Goal: Task Accomplishment & Management: Use online tool/utility

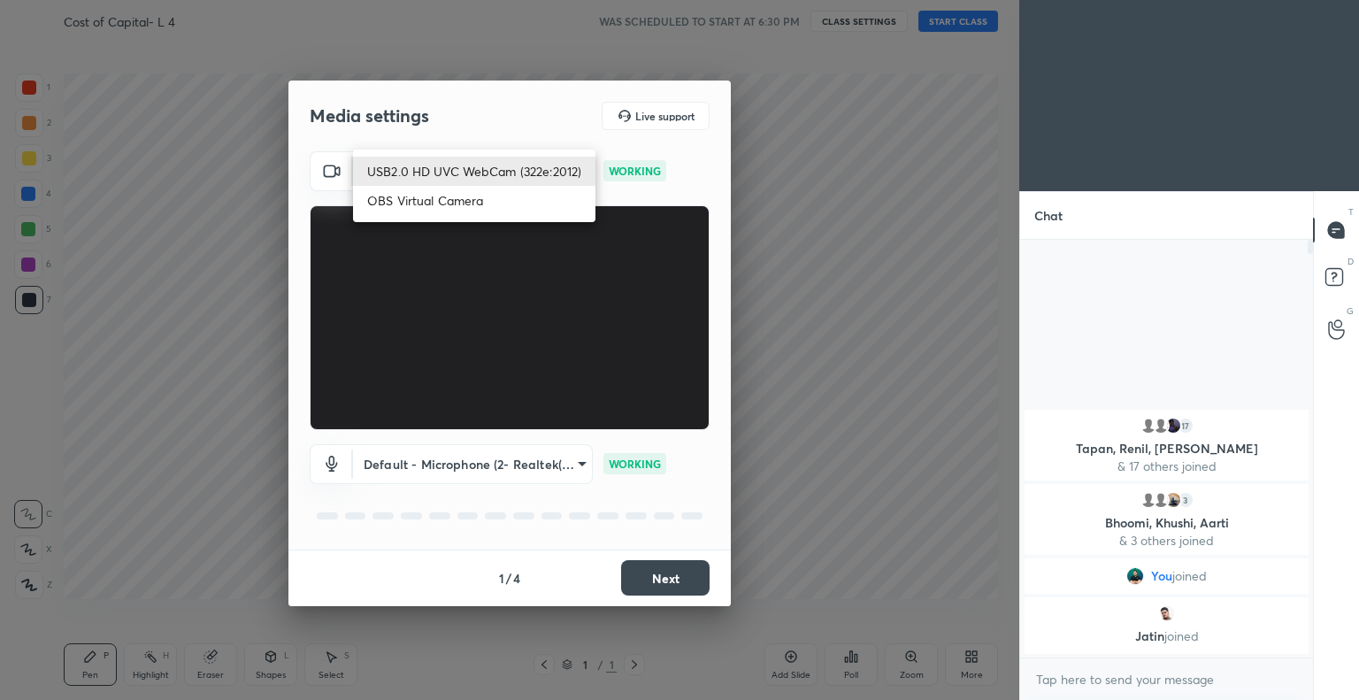
click at [439, 170] on body "1 2 3 4 5 6 7 C X Z C X Z E E Erase all H H Cost of Capital- L 4 WAS SCHEDULED …" at bounding box center [679, 350] width 1359 height 700
click at [787, 329] on div at bounding box center [679, 350] width 1359 height 700
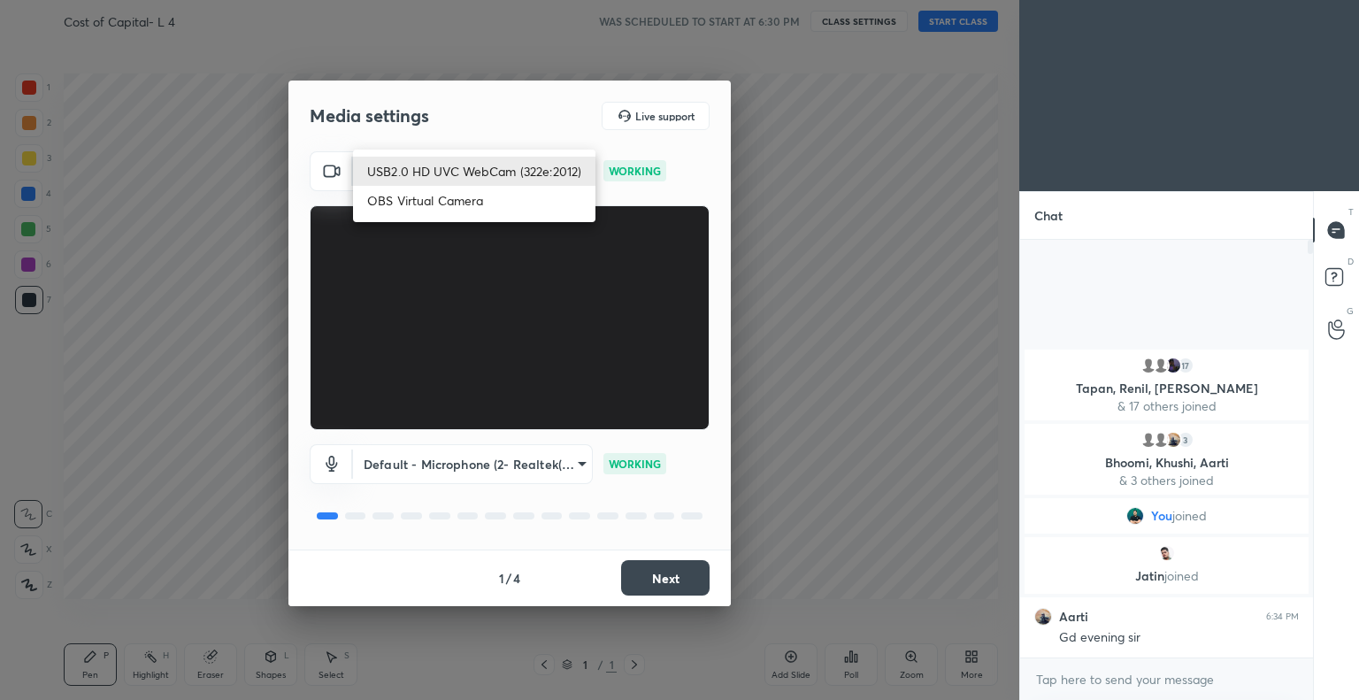
click at [488, 169] on body "1 2 3 4 5 6 7 C X Z C X Z E E Erase all H H Cost of Capital- L 4 WAS SCHEDULED …" at bounding box center [679, 350] width 1359 height 700
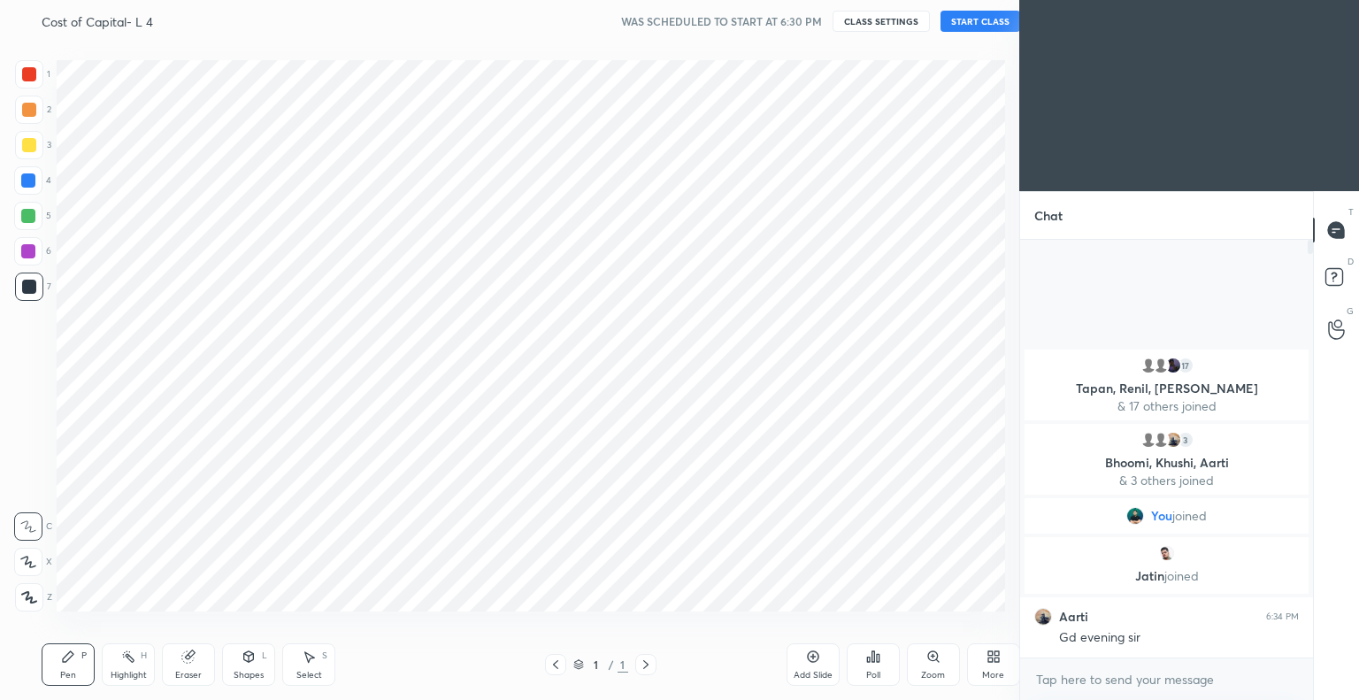
scroll to position [87882, 87521]
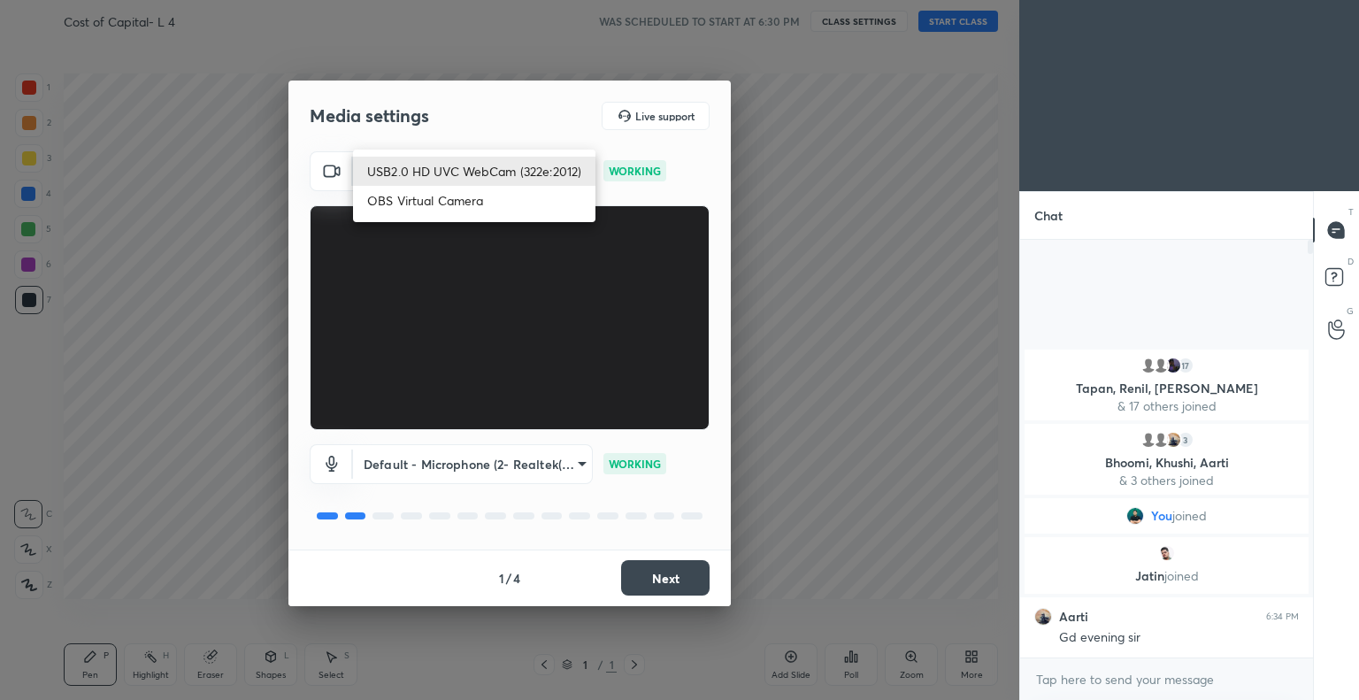
click at [425, 166] on body "1 2 3 4 5 6 7 C X Z C X Z E E Erase all H H Cost of Capital- L 4 WAS SCHEDULED …" at bounding box center [679, 350] width 1359 height 700
click at [219, 271] on div at bounding box center [679, 350] width 1359 height 700
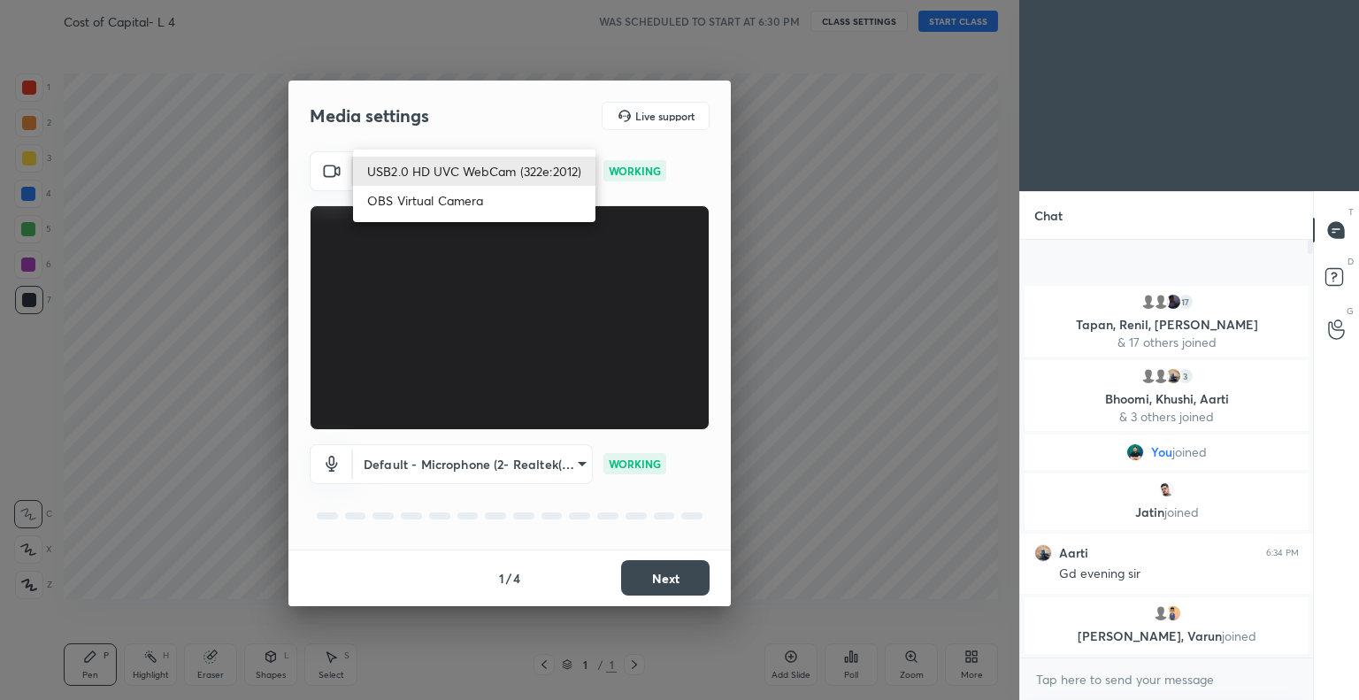
click at [454, 164] on body "1 2 3 4 5 6 7 C X Z C X Z E E Erase all H H Cost of Capital- L 4 WAS SCHEDULED …" at bounding box center [679, 350] width 1359 height 700
click at [801, 291] on div at bounding box center [679, 350] width 1359 height 700
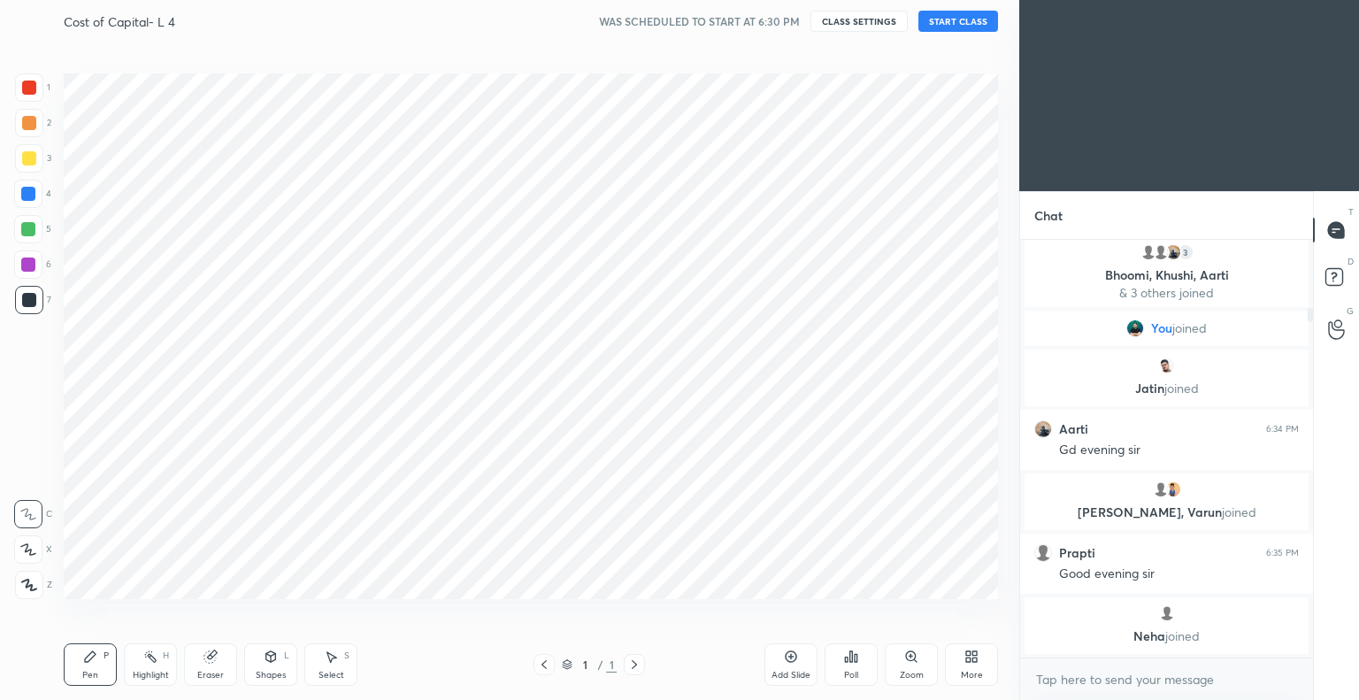
scroll to position [87882, 87521]
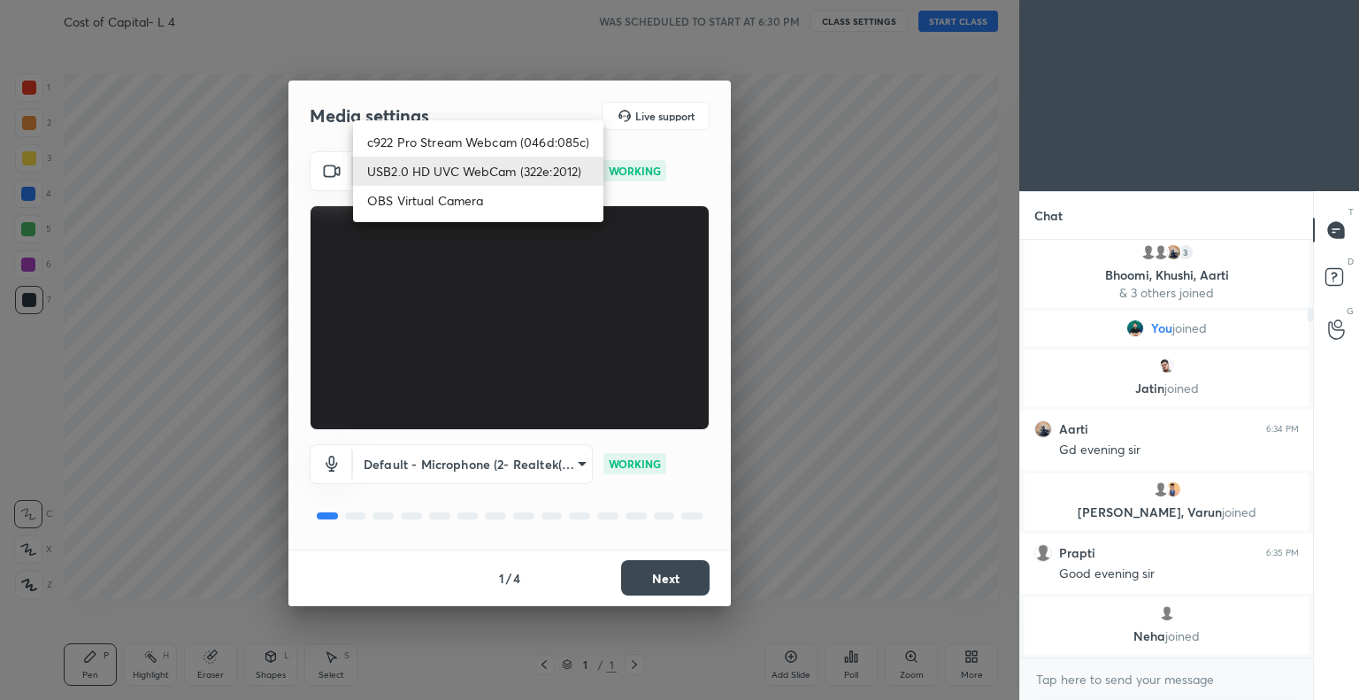
click at [497, 169] on body "1 2 3 4 5 6 7 C X Z C X Z E E Erase all H H Cost of Capital- L 4 WAS SCHEDULED …" at bounding box center [679, 350] width 1359 height 700
click at [463, 140] on li "c922 Pro Stream Webcam (046d:085c)" at bounding box center [478, 141] width 250 height 29
type input "d01f9623275cbd1ebb152ae60e6a1960880c94462aac08757deff9e0e9fc069e"
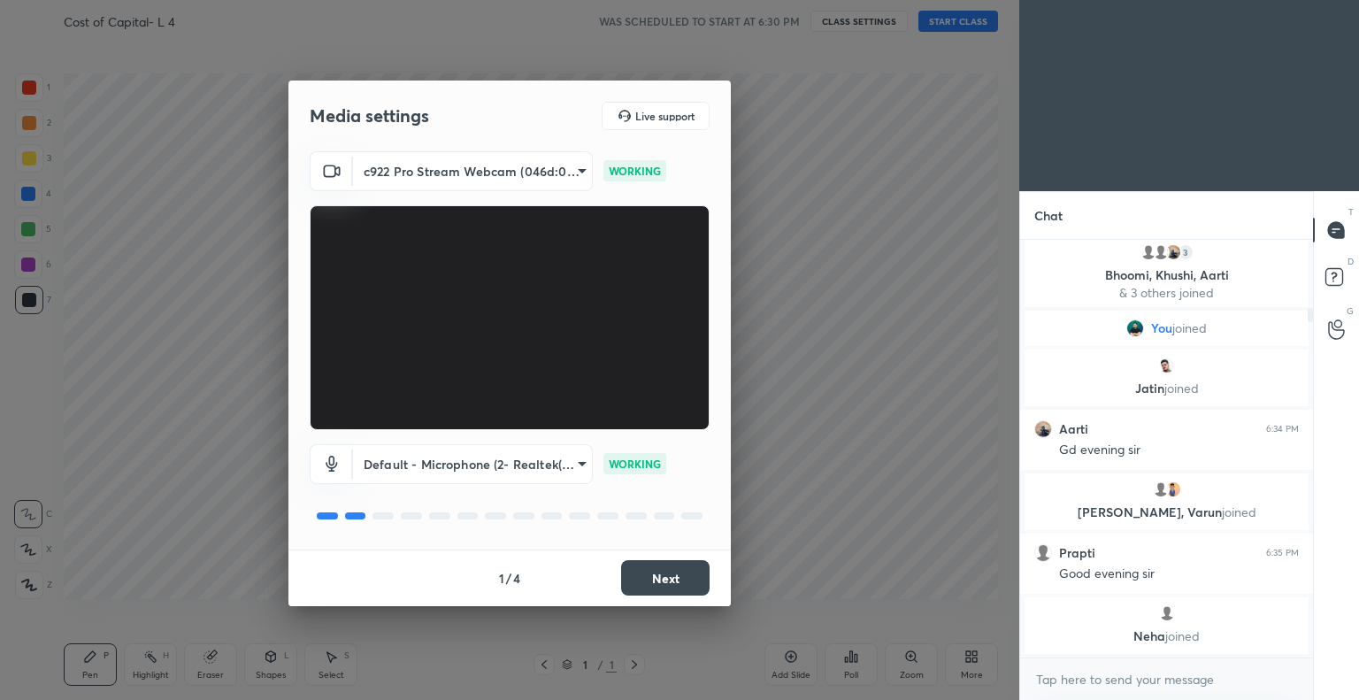
click at [662, 569] on button "Next" at bounding box center [665, 577] width 88 height 35
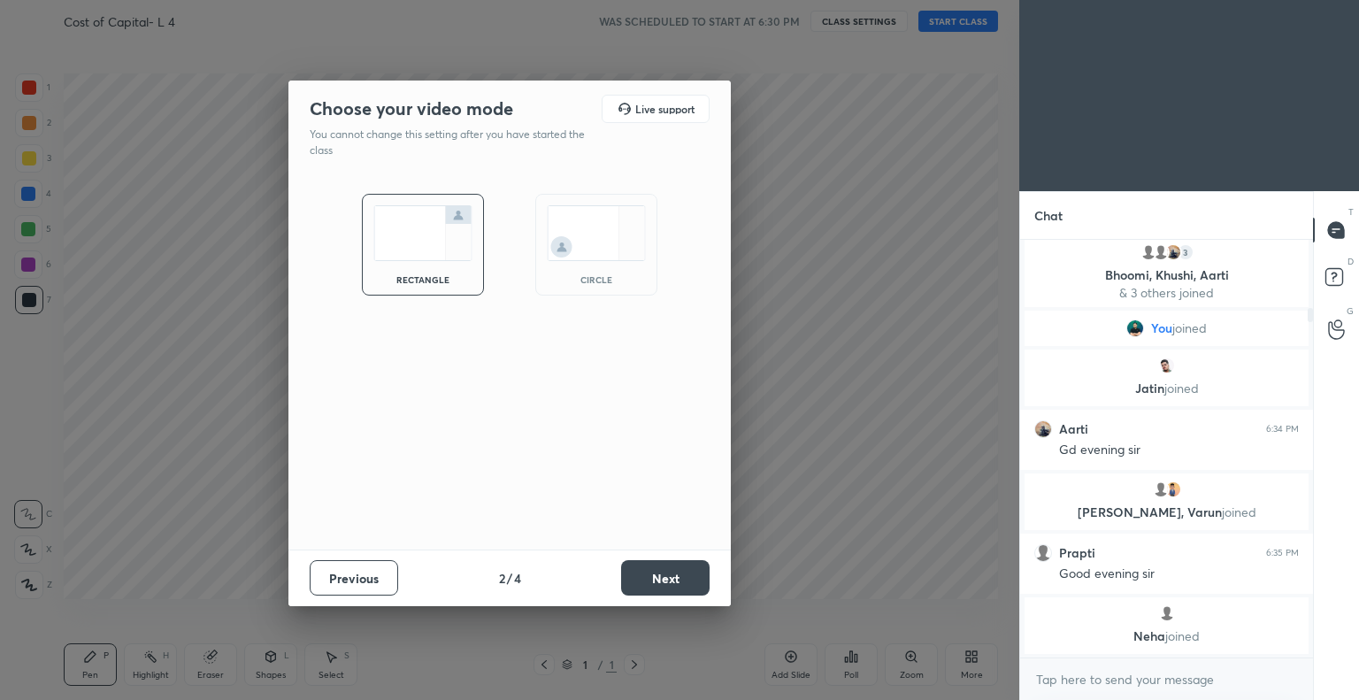
click at [673, 573] on button "Next" at bounding box center [665, 577] width 88 height 35
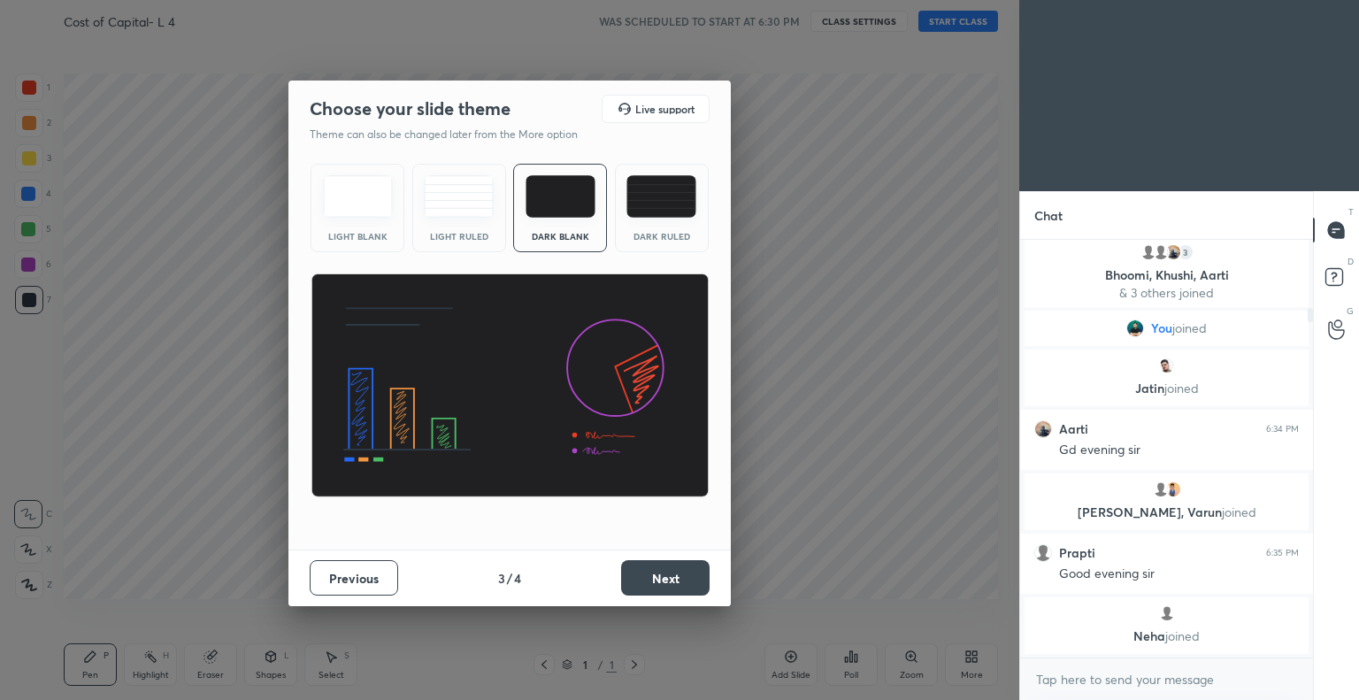
click at [650, 201] on img at bounding box center [661, 196] width 70 height 42
click at [670, 575] on button "Next" at bounding box center [665, 577] width 88 height 35
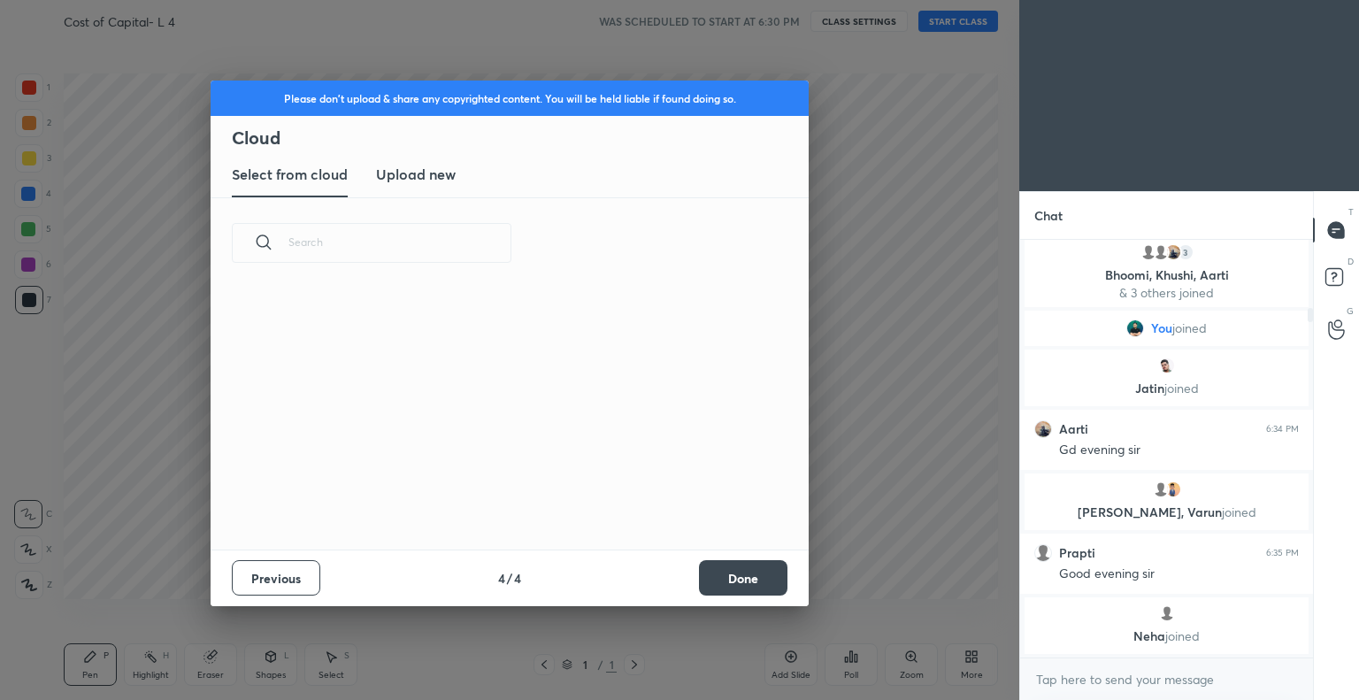
click at [742, 577] on button "Done" at bounding box center [743, 577] width 88 height 35
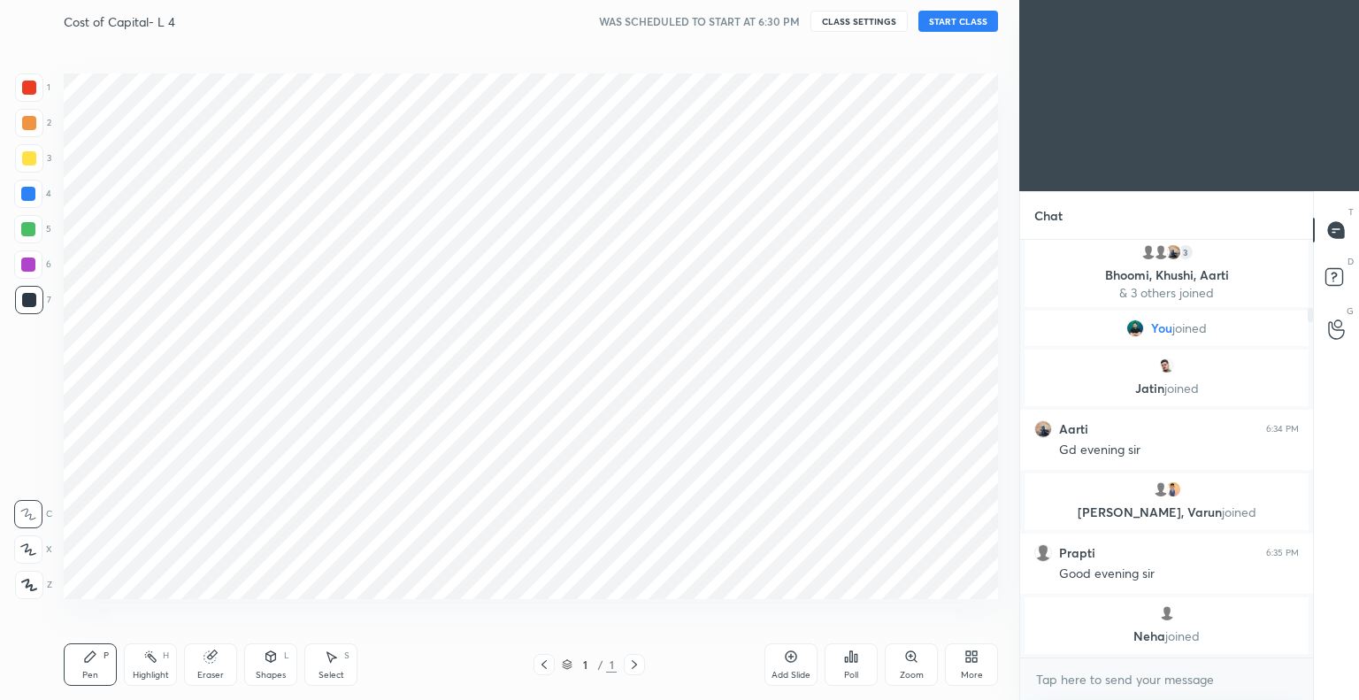
scroll to position [0, 0]
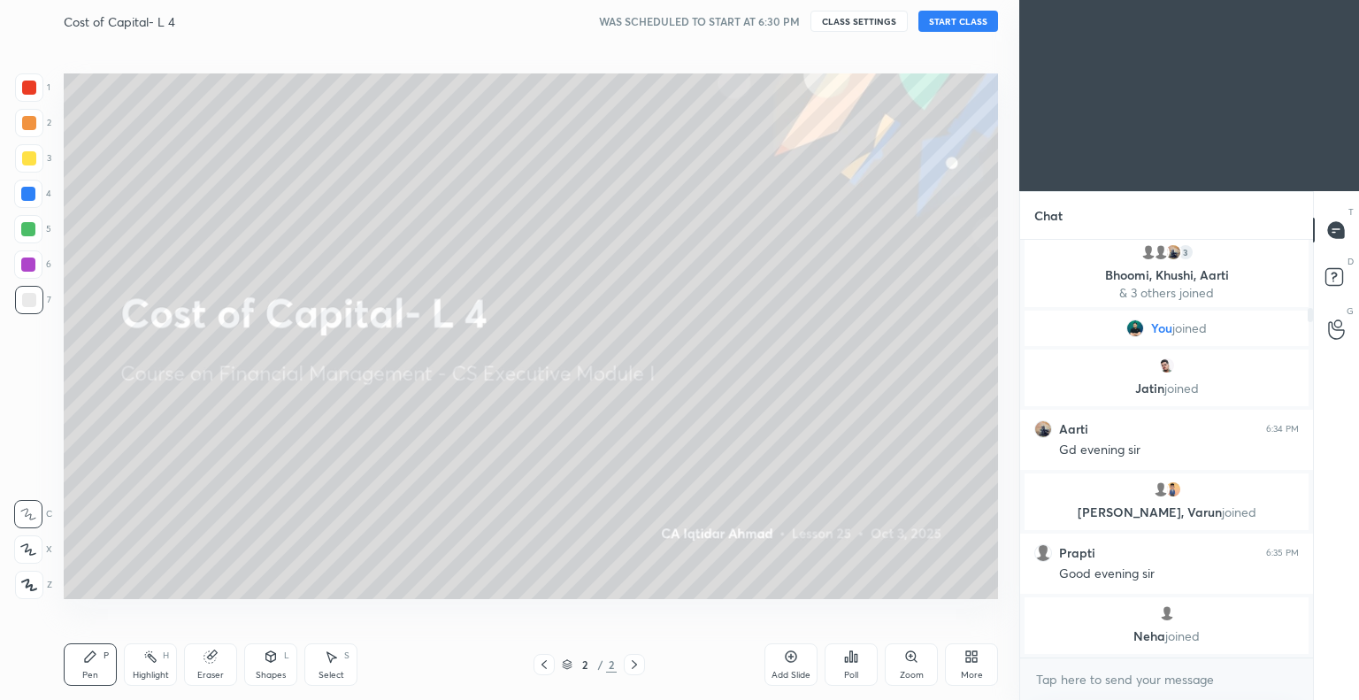
click at [957, 21] on button "START CLASS" at bounding box center [958, 21] width 80 height 21
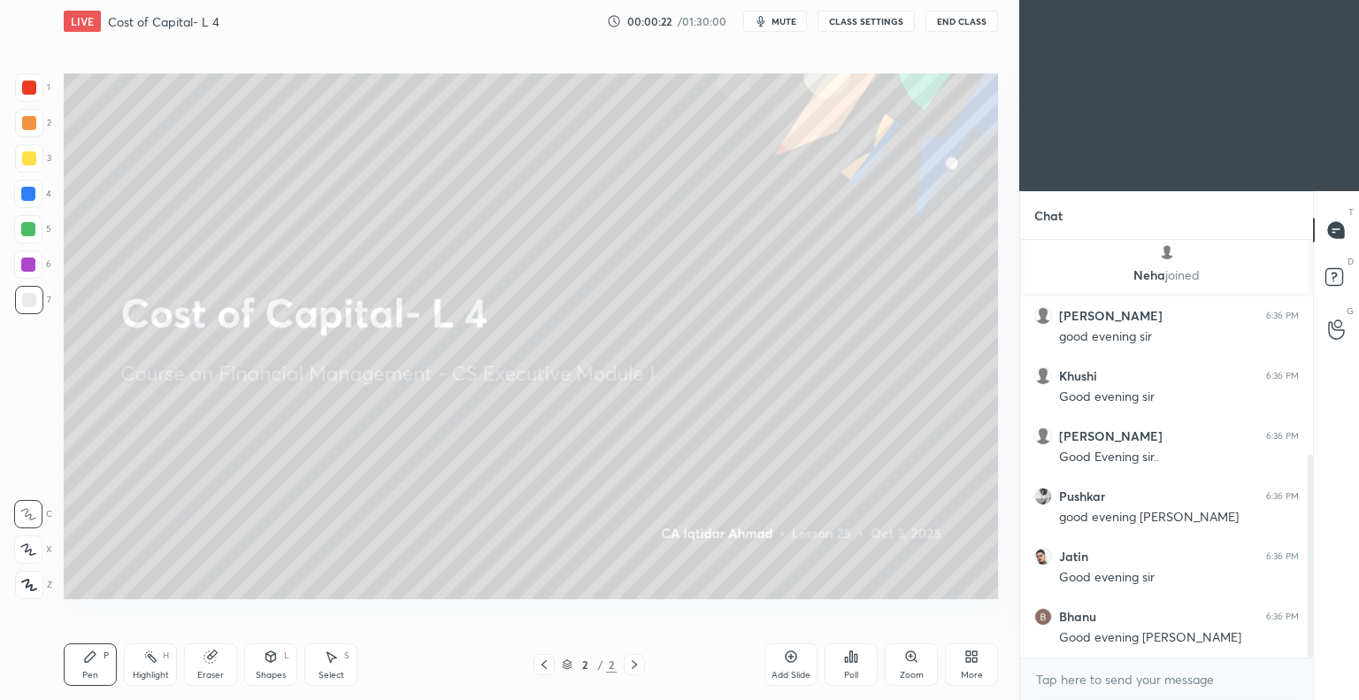
scroll to position [503, 0]
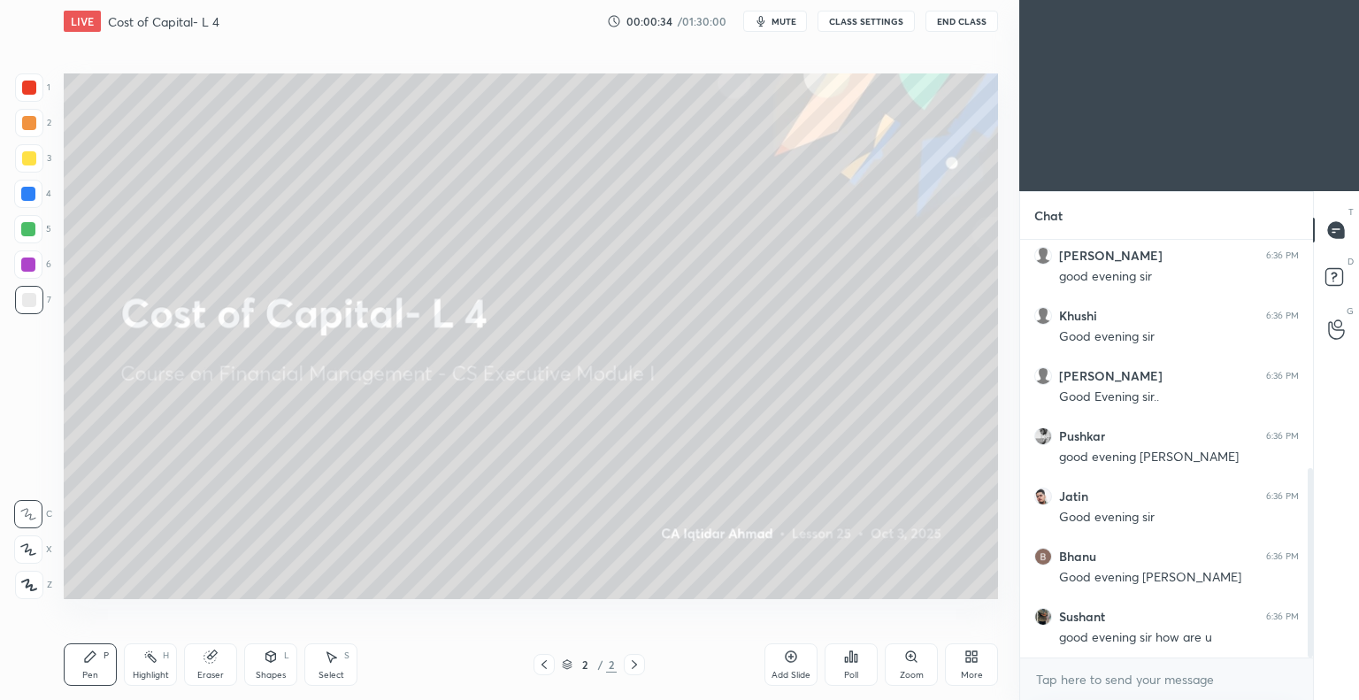
click at [36, 586] on div at bounding box center [29, 585] width 28 height 28
click at [965, 664] on icon at bounding box center [971, 656] width 14 height 14
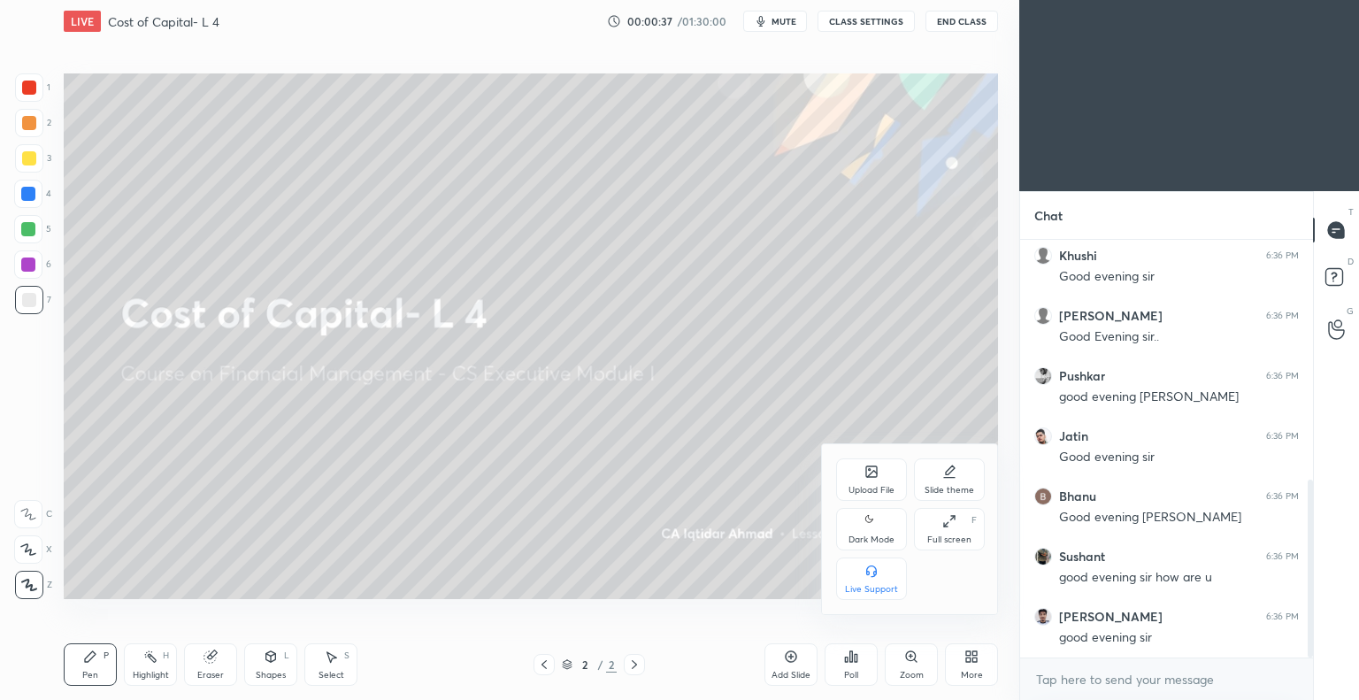
scroll to position [623, 0]
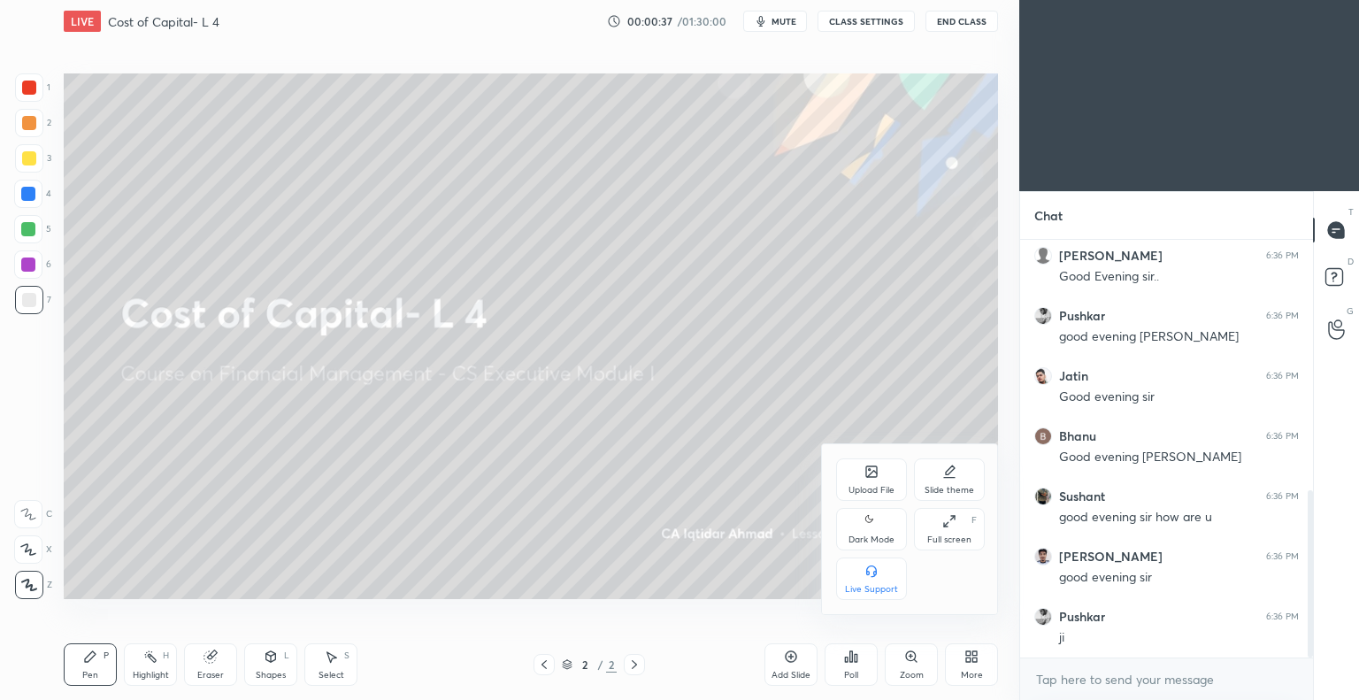
click at [950, 489] on div "Slide theme" at bounding box center [950, 490] width 50 height 9
click at [954, 578] on icon at bounding box center [949, 571] width 14 height 14
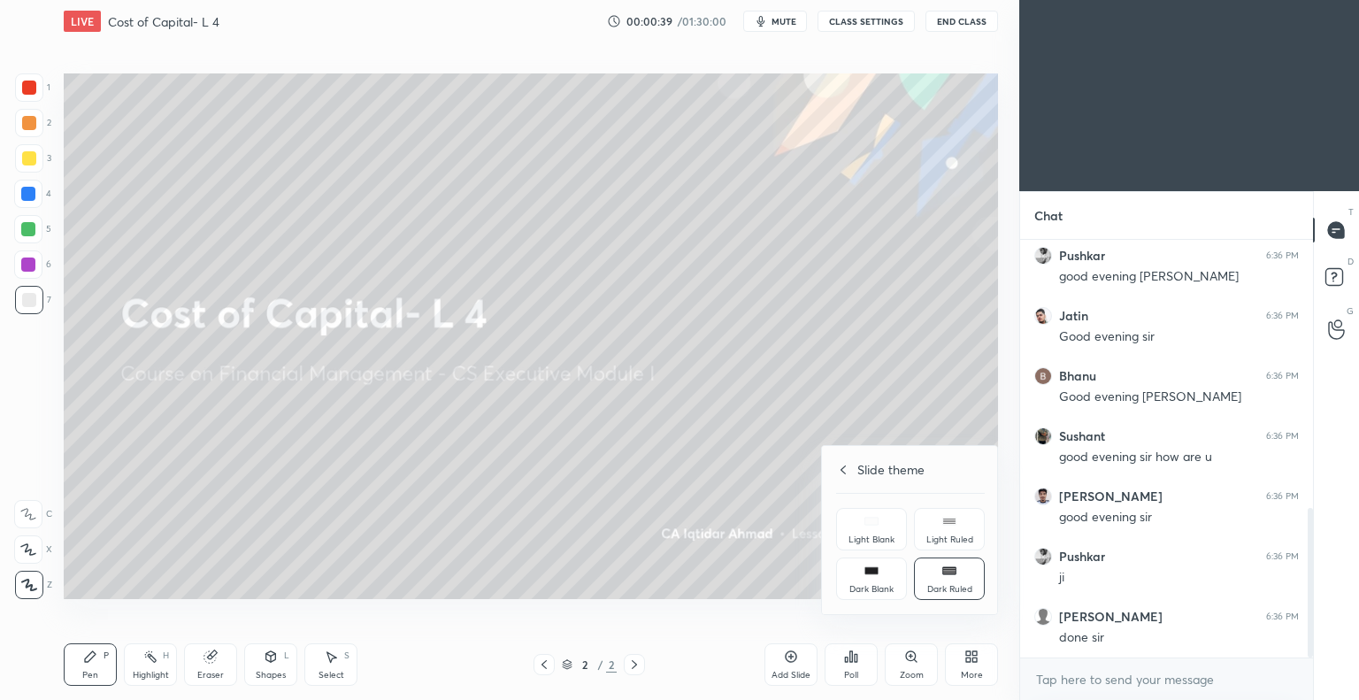
scroll to position [747, 0]
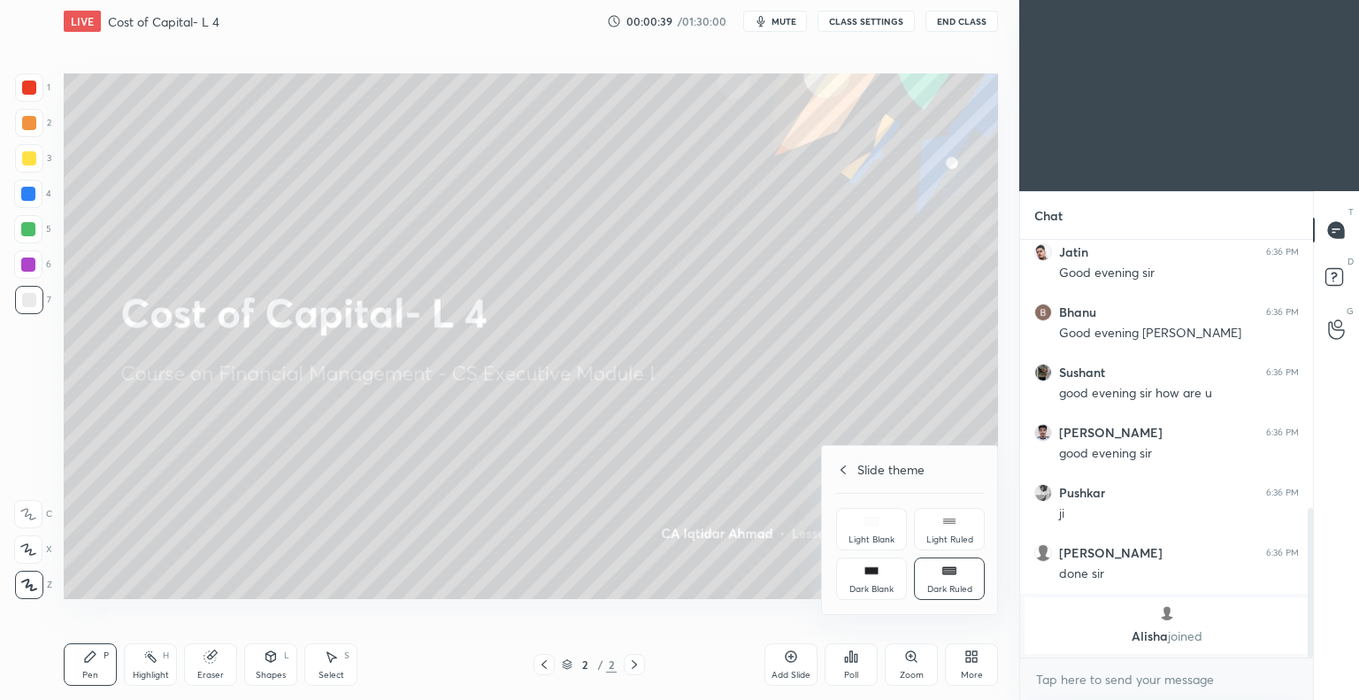
click at [609, 449] on div at bounding box center [679, 350] width 1359 height 700
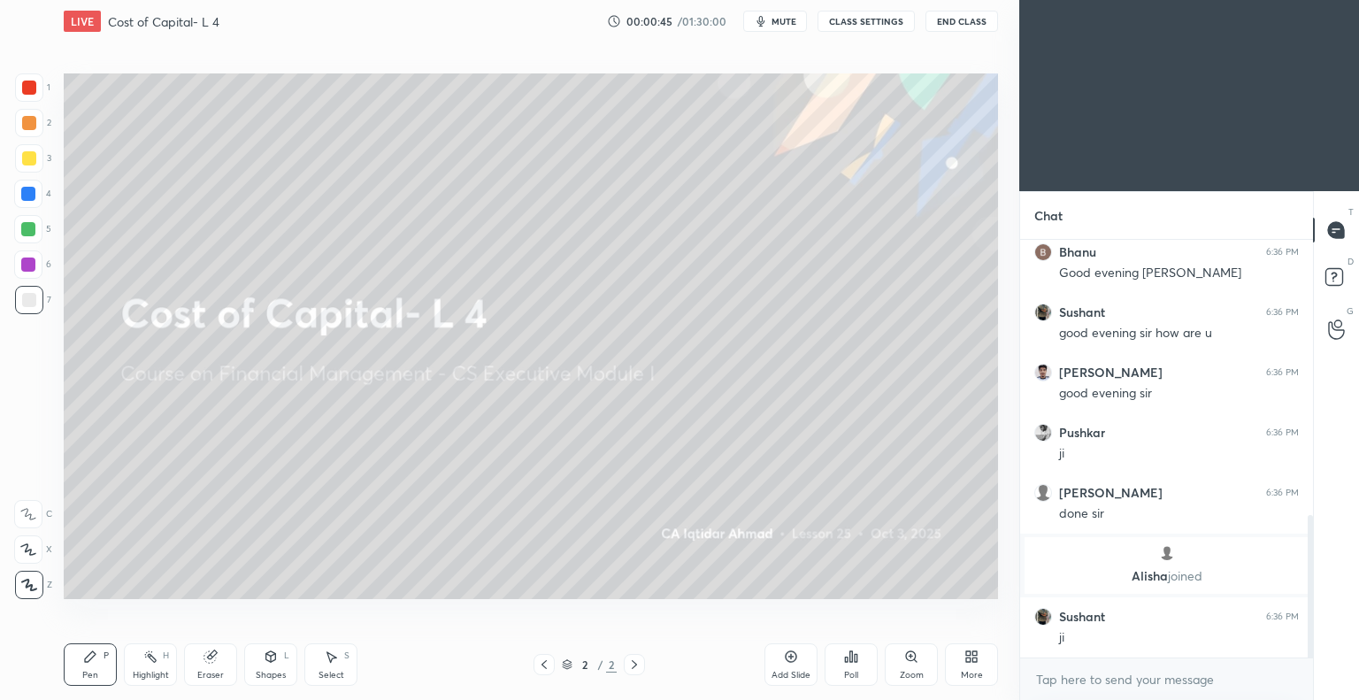
scroll to position [867, 0]
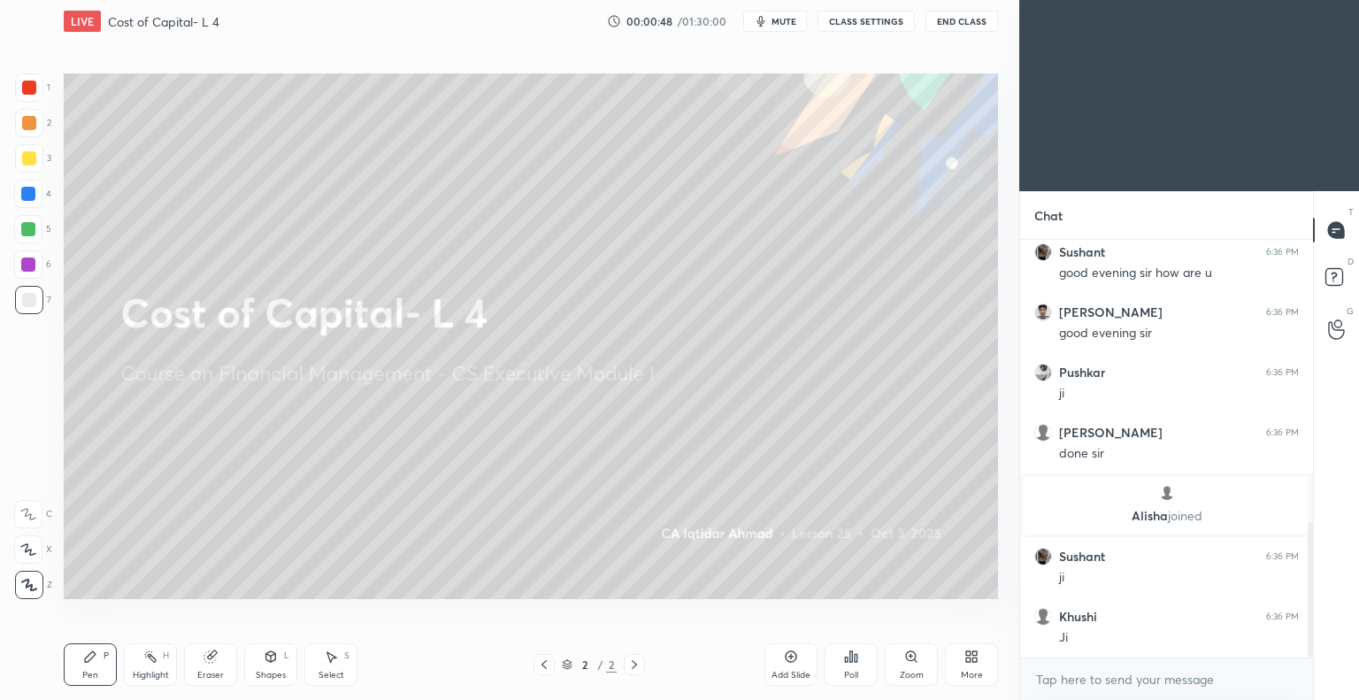
click at [790, 655] on icon at bounding box center [790, 656] width 5 height 5
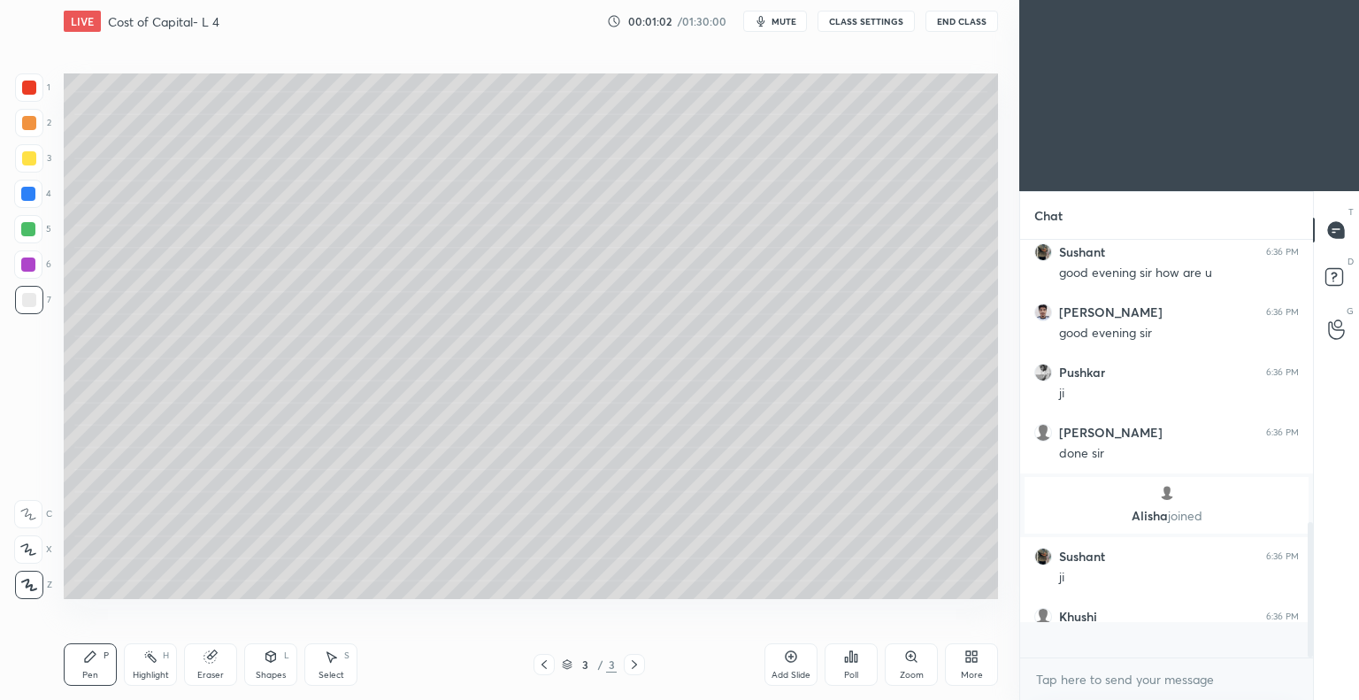
scroll to position [412, 288]
click at [30, 158] on div at bounding box center [29, 158] width 14 height 14
click at [33, 300] on div at bounding box center [29, 300] width 14 height 14
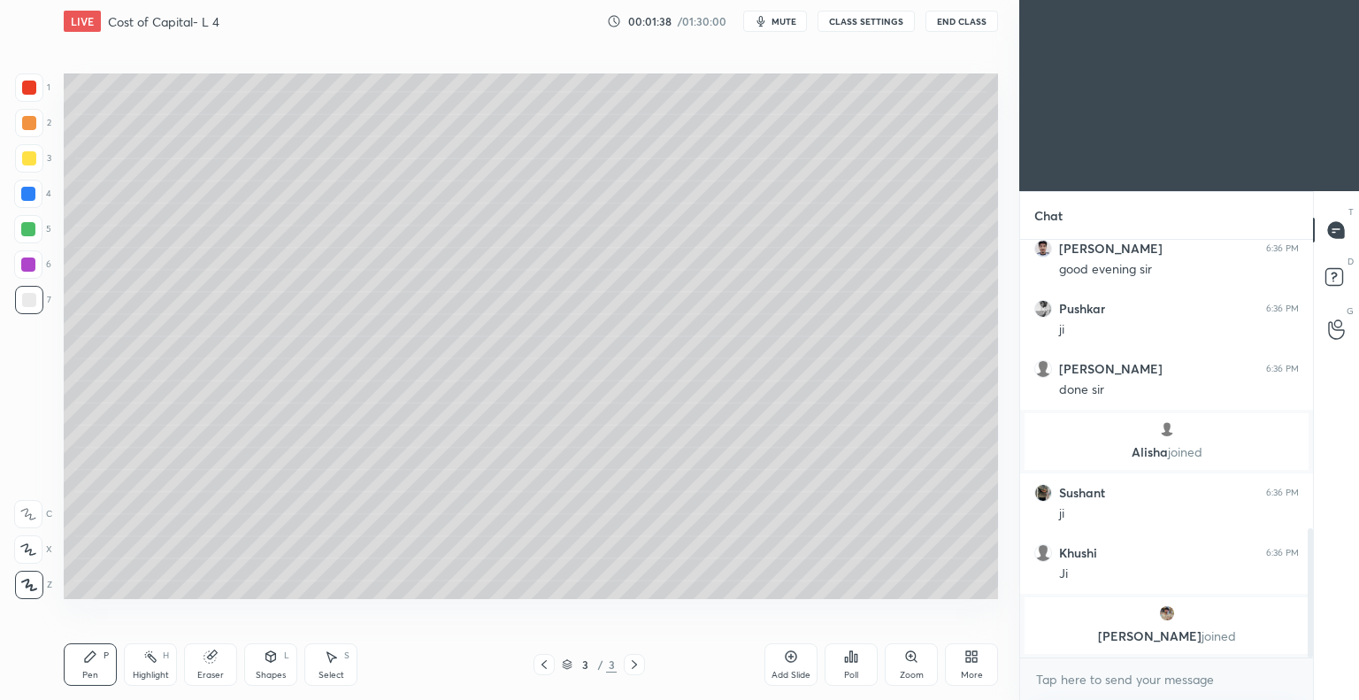
click at [1146, 633] on p "jayram joined" at bounding box center [1166, 636] width 263 height 14
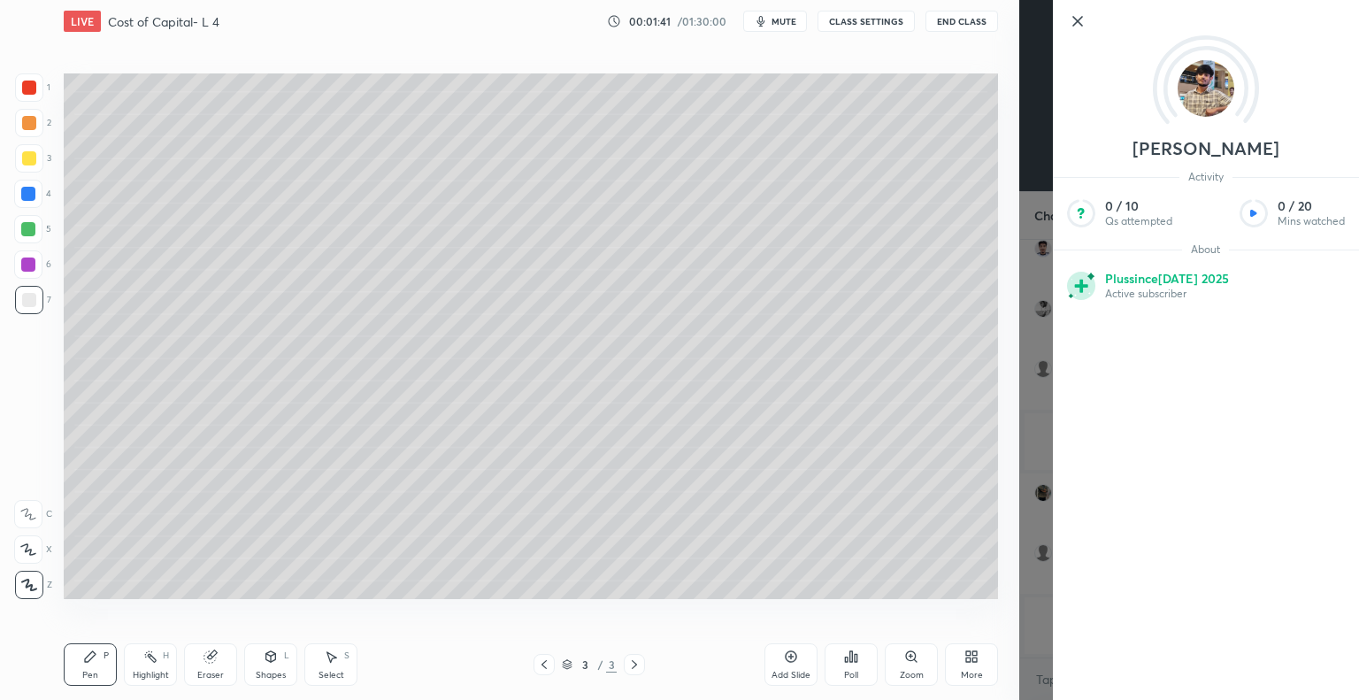
click at [1071, 20] on icon at bounding box center [1077, 21] width 21 height 21
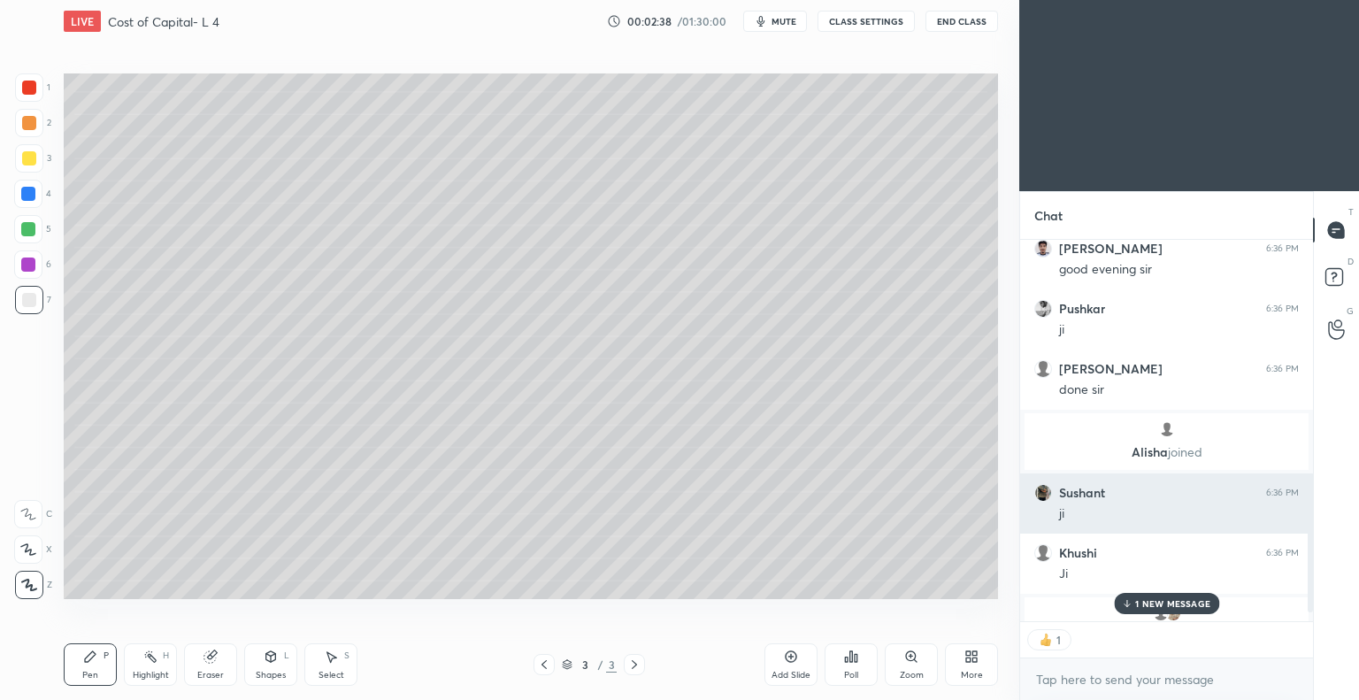
scroll to position [966, 0]
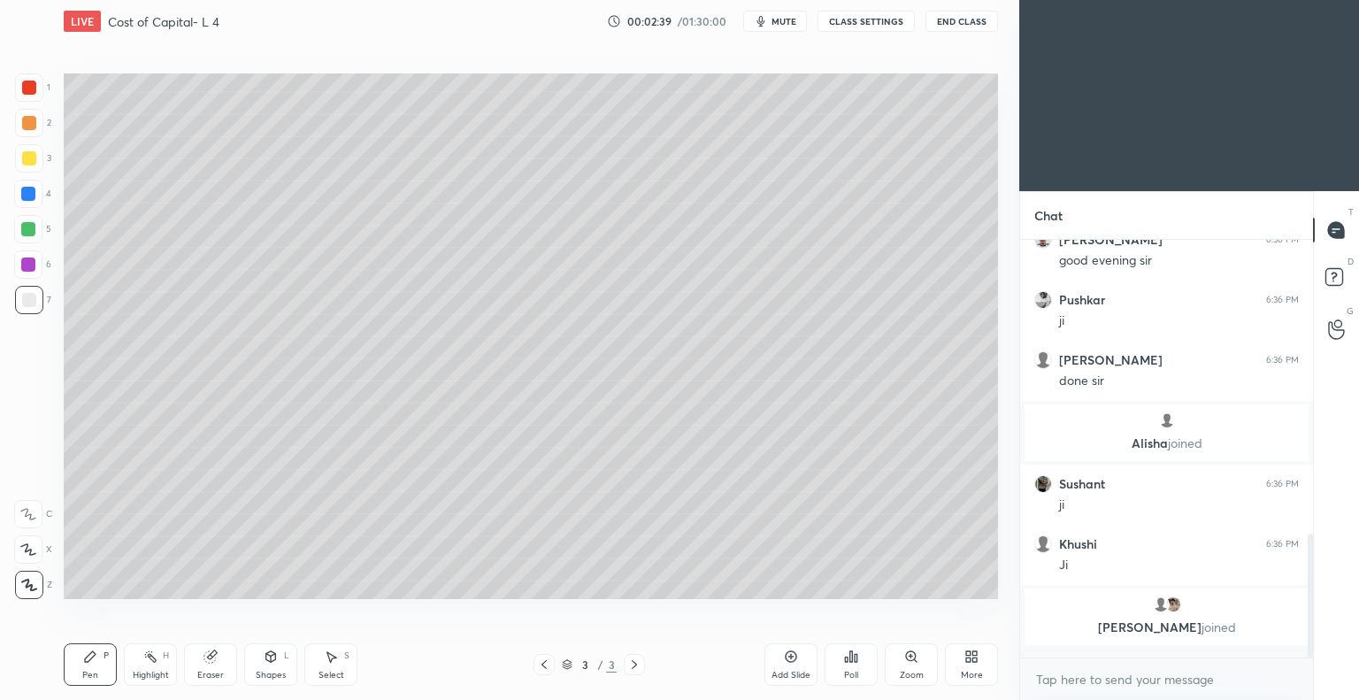
click at [1150, 594] on div "Prapti, Varun joined Prapti 6:35 PM Good evening sir Neha joined Dishika 6:36 P…" at bounding box center [1166, 444] width 293 height 409
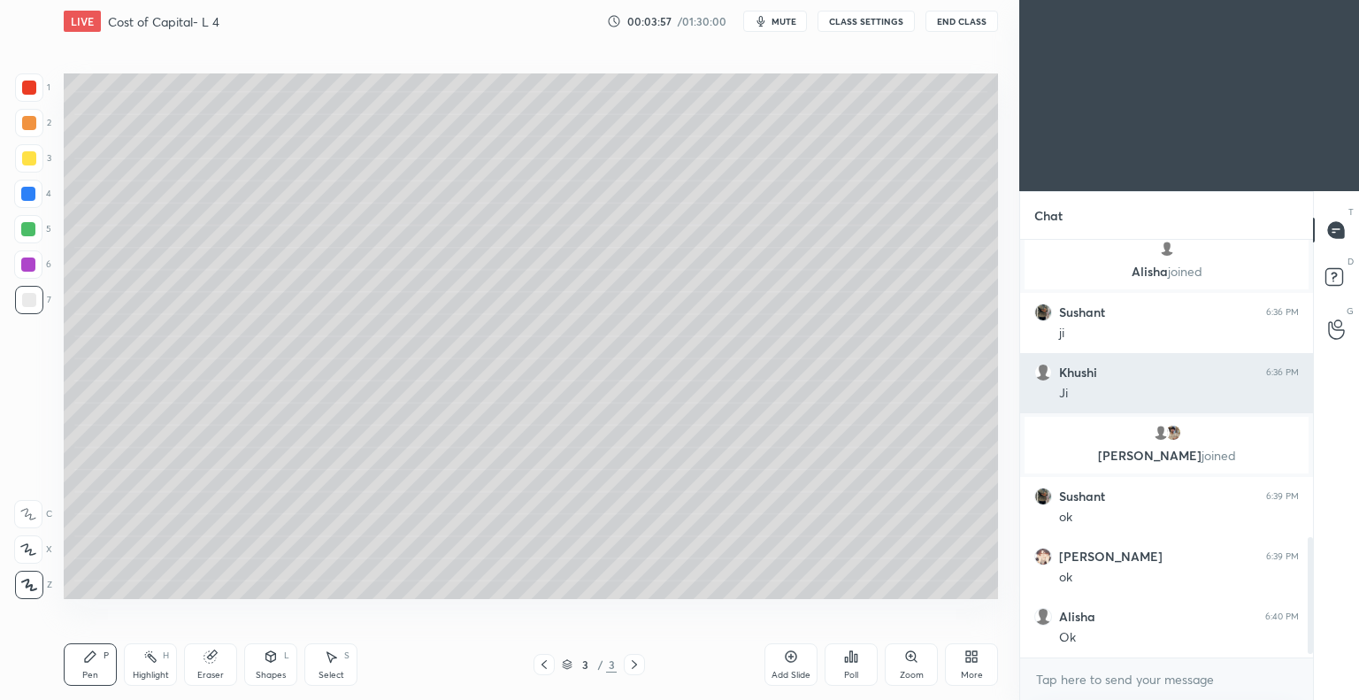
scroll to position [1097, 0]
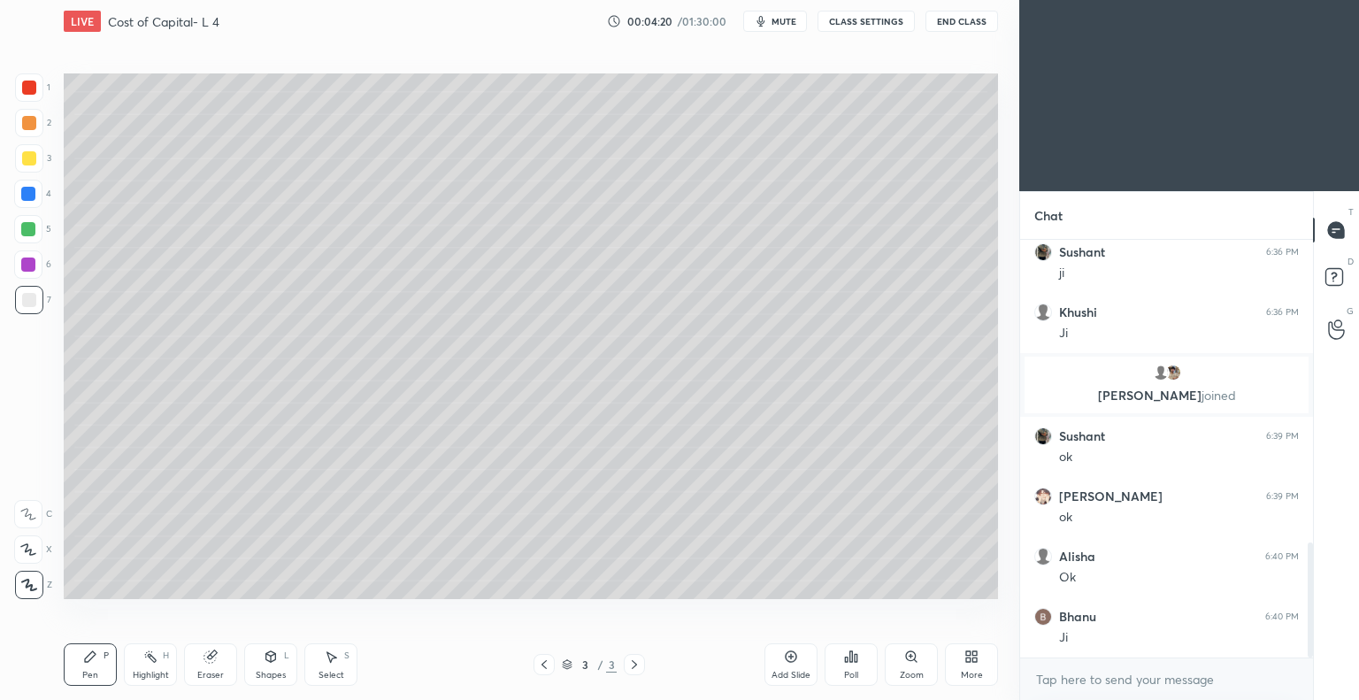
click at [789, 658] on icon at bounding box center [791, 656] width 14 height 14
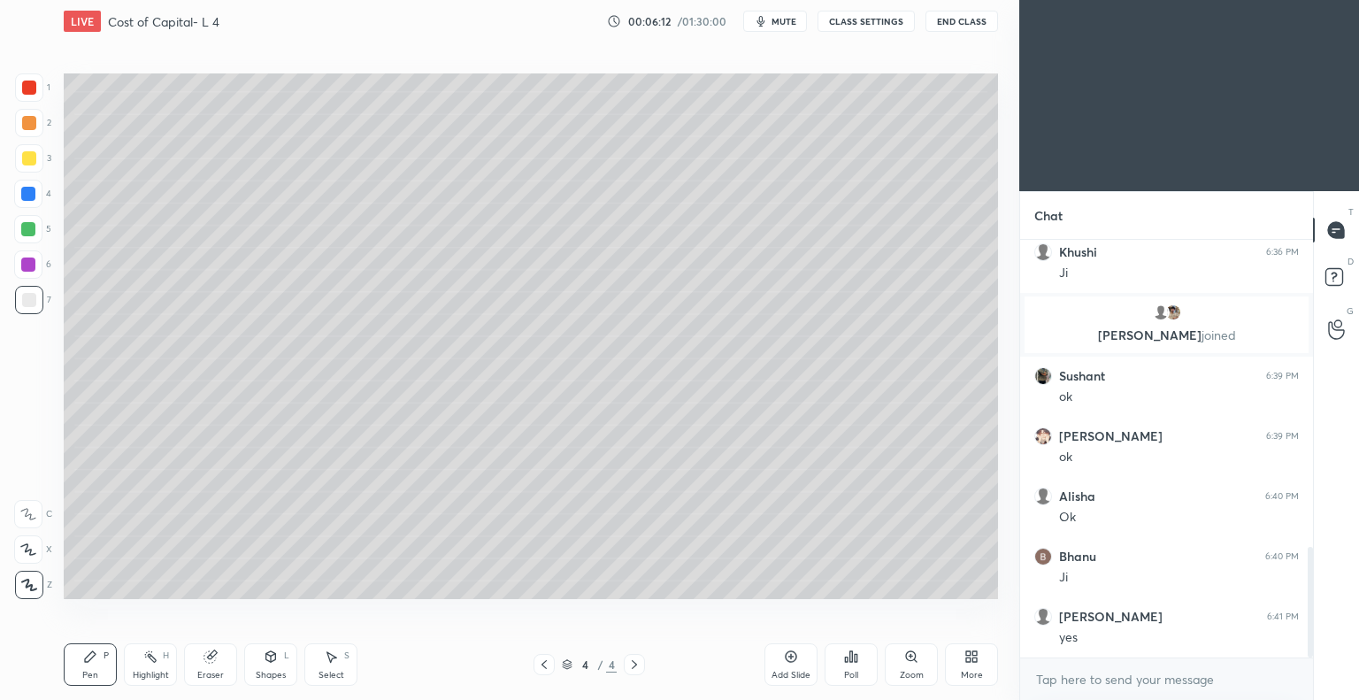
click at [786, 658] on icon at bounding box center [791, 656] width 14 height 14
click at [215, 665] on div "Eraser" at bounding box center [210, 664] width 53 height 42
click at [101, 668] on div "Pen P" at bounding box center [90, 664] width 53 height 42
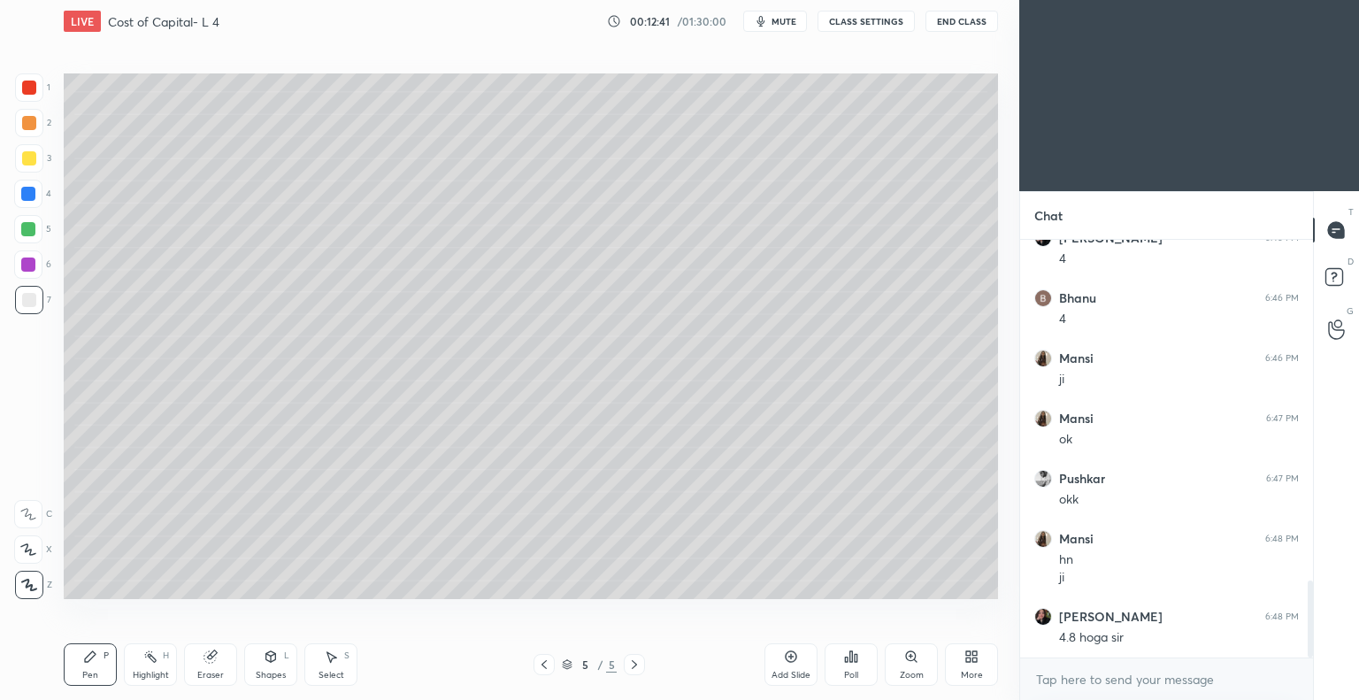
scroll to position [1876, 0]
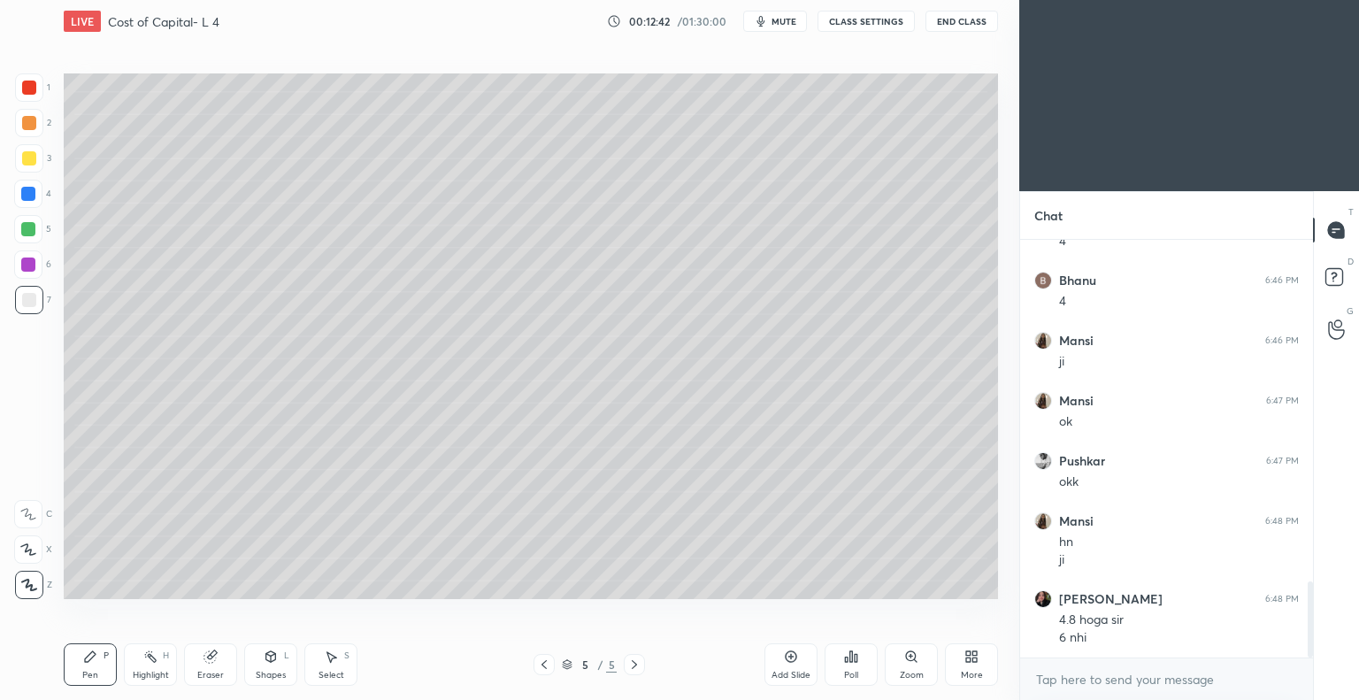
click at [219, 668] on div "Eraser" at bounding box center [210, 664] width 53 height 42
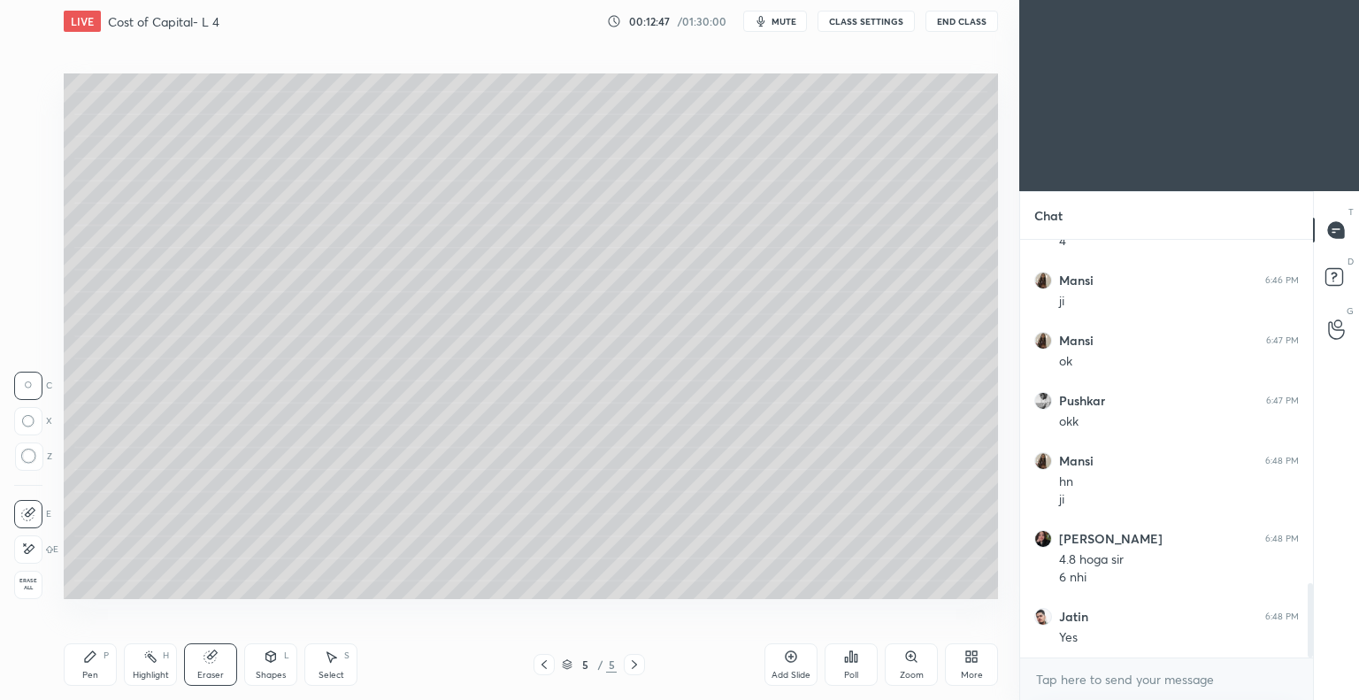
click at [94, 662] on icon at bounding box center [90, 656] width 14 height 14
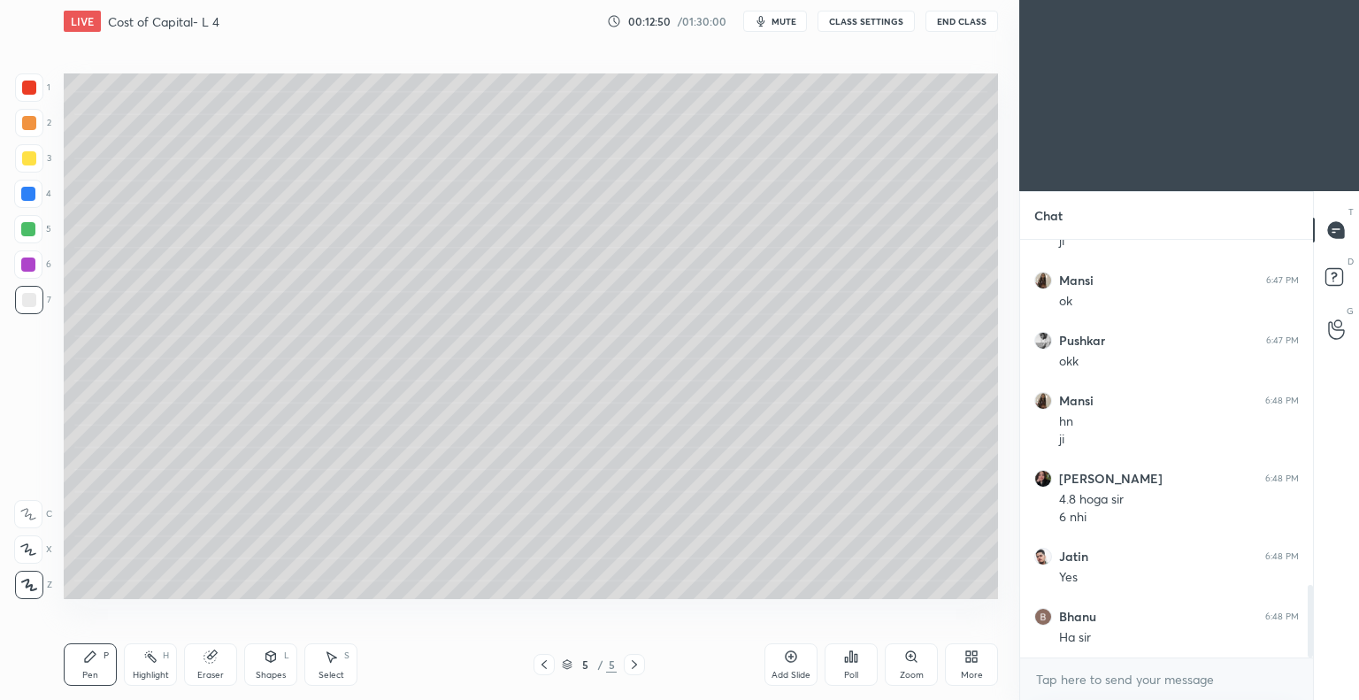
click at [210, 664] on icon at bounding box center [210, 656] width 14 height 14
click at [97, 661] on div "Pen P" at bounding box center [90, 664] width 53 height 42
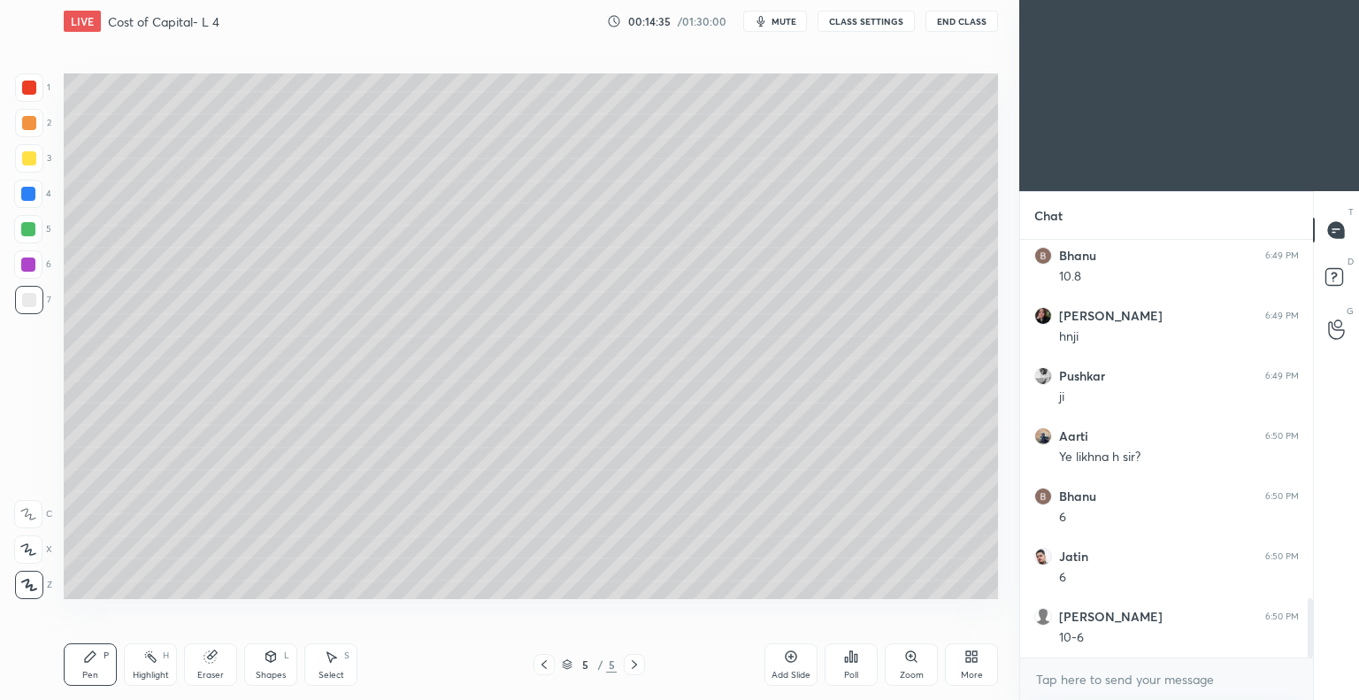
scroll to position [2537, 0]
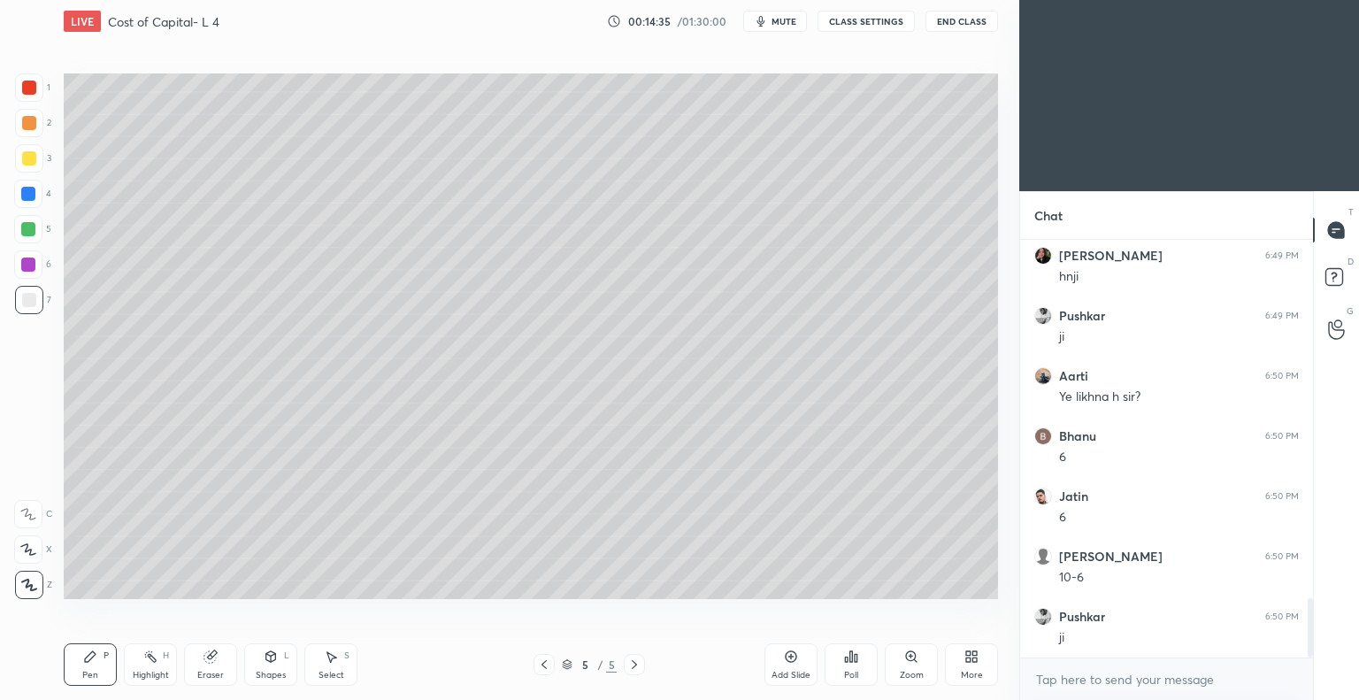
click at [546, 664] on icon at bounding box center [544, 664] width 14 height 14
click at [226, 671] on div "Eraser" at bounding box center [210, 664] width 53 height 42
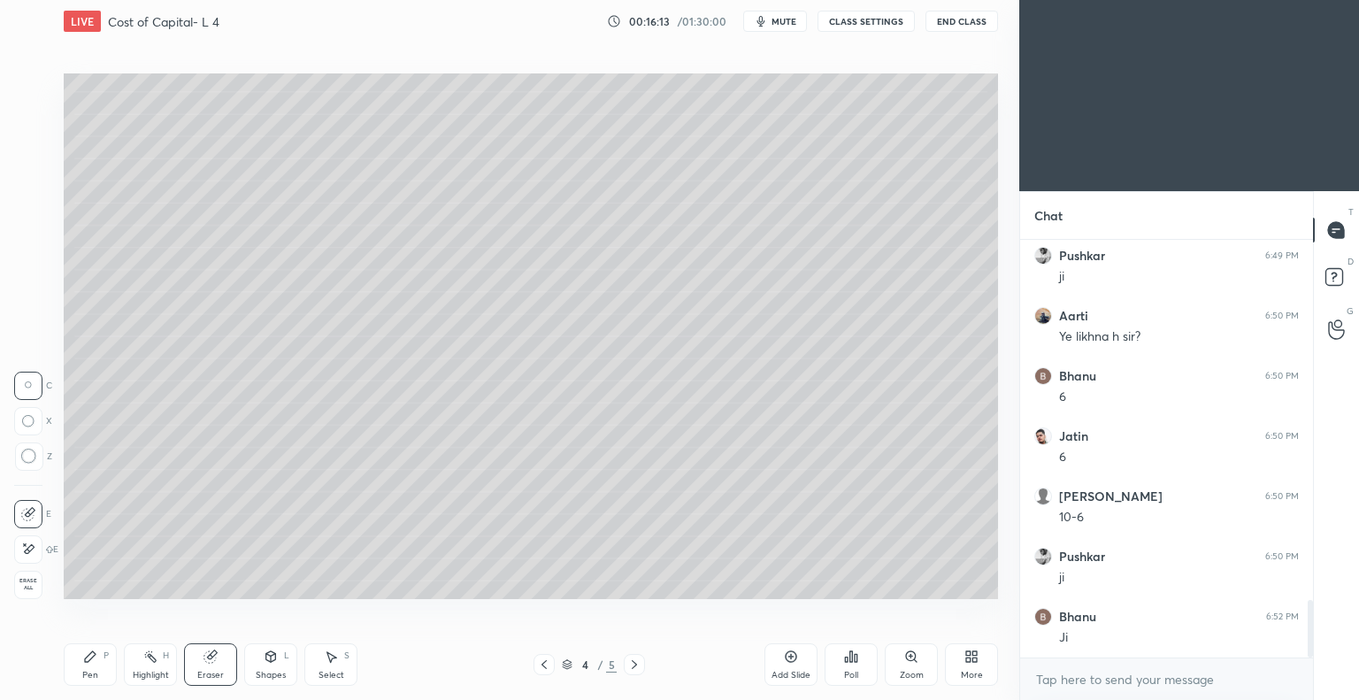
click at [103, 661] on div "Pen P" at bounding box center [90, 664] width 53 height 42
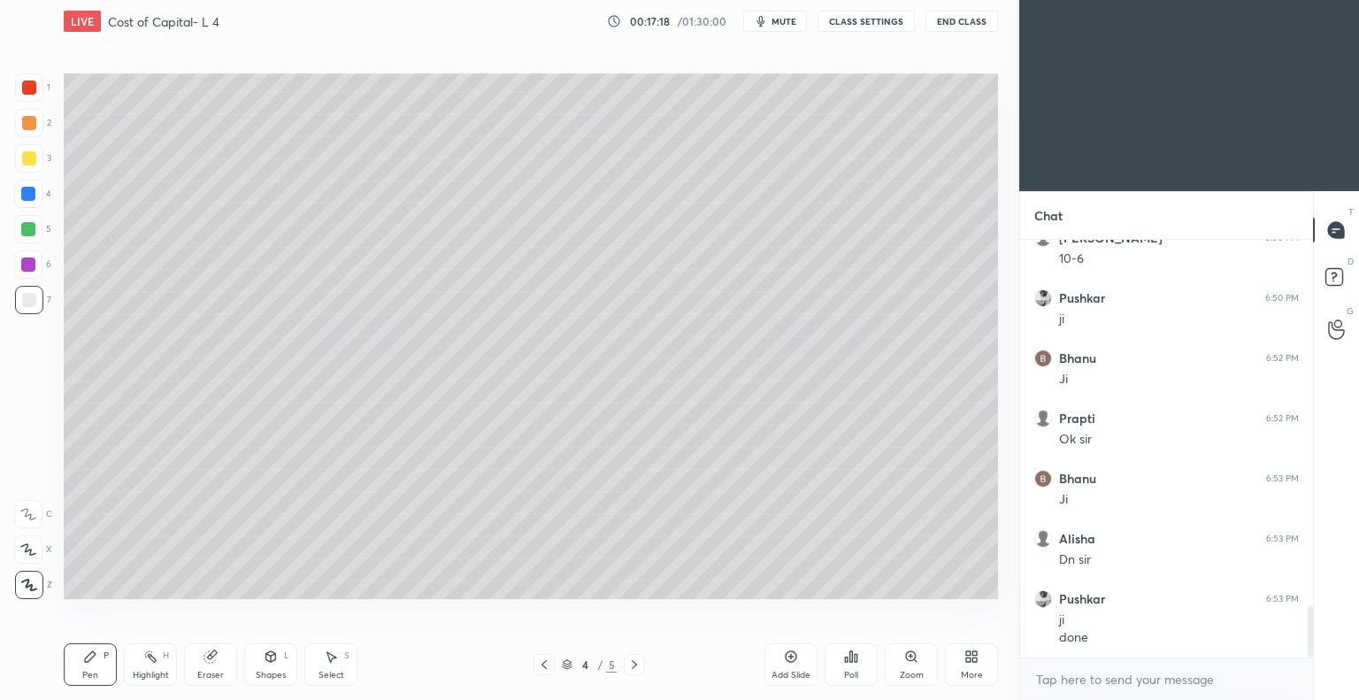
scroll to position [2916, 0]
click at [789, 656] on icon at bounding box center [790, 656] width 5 height 5
click at [32, 157] on div at bounding box center [29, 158] width 14 height 14
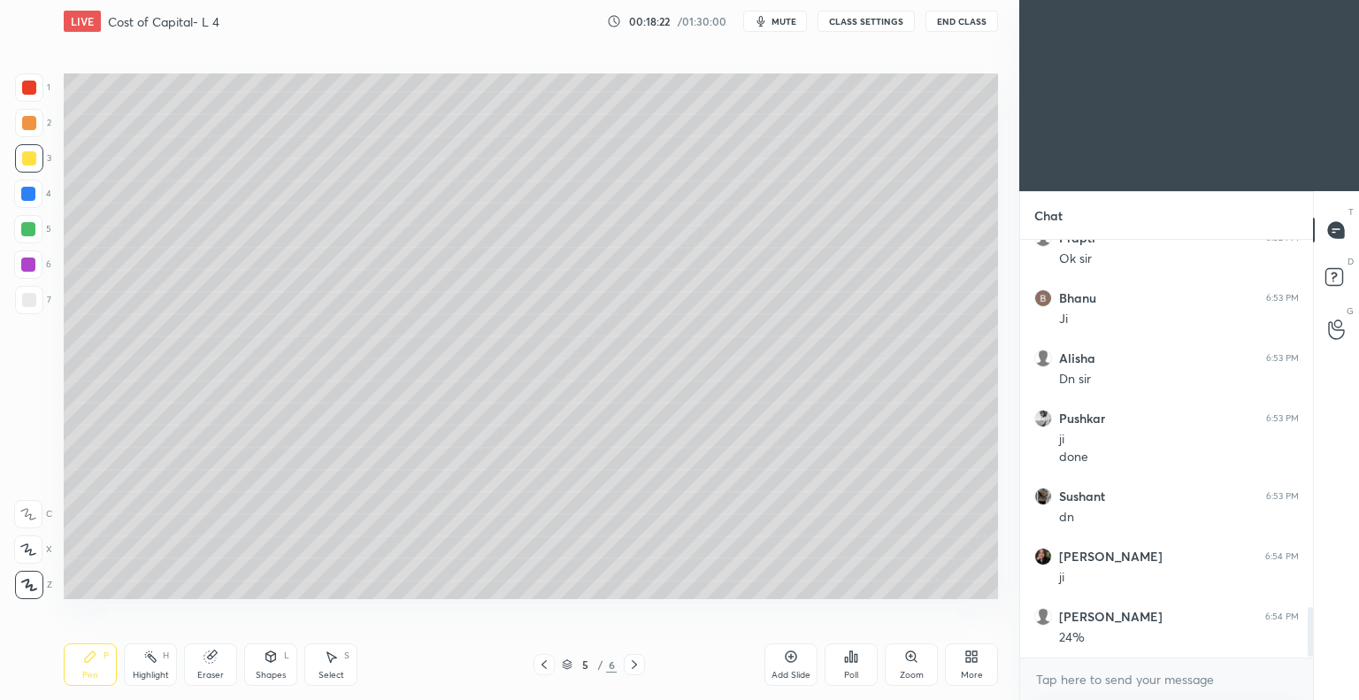
scroll to position [3096, 0]
click at [32, 295] on div at bounding box center [29, 300] width 14 height 14
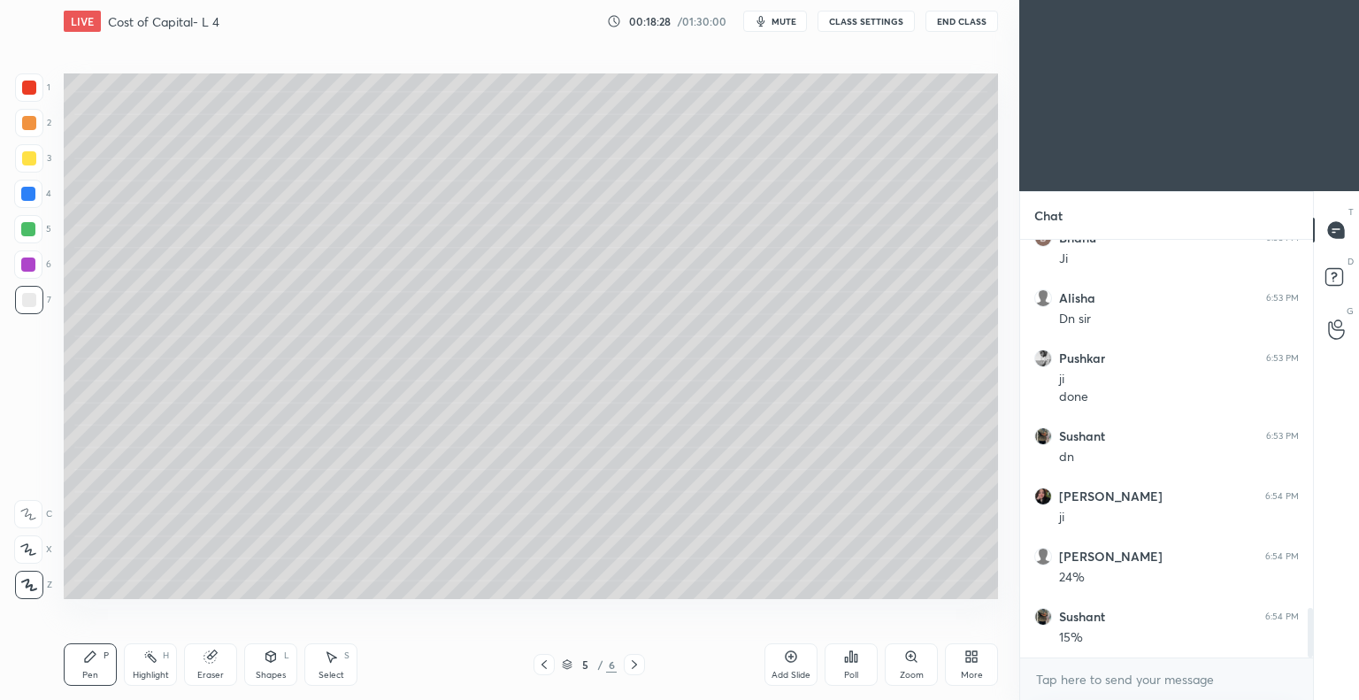
scroll to position [3157, 0]
click at [213, 661] on icon at bounding box center [210, 657] width 12 height 12
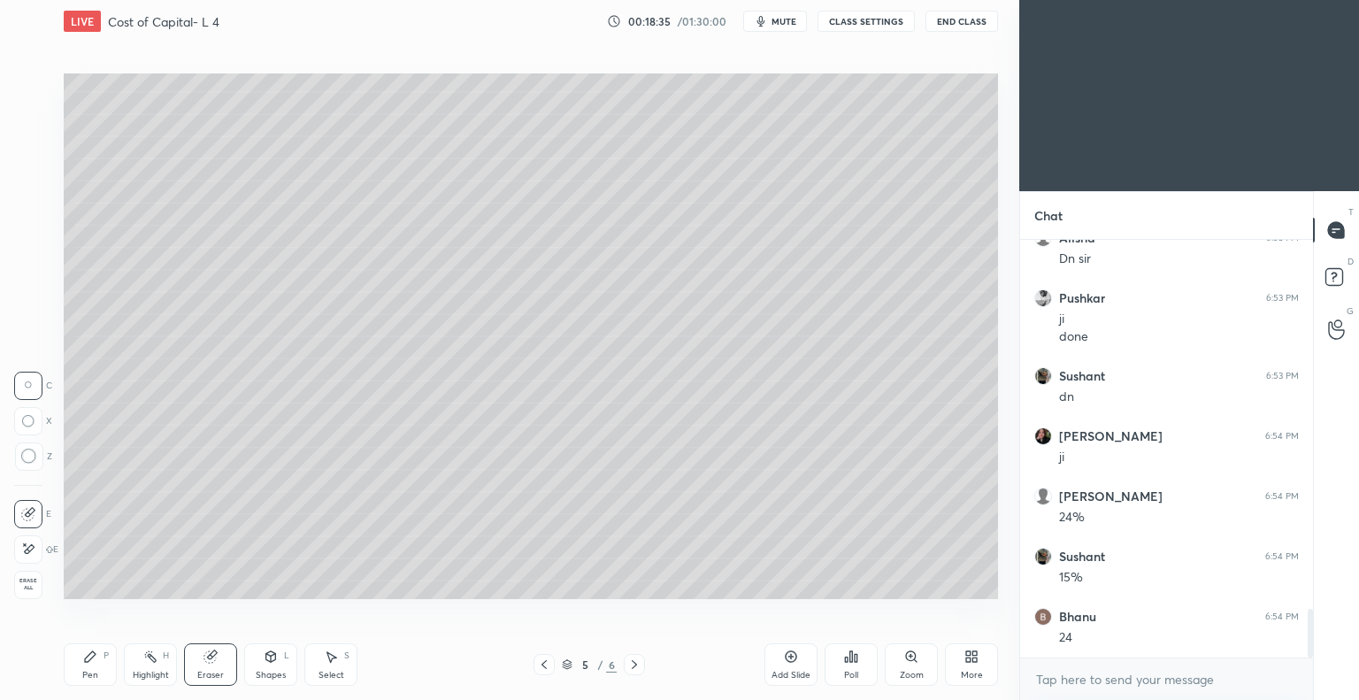
click at [35, 546] on div at bounding box center [28, 549] width 28 height 28
click at [96, 664] on div "Pen P" at bounding box center [90, 664] width 53 height 42
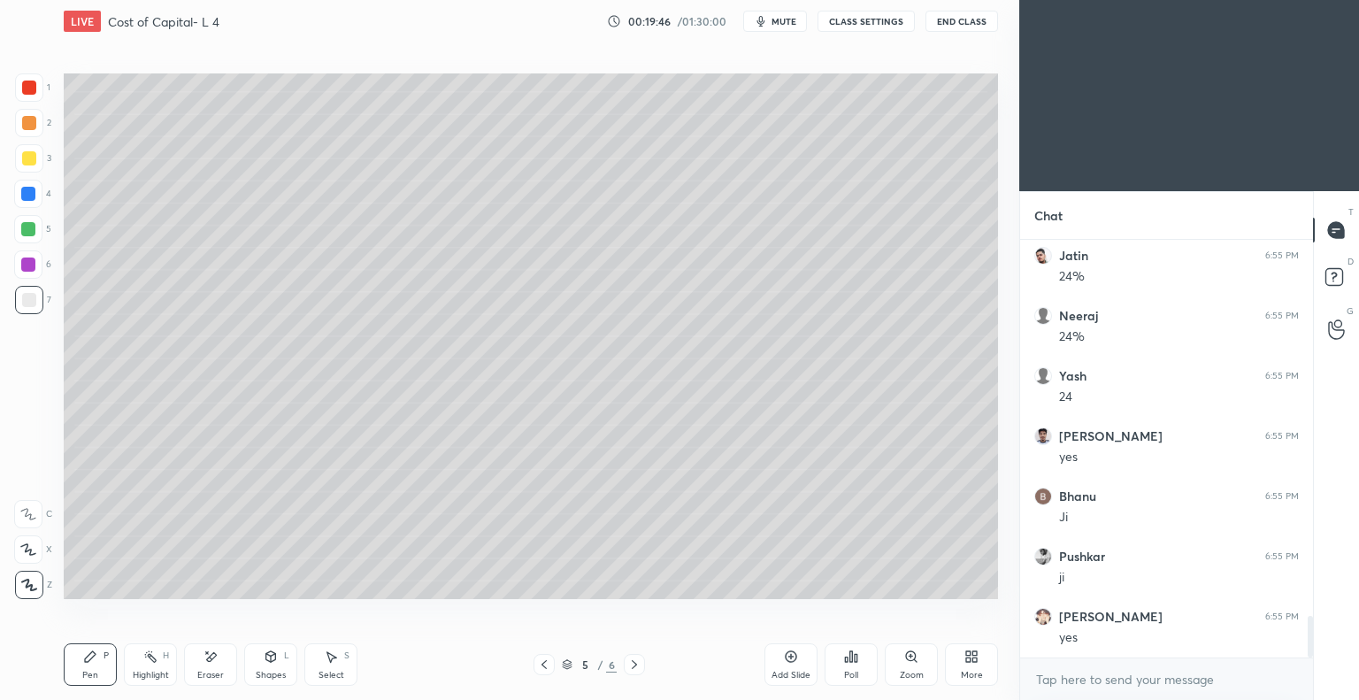
scroll to position [3758, 0]
click at [789, 661] on icon at bounding box center [791, 656] width 14 height 14
click at [35, 157] on div at bounding box center [29, 158] width 14 height 14
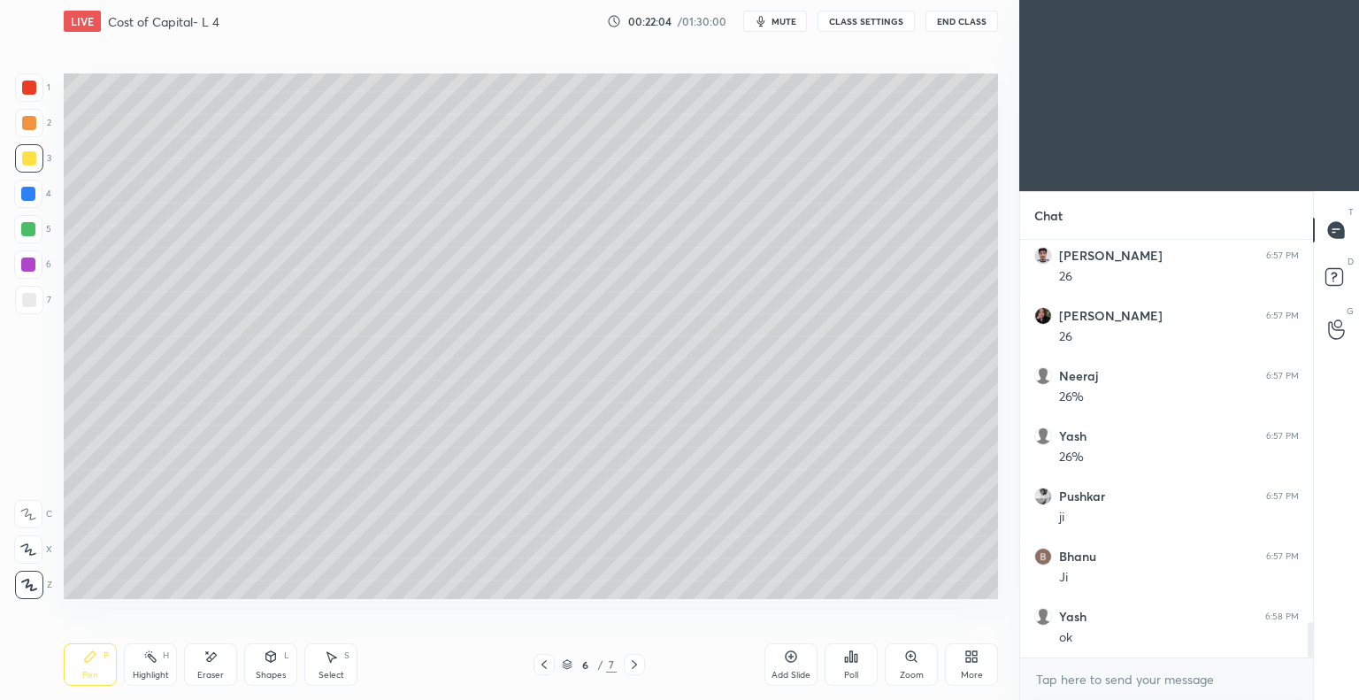
click at [789, 657] on icon at bounding box center [790, 656] width 5 height 5
click at [544, 667] on icon at bounding box center [543, 664] width 5 height 9
click at [547, 666] on icon at bounding box center [544, 664] width 14 height 14
click at [547, 667] on icon at bounding box center [544, 664] width 14 height 14
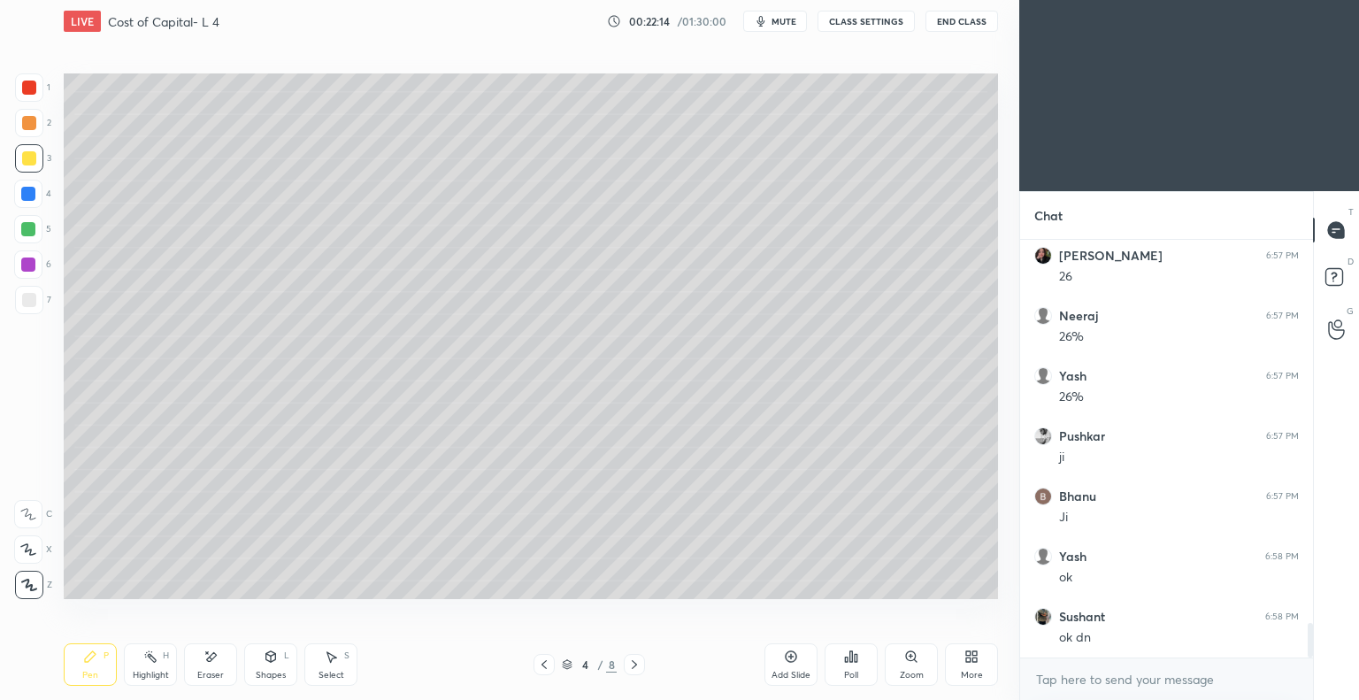
click at [633, 666] on icon at bounding box center [634, 664] width 14 height 14
click at [634, 667] on icon at bounding box center [634, 664] width 5 height 9
click at [635, 668] on icon at bounding box center [634, 664] width 14 height 14
click at [951, 17] on button "End Class" at bounding box center [961, 21] width 73 height 21
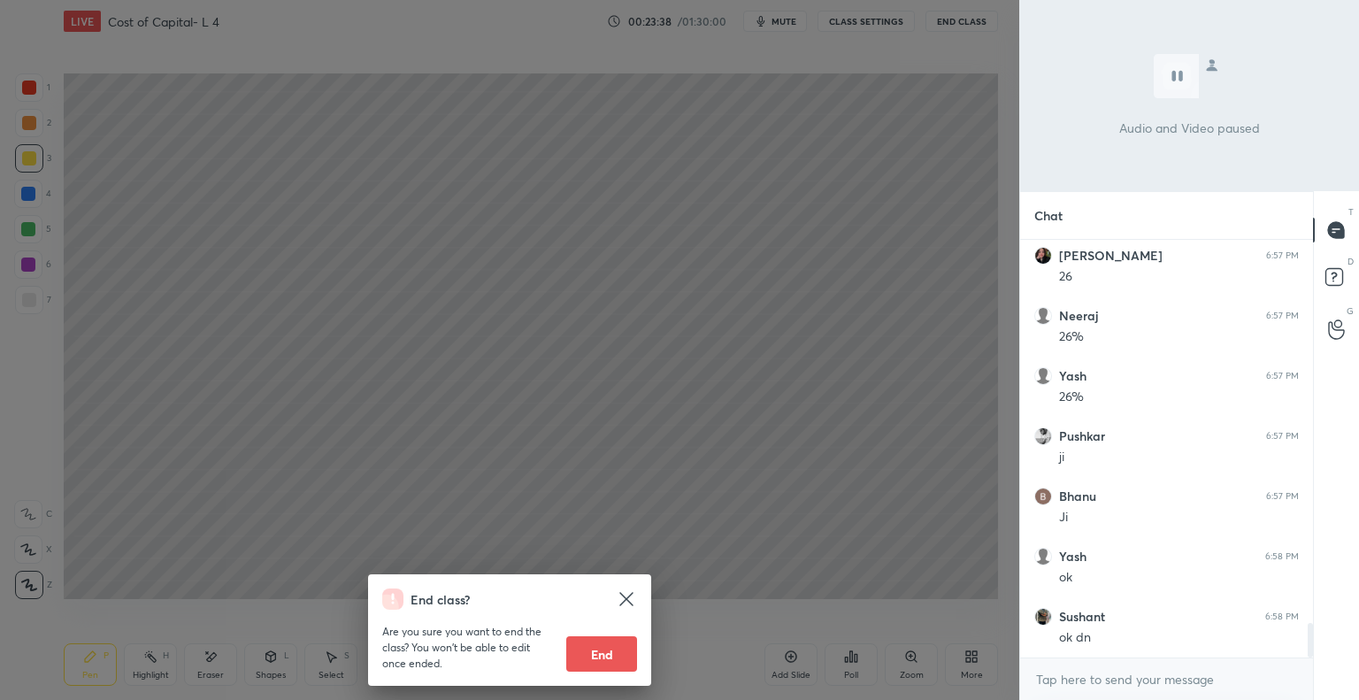
click at [625, 593] on icon at bounding box center [626, 598] width 21 height 21
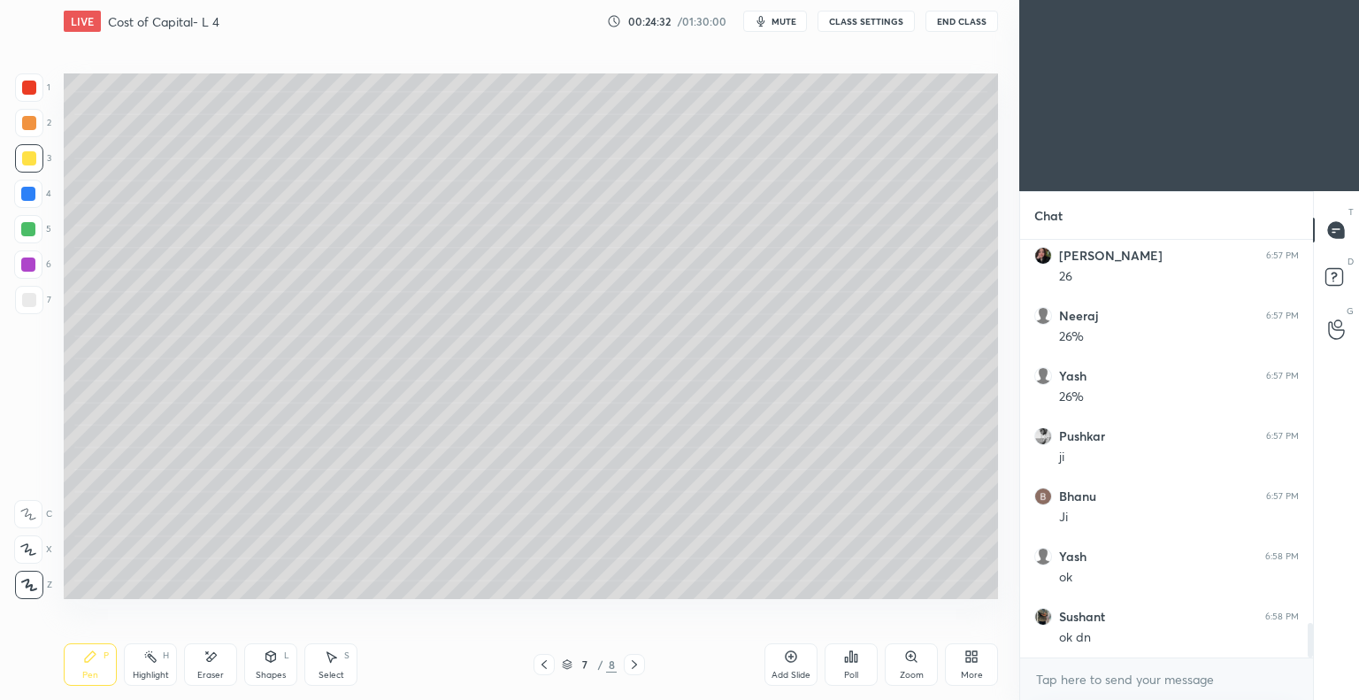
click at [212, 671] on div "Eraser" at bounding box center [210, 675] width 27 height 9
click at [99, 668] on div "Pen P" at bounding box center [90, 664] width 53 height 42
click at [786, 661] on icon at bounding box center [791, 656] width 14 height 14
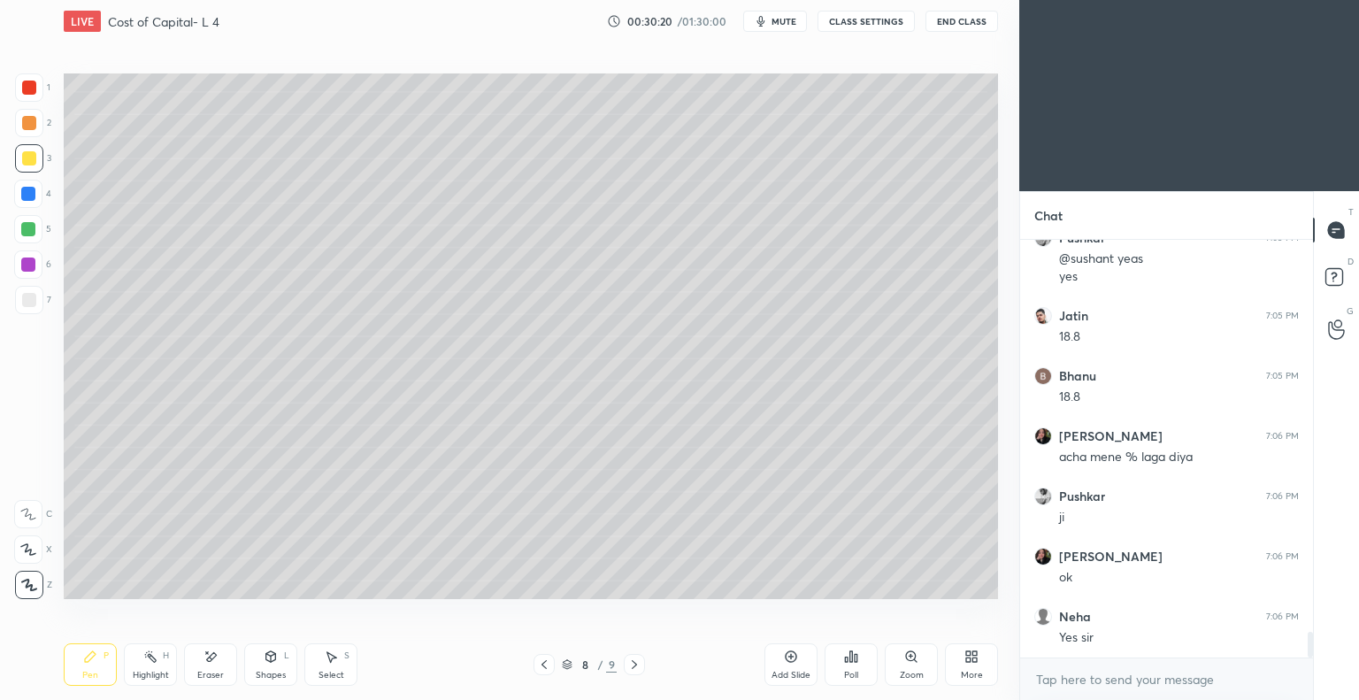
scroll to position [6303, 0]
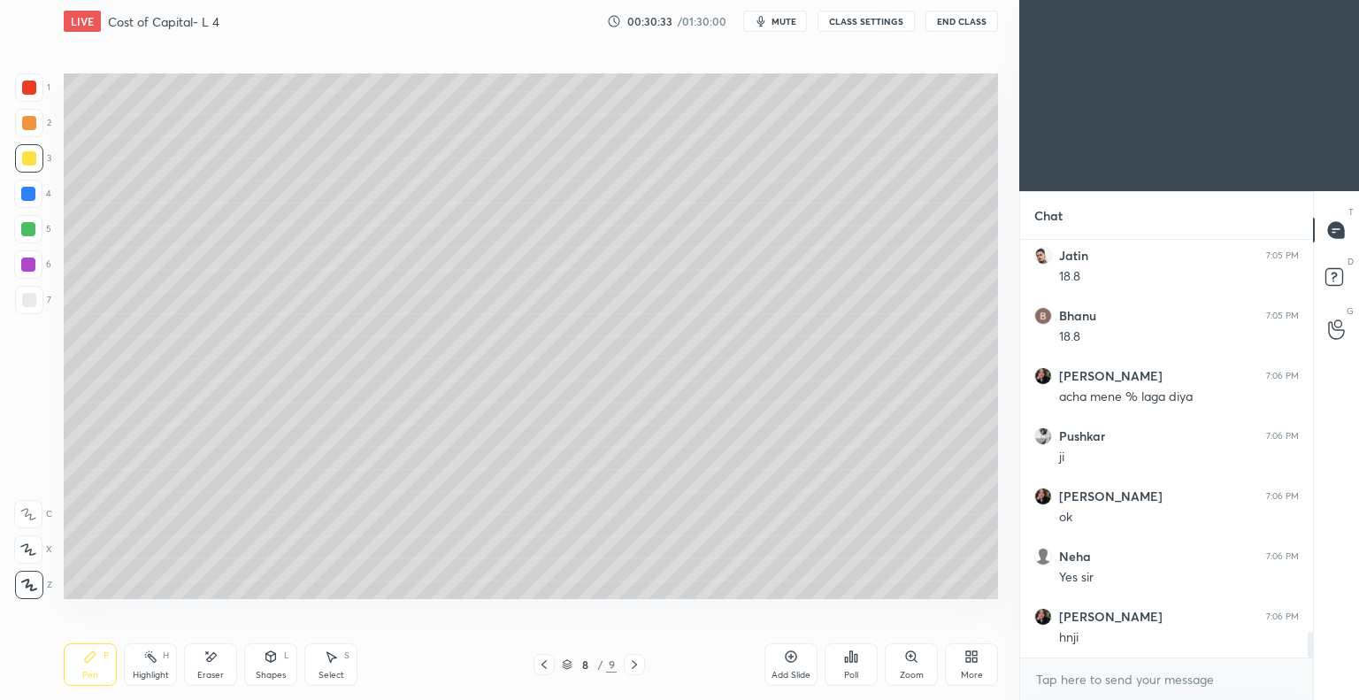
click at [219, 671] on div "Eraser" at bounding box center [210, 675] width 27 height 9
click at [96, 668] on div "Pen P" at bounding box center [90, 664] width 53 height 42
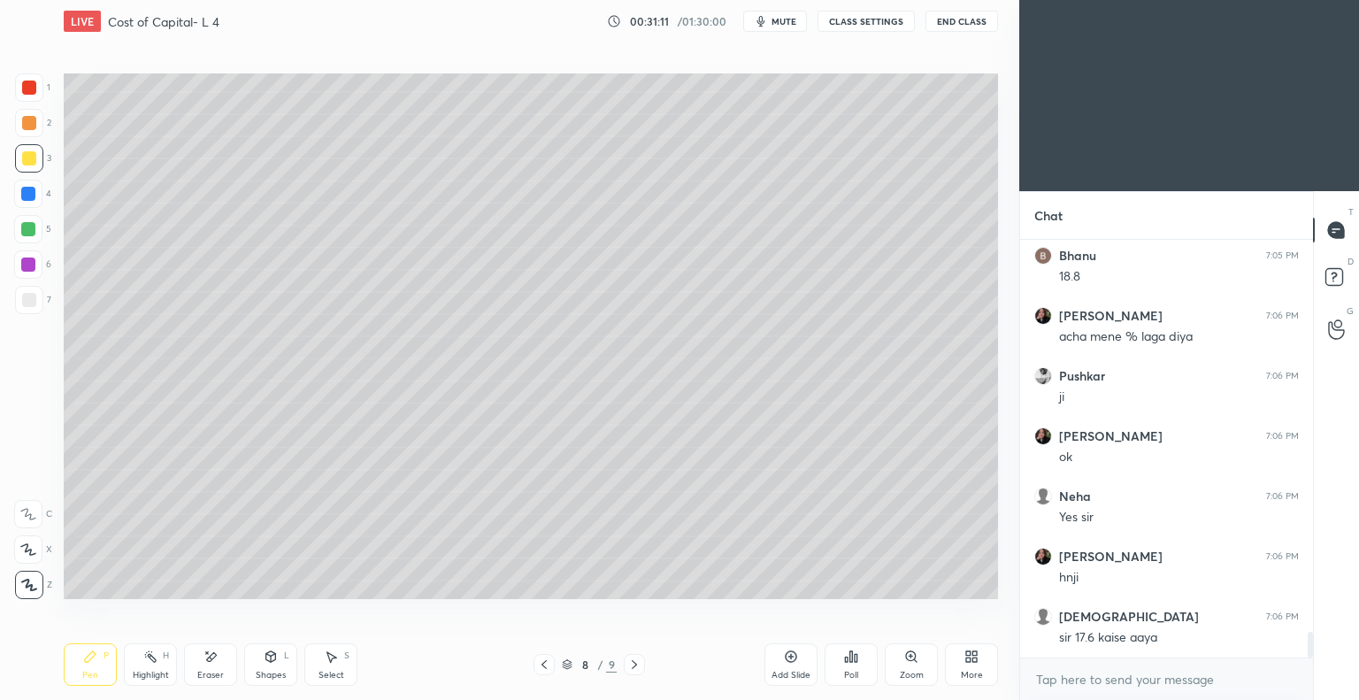
scroll to position [6423, 0]
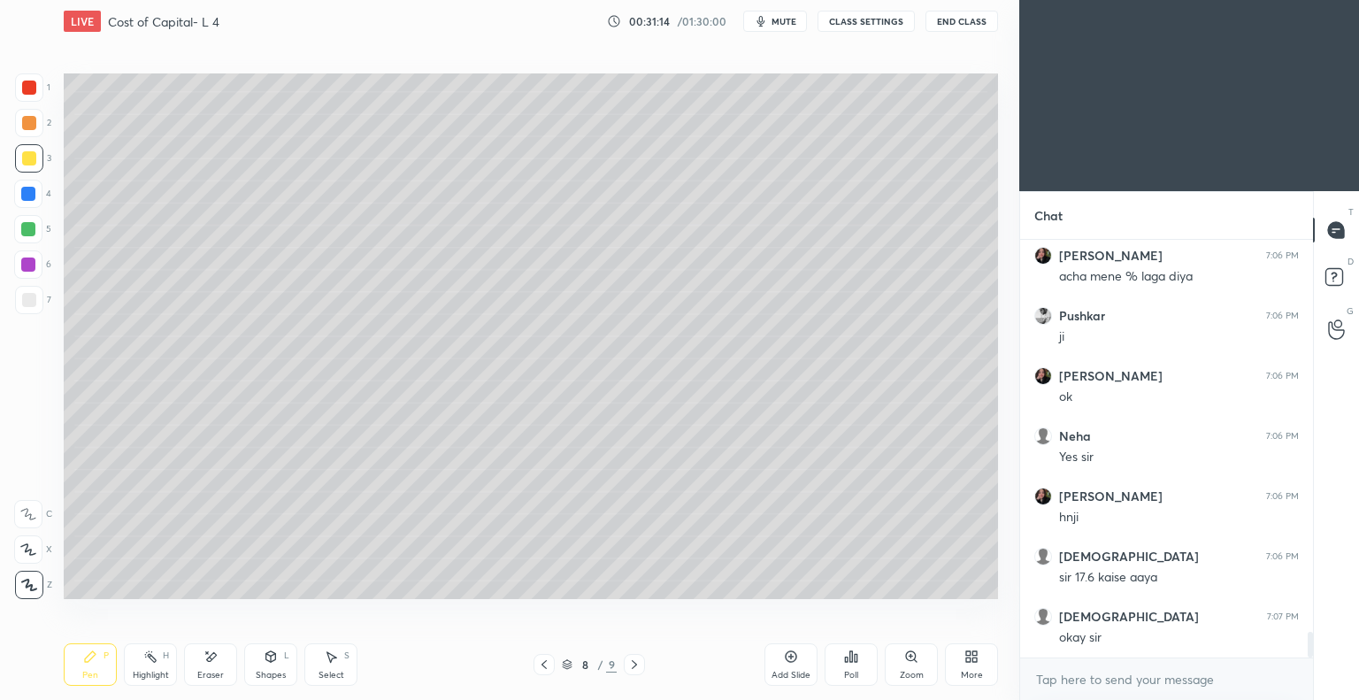
click at [545, 668] on icon at bounding box center [543, 664] width 5 height 9
click at [789, 656] on icon at bounding box center [790, 656] width 5 height 5
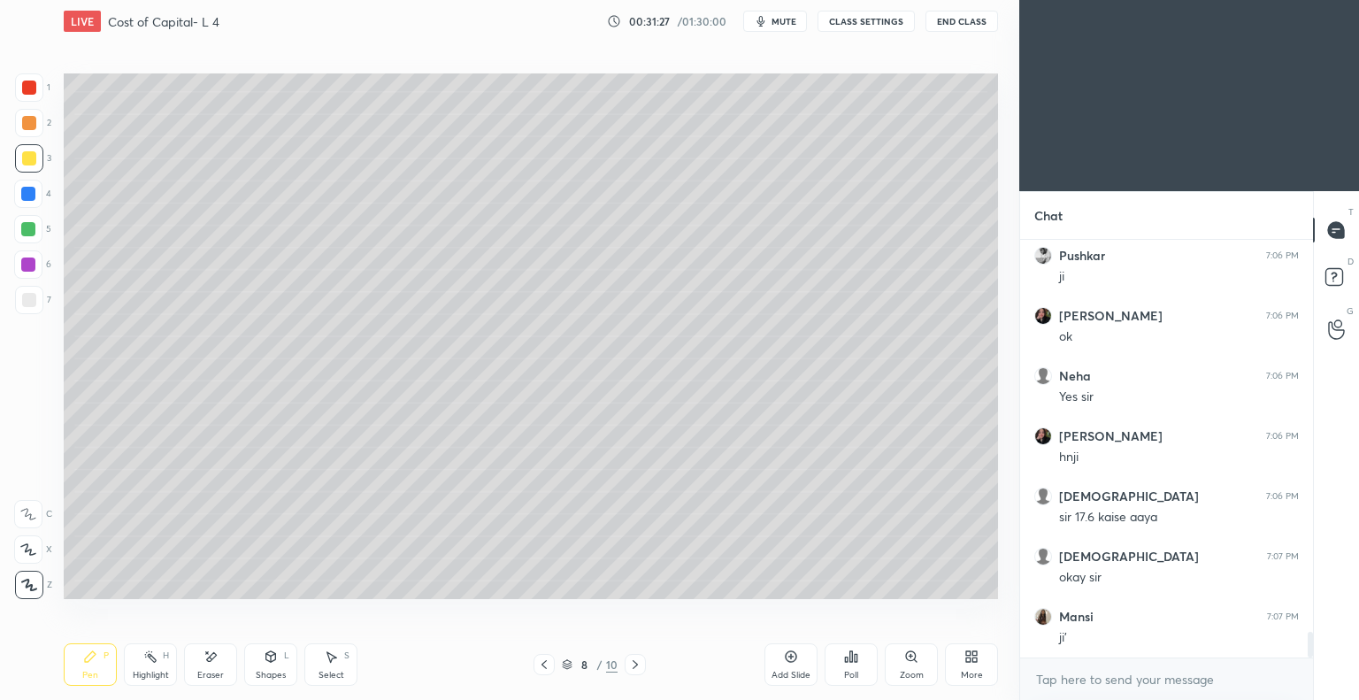
click at [216, 668] on div "Eraser" at bounding box center [210, 664] width 53 height 42
click at [99, 657] on div "Pen P" at bounding box center [90, 664] width 53 height 42
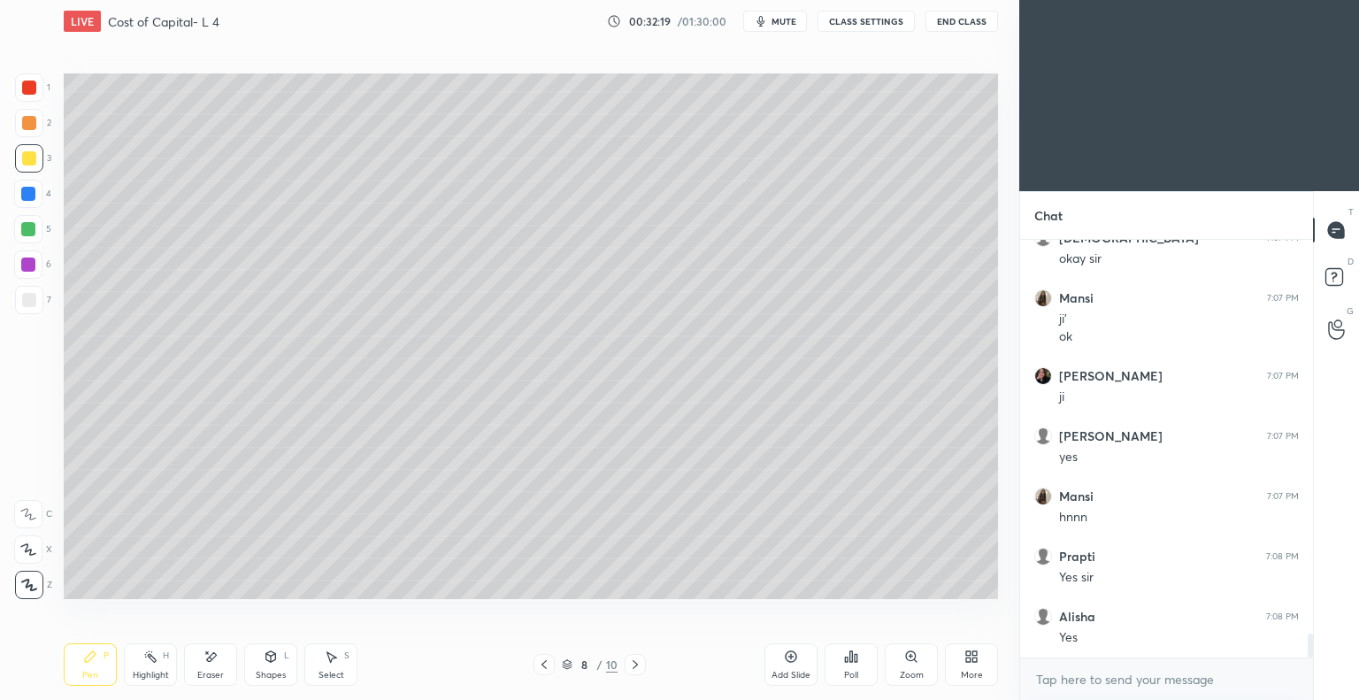
scroll to position [6862, 0]
click at [784, 16] on span "mute" at bounding box center [783, 21] width 25 height 12
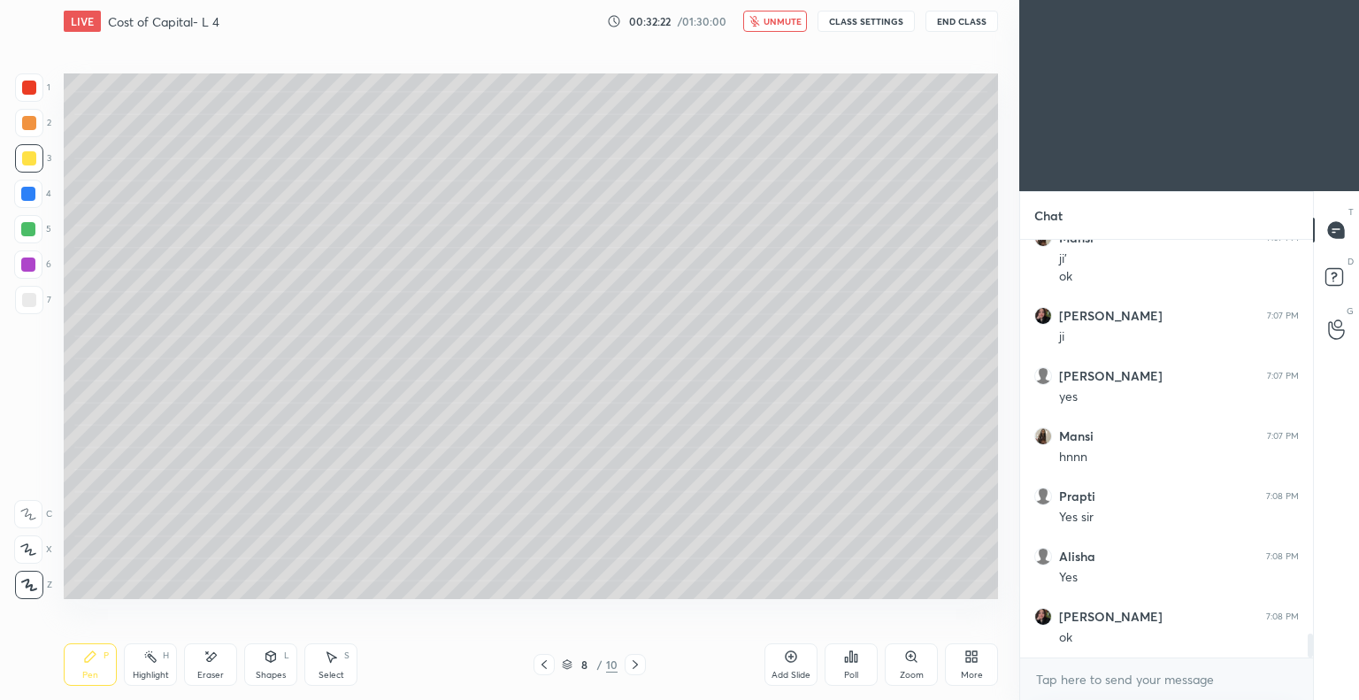
scroll to position [6922, 0]
click at [948, 19] on button "End Class" at bounding box center [961, 21] width 73 height 21
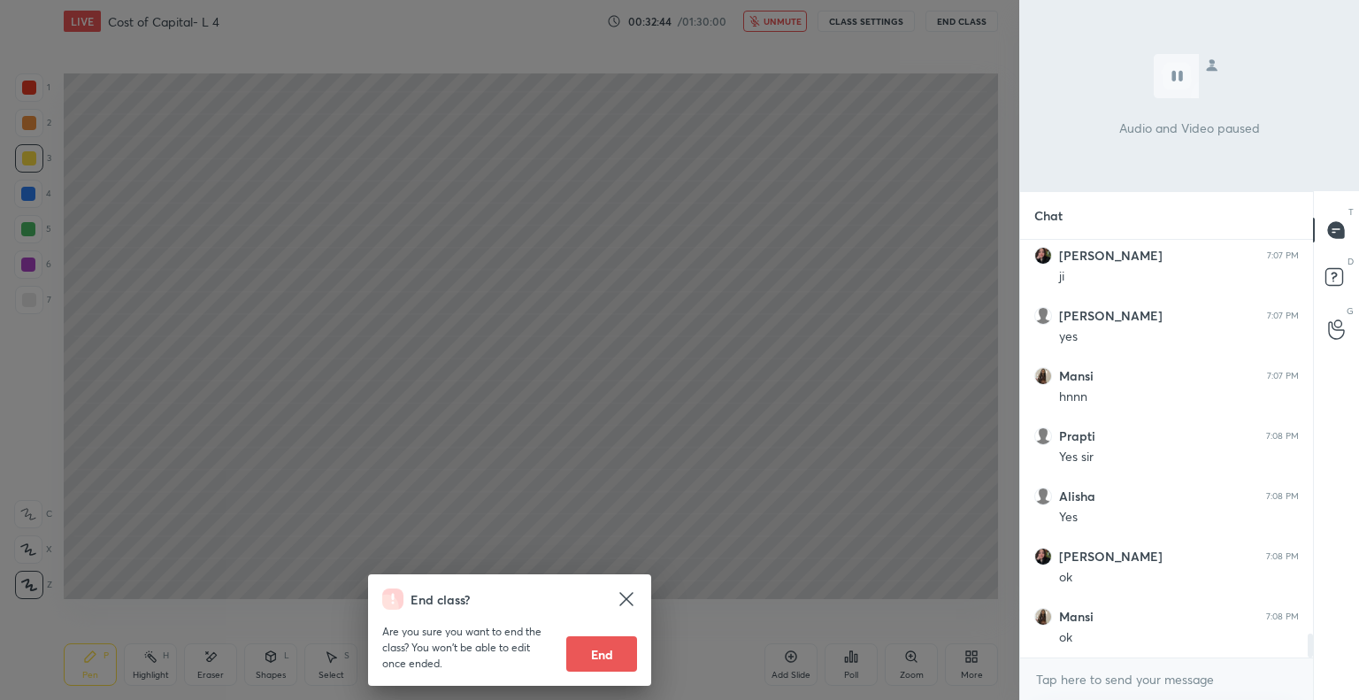
click at [626, 594] on icon at bounding box center [626, 598] width 21 height 21
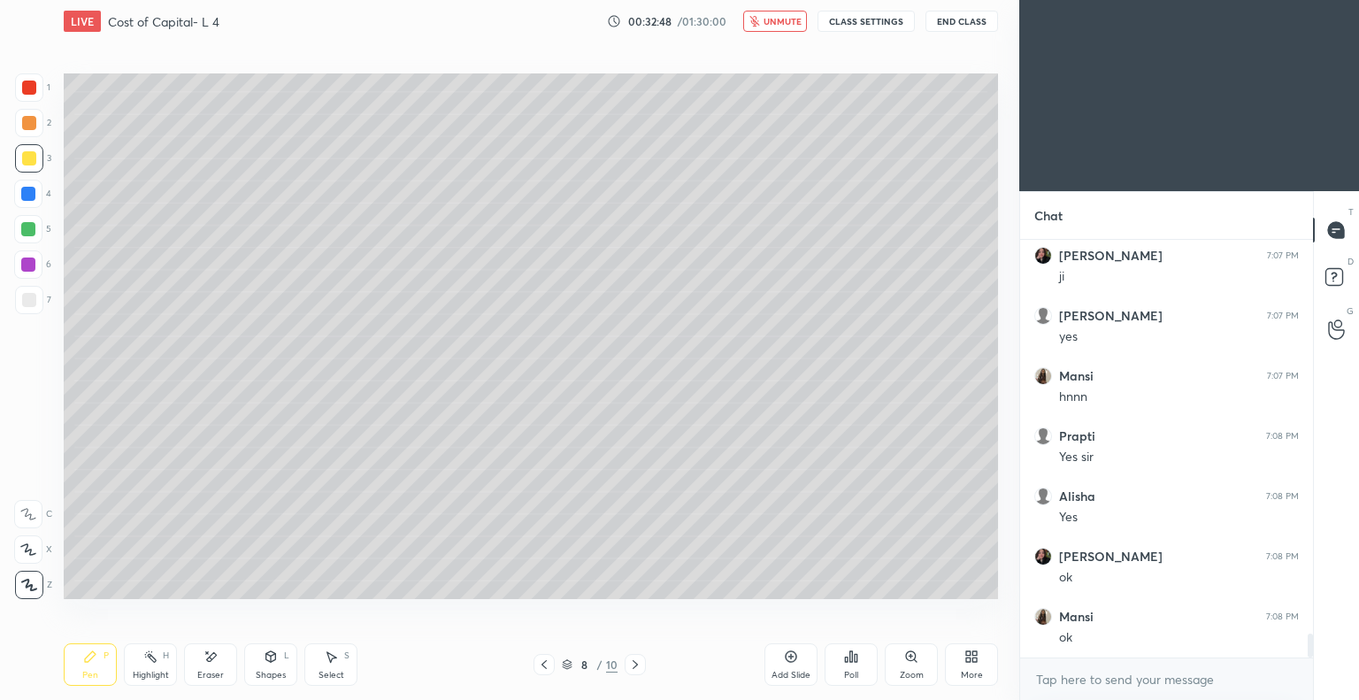
click at [773, 24] on span "unmute" at bounding box center [782, 21] width 38 height 12
click at [218, 662] on div "Eraser" at bounding box center [210, 664] width 53 height 42
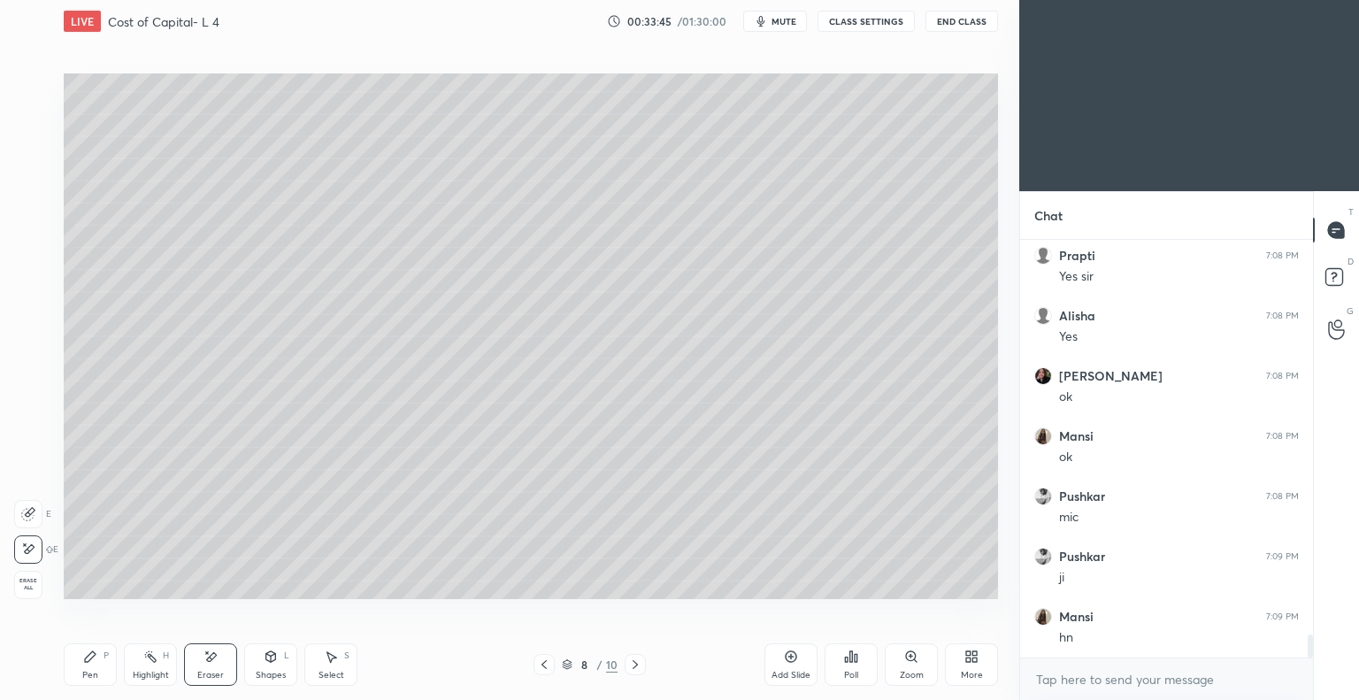
click at [96, 668] on div "Pen P" at bounding box center [90, 664] width 53 height 42
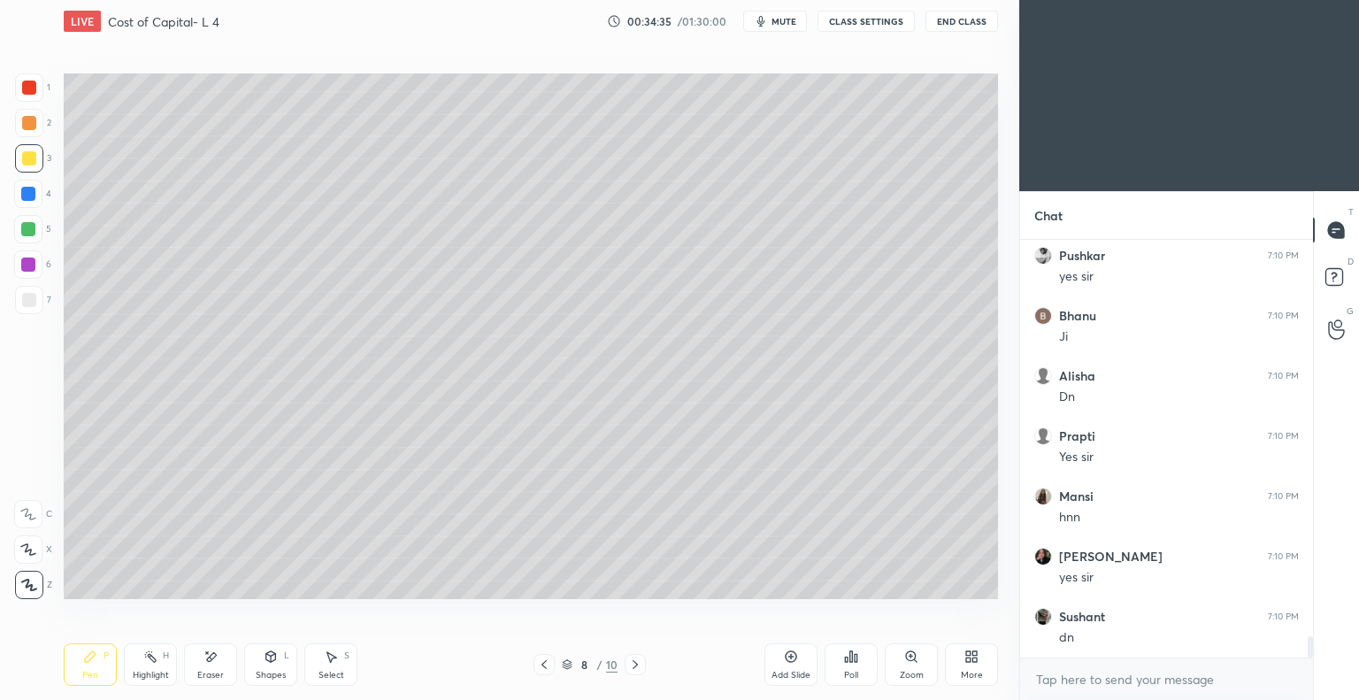
scroll to position [7764, 0]
click at [788, 656] on icon at bounding box center [791, 656] width 14 height 14
click at [219, 668] on div "Eraser" at bounding box center [210, 664] width 53 height 42
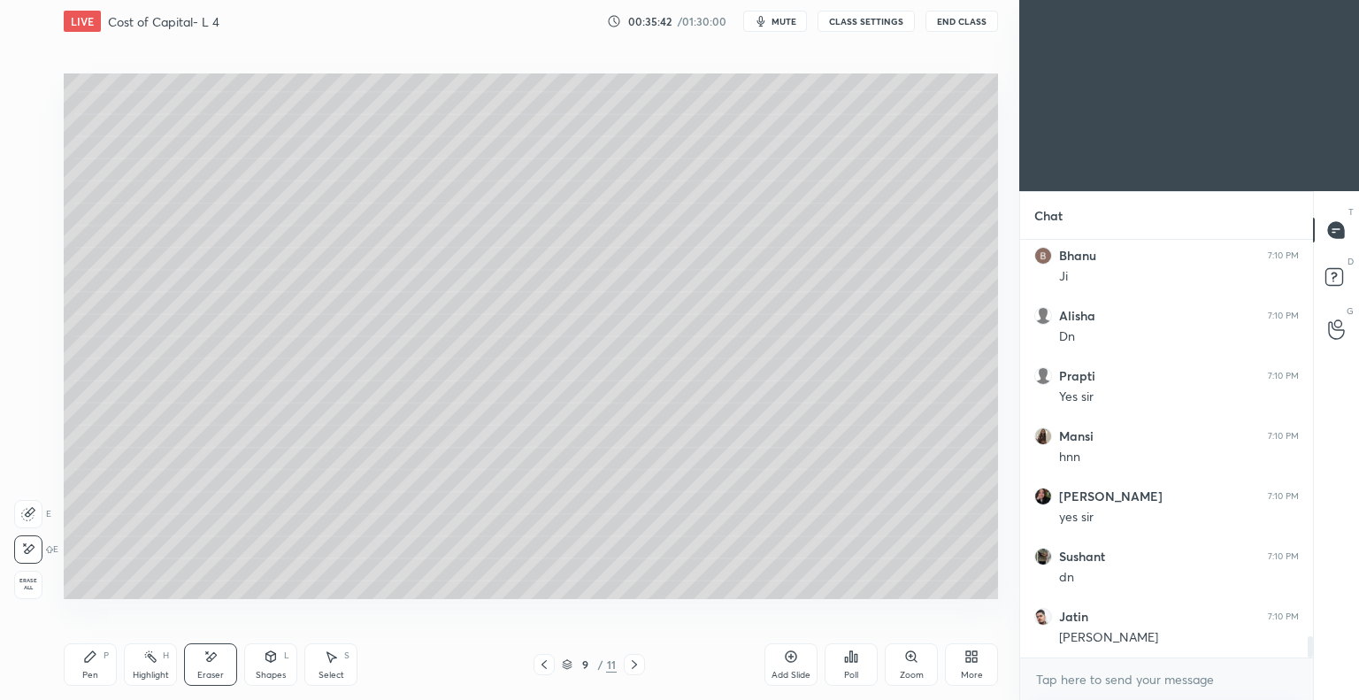
click at [103, 662] on div "Pen P" at bounding box center [90, 664] width 53 height 42
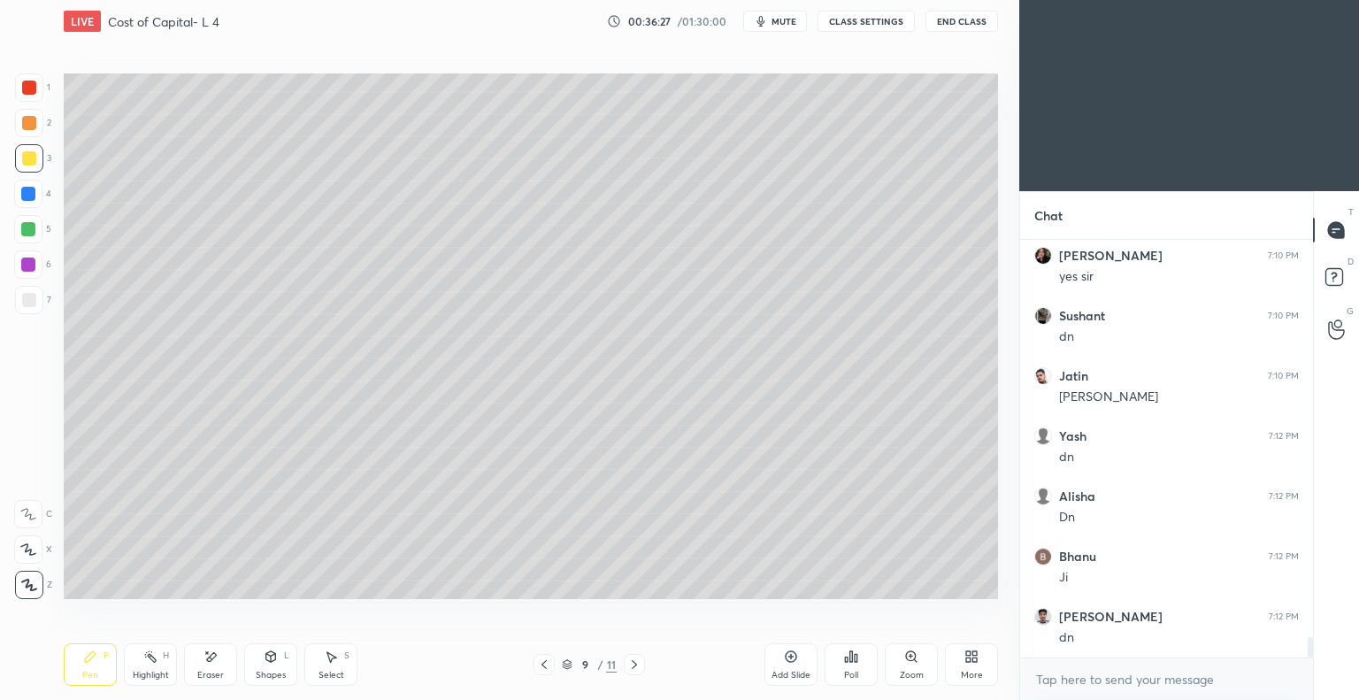
scroll to position [8065, 0]
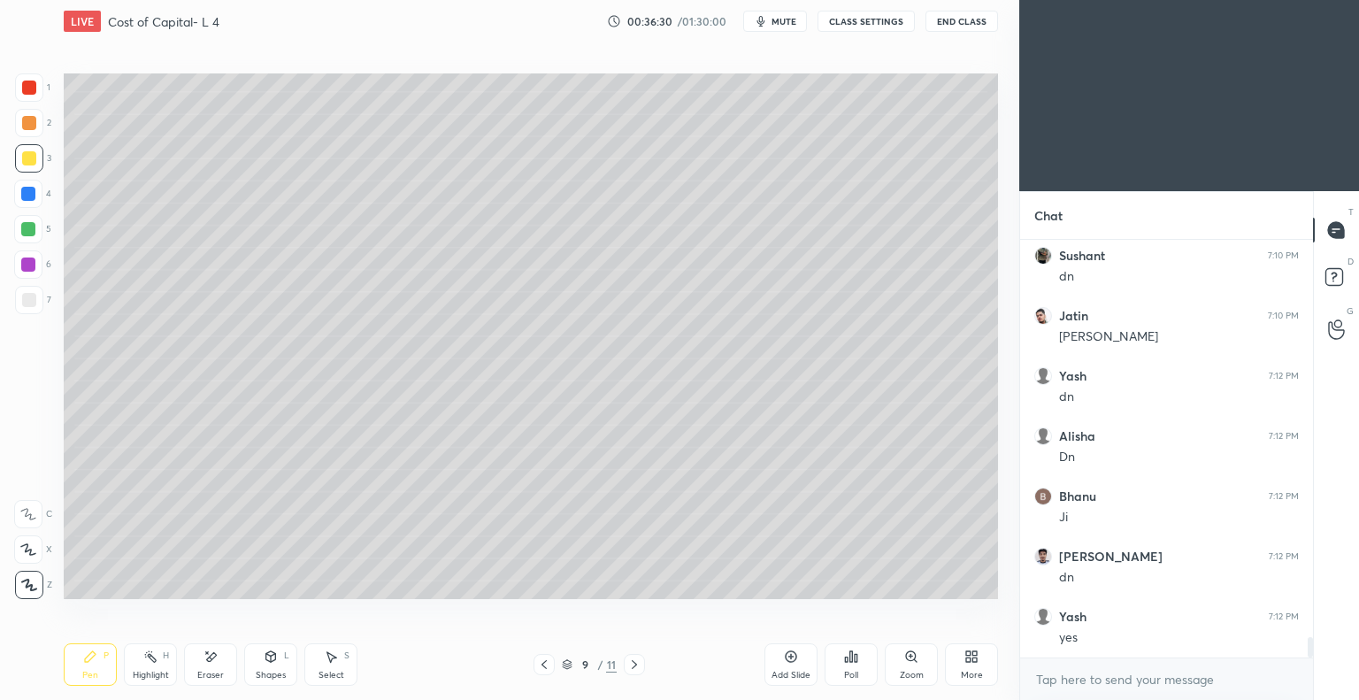
click at [790, 658] on icon at bounding box center [790, 656] width 5 height 5
click at [549, 667] on icon at bounding box center [544, 664] width 14 height 14
click at [635, 666] on icon at bounding box center [634, 664] width 5 height 9
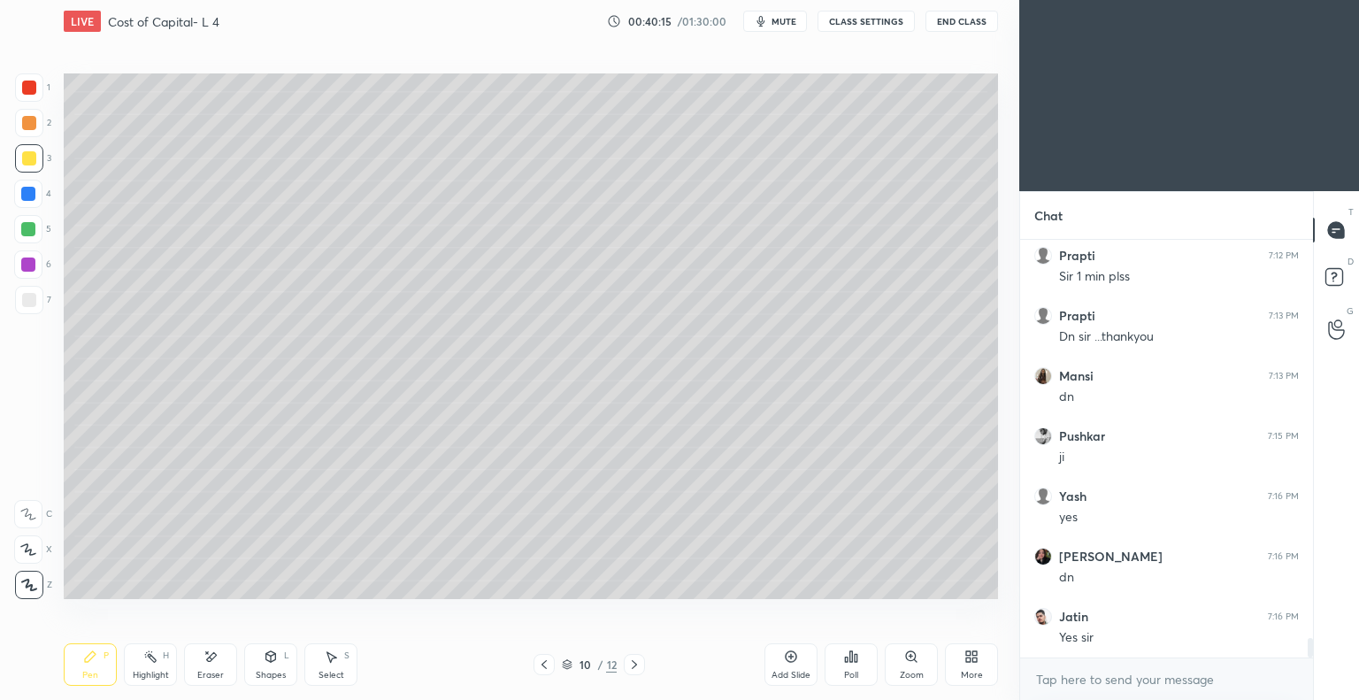
scroll to position [8546, 0]
click at [789, 657] on icon at bounding box center [791, 656] width 14 height 14
click at [31, 303] on div at bounding box center [29, 300] width 14 height 14
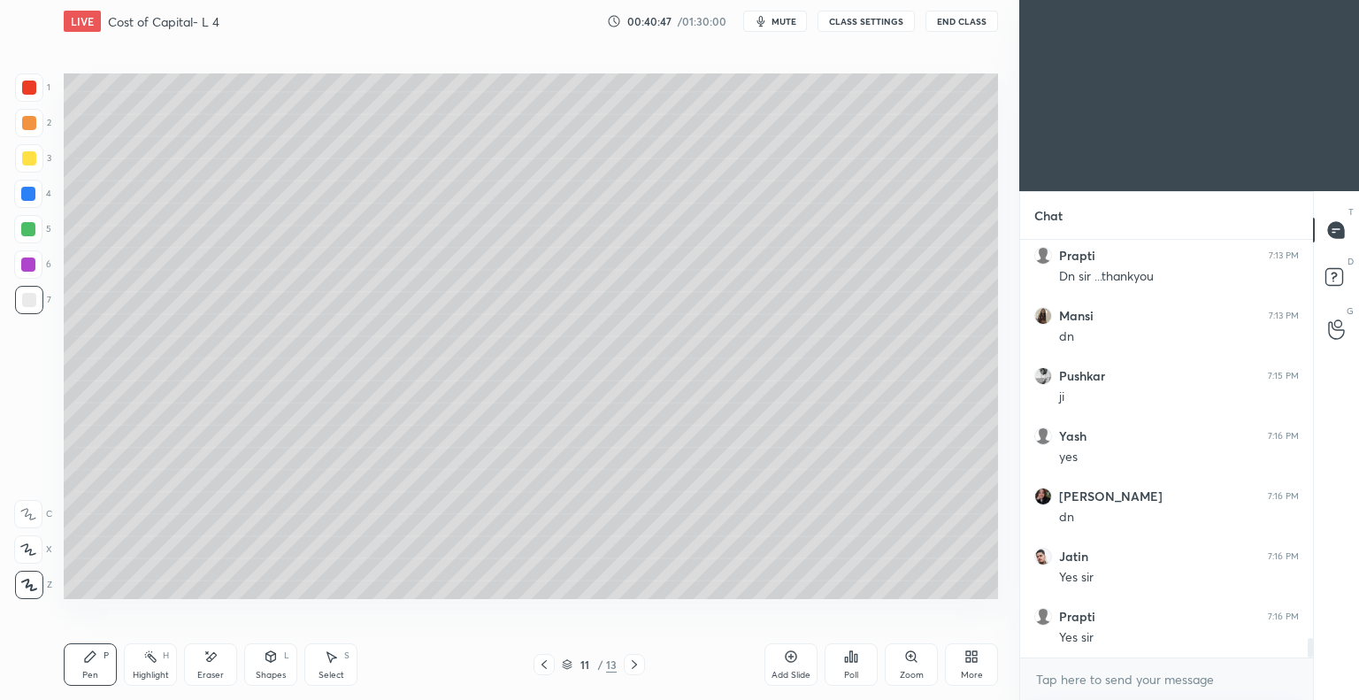
click at [226, 665] on div "Eraser" at bounding box center [210, 664] width 53 height 42
click at [96, 668] on div "Pen P" at bounding box center [90, 664] width 53 height 42
click at [218, 668] on div "Eraser" at bounding box center [210, 664] width 53 height 42
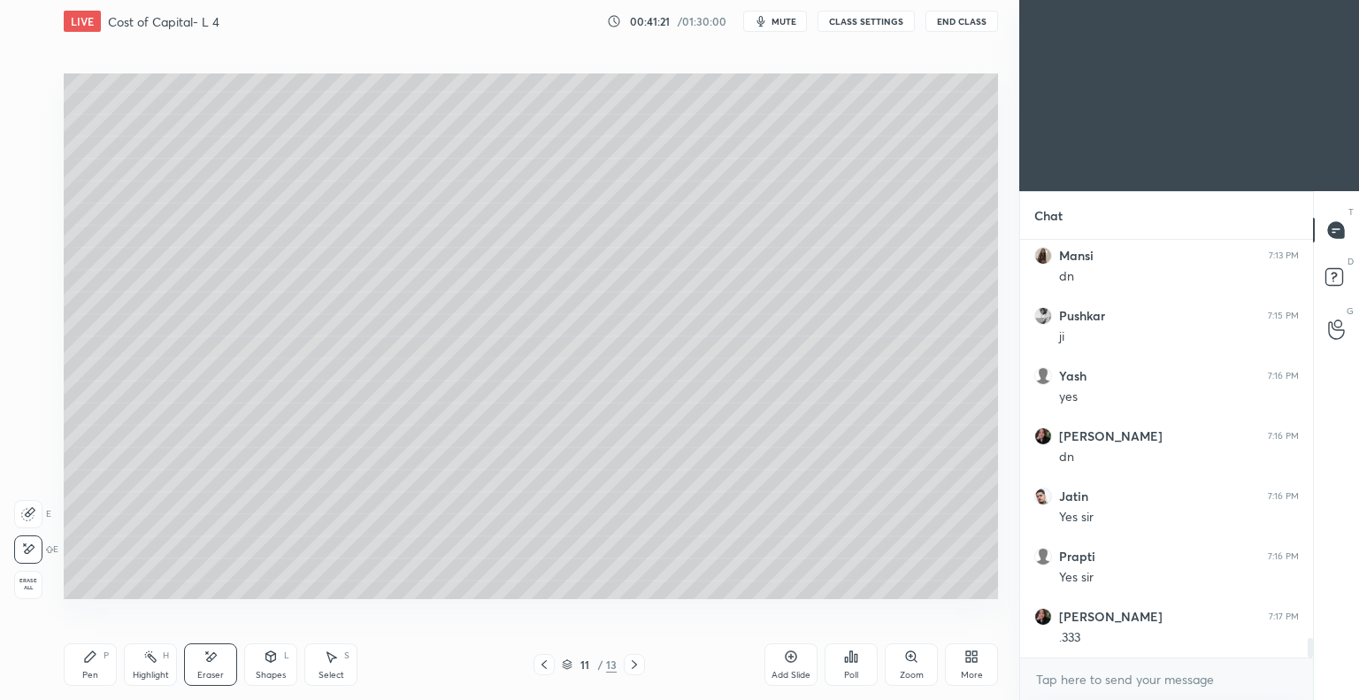
click at [91, 671] on div "Pen" at bounding box center [90, 675] width 16 height 9
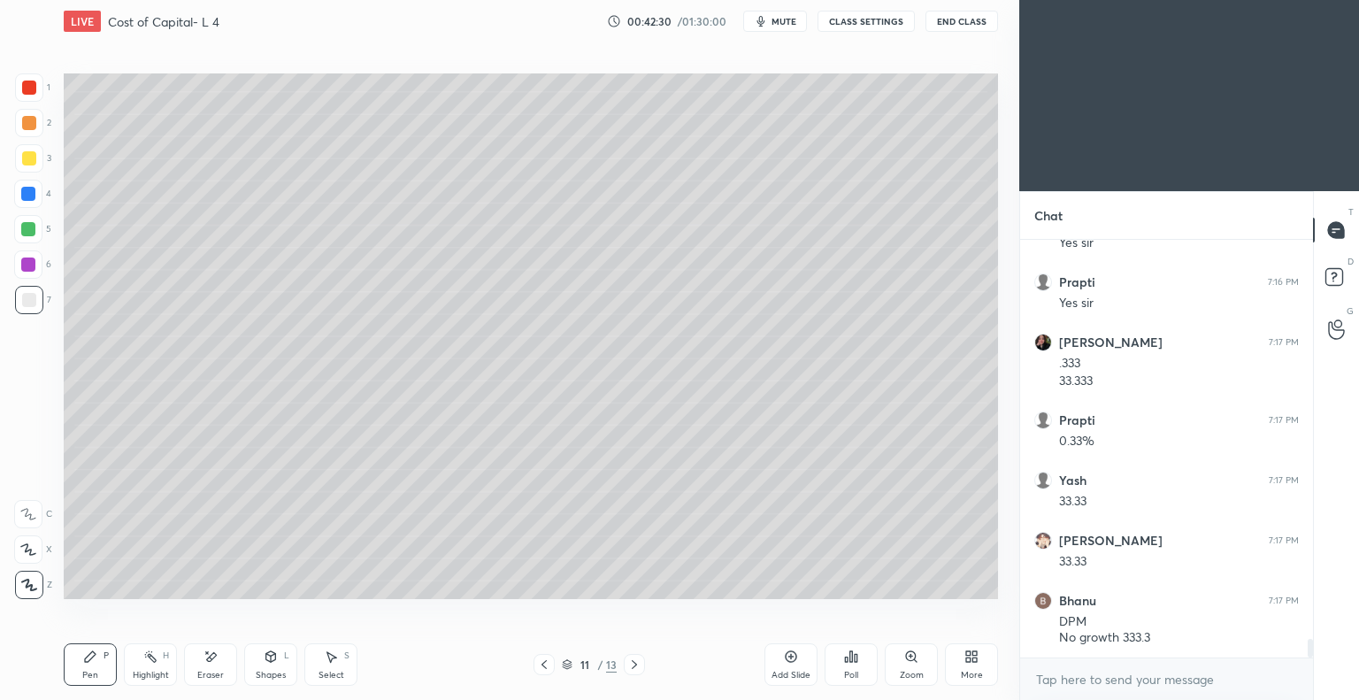
scroll to position [8941, 0]
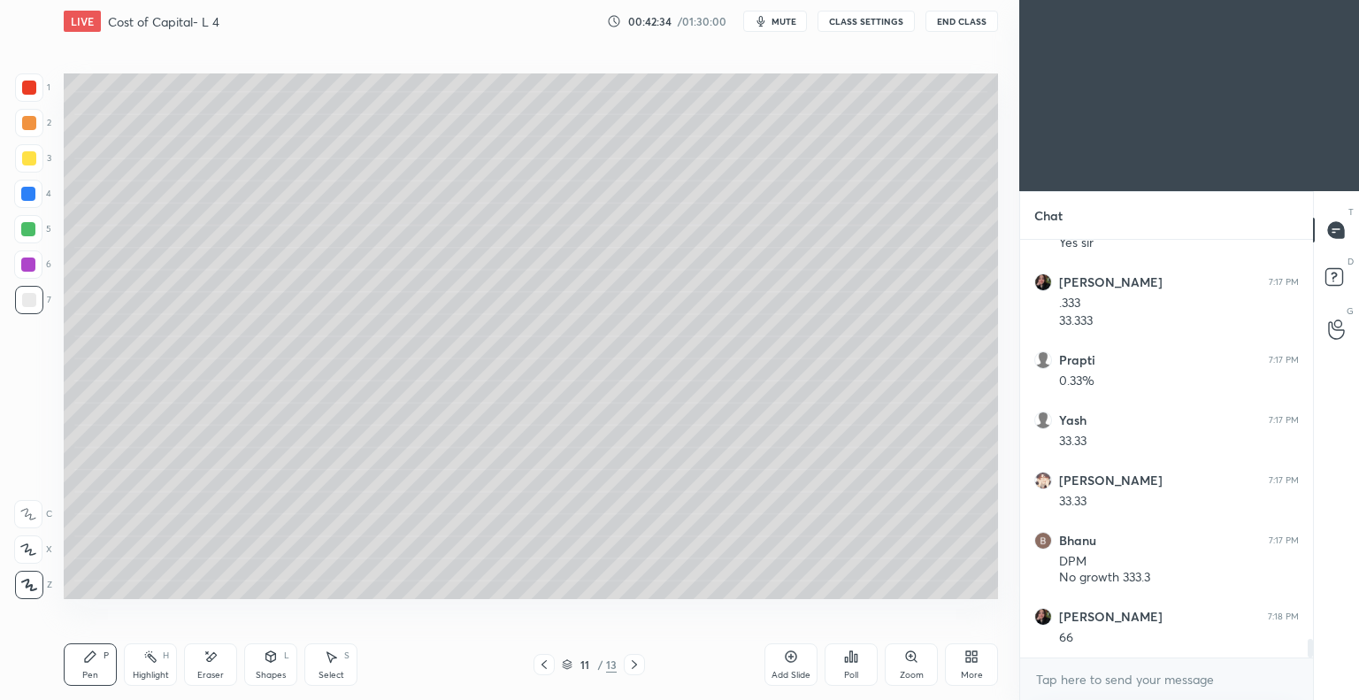
click at [219, 669] on div "Eraser" at bounding box center [210, 664] width 53 height 42
click at [106, 664] on div "Pen P" at bounding box center [90, 664] width 53 height 42
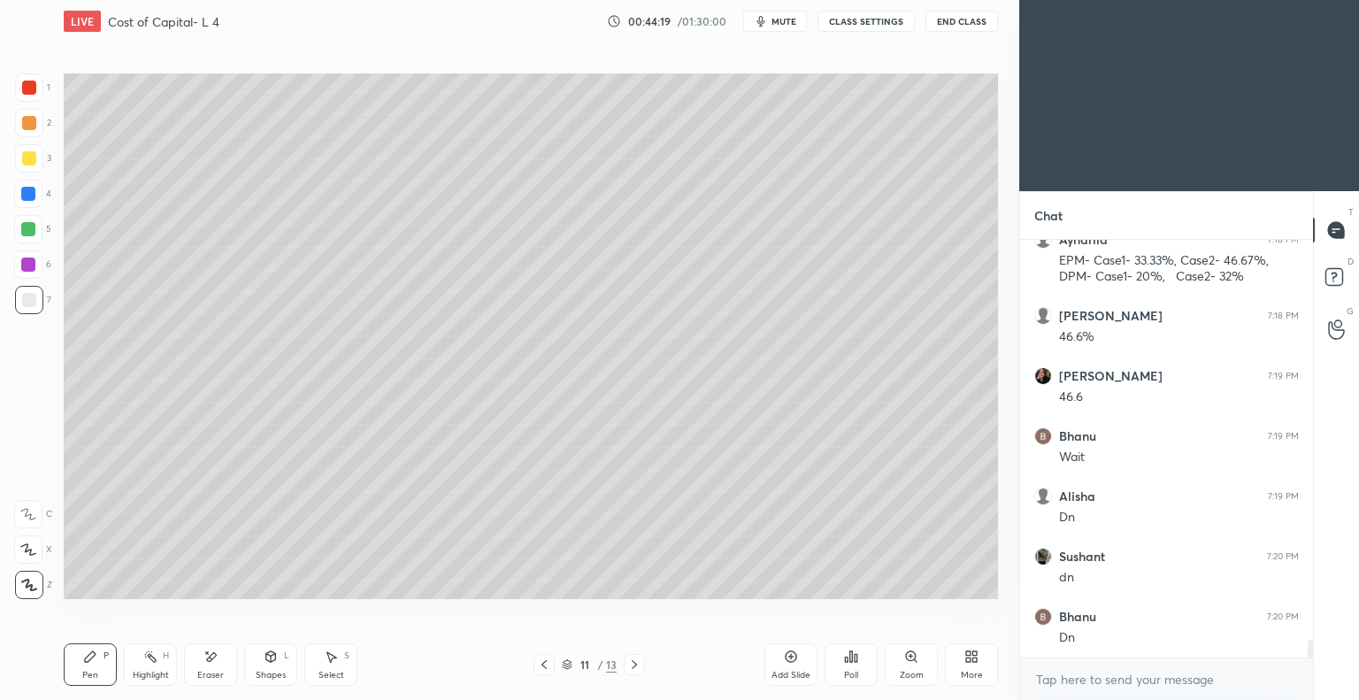
scroll to position [9438, 0]
click at [787, 655] on icon at bounding box center [791, 656] width 14 height 14
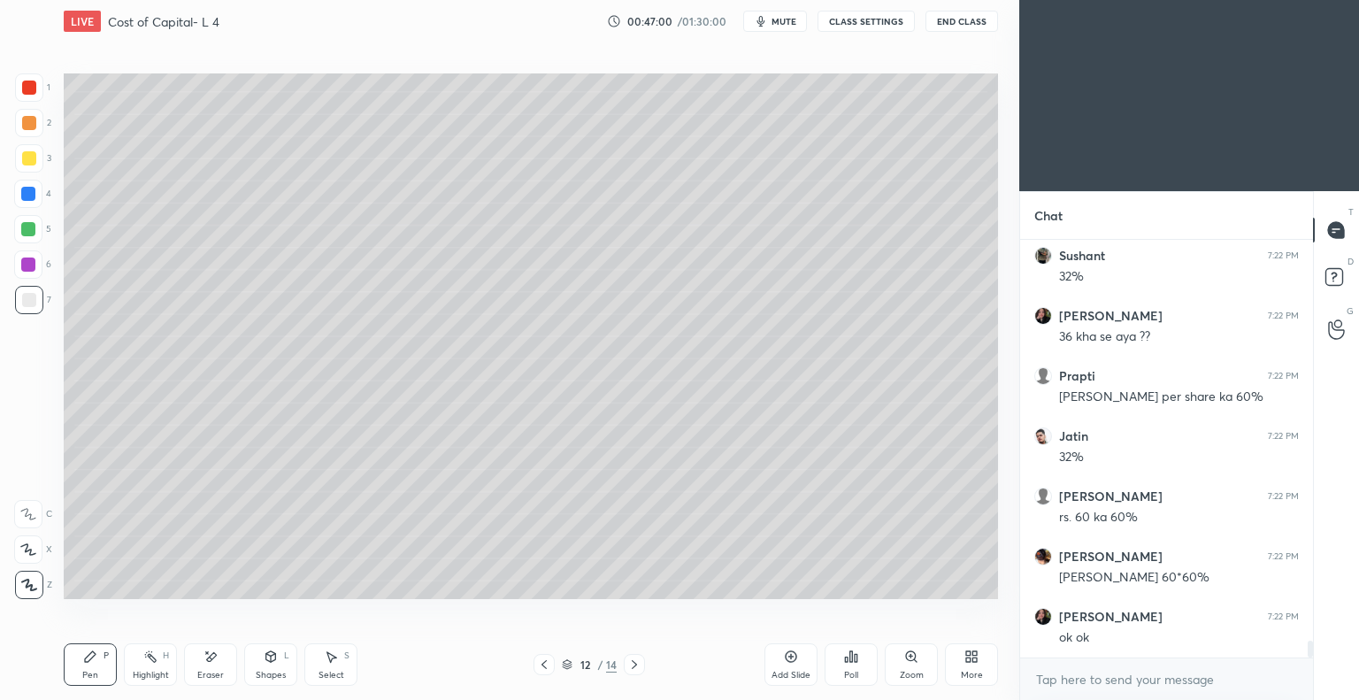
scroll to position [10220, 0]
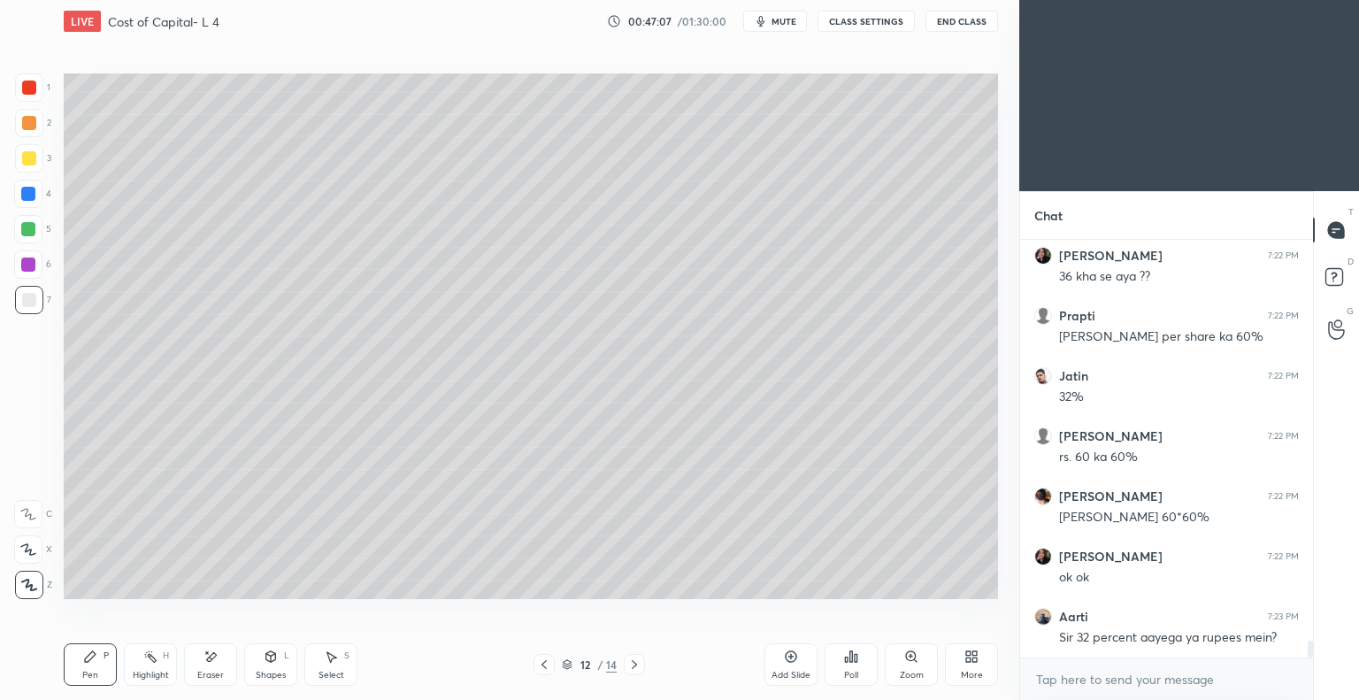
click at [209, 666] on div "Eraser" at bounding box center [210, 664] width 53 height 42
click at [92, 672] on div "Pen" at bounding box center [90, 675] width 16 height 9
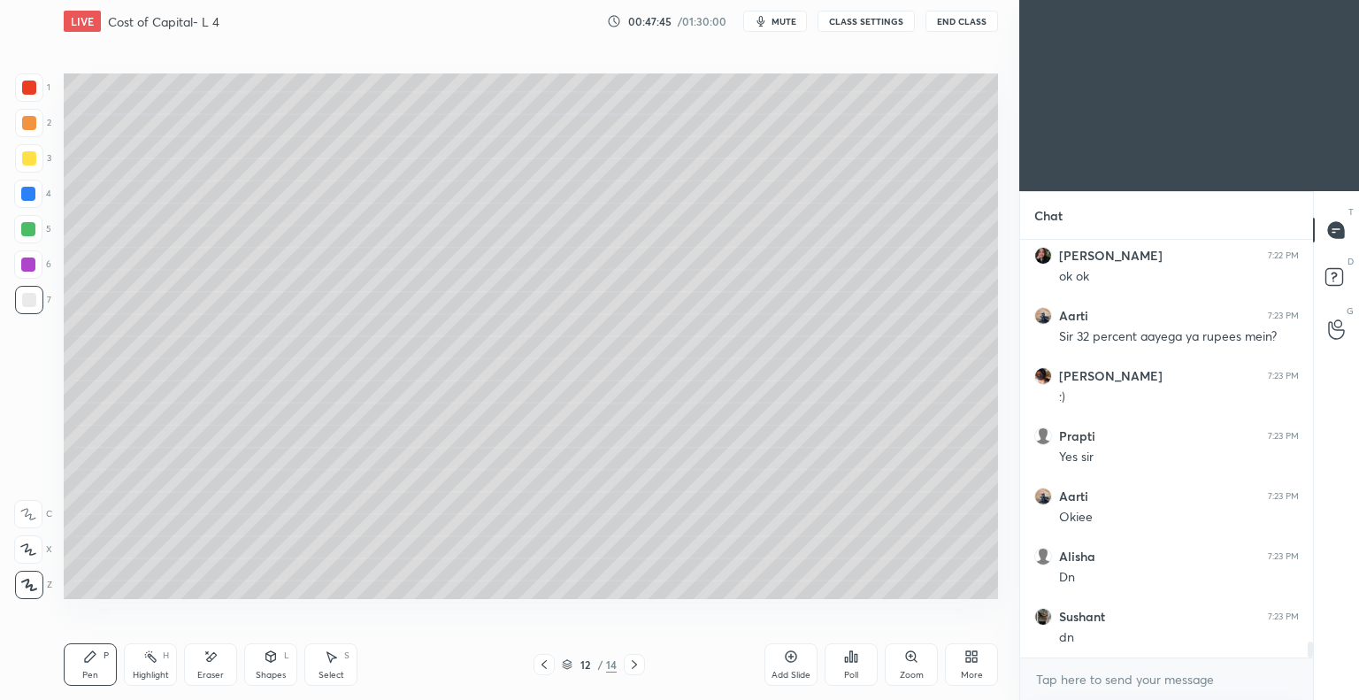
scroll to position [10581, 0]
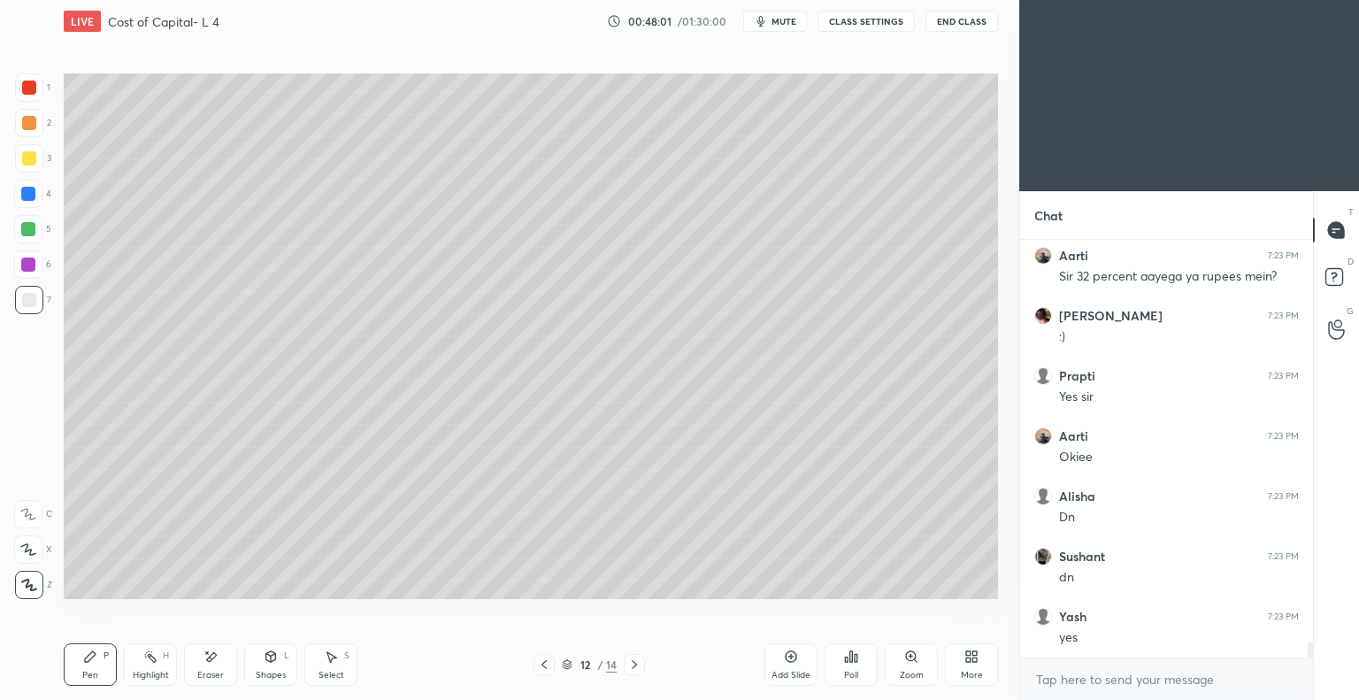
click at [958, 21] on button "End Class" at bounding box center [961, 21] width 73 height 21
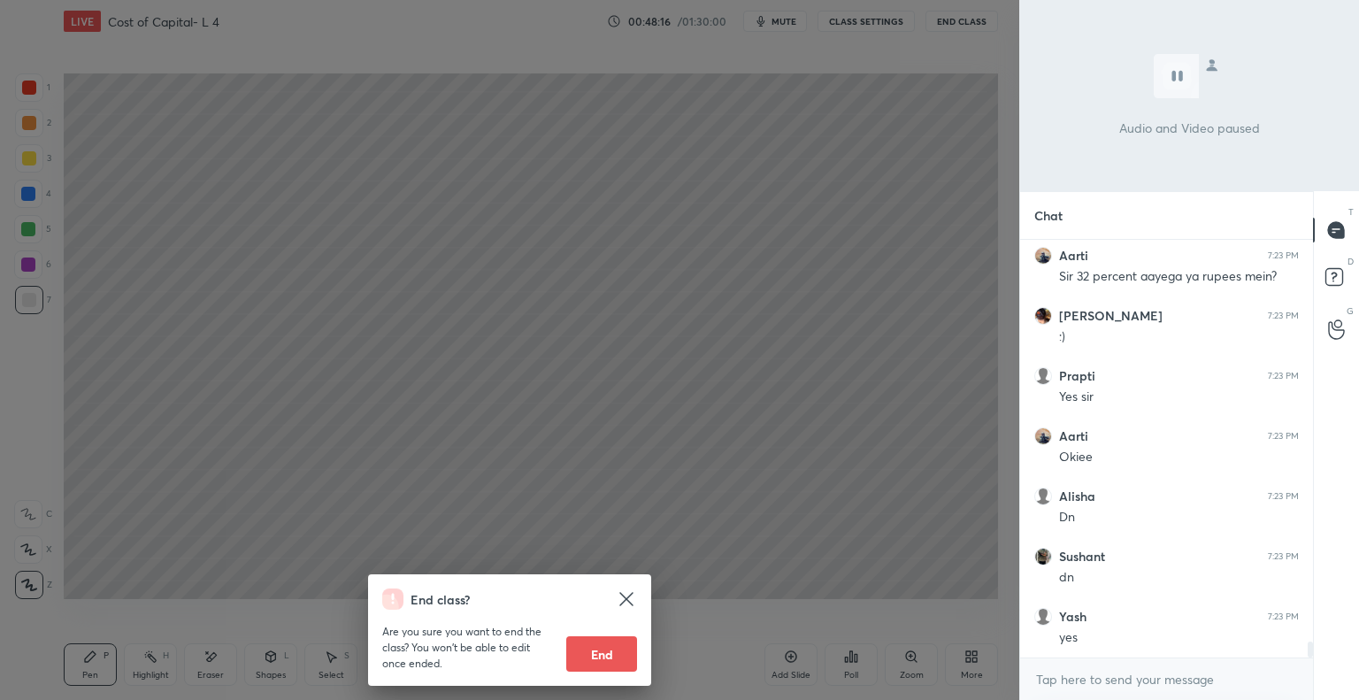
click at [630, 593] on icon at bounding box center [626, 598] width 21 height 21
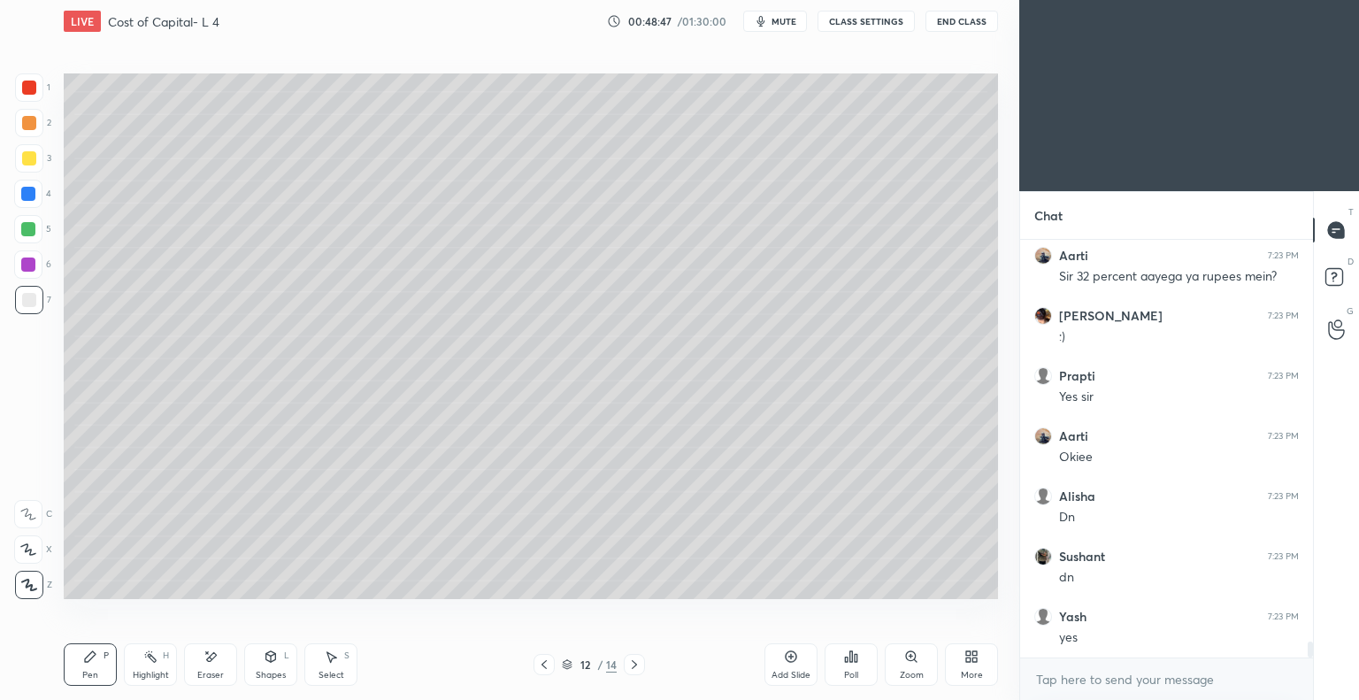
click at [789, 660] on icon at bounding box center [791, 656] width 14 height 14
click at [33, 157] on div at bounding box center [29, 158] width 14 height 14
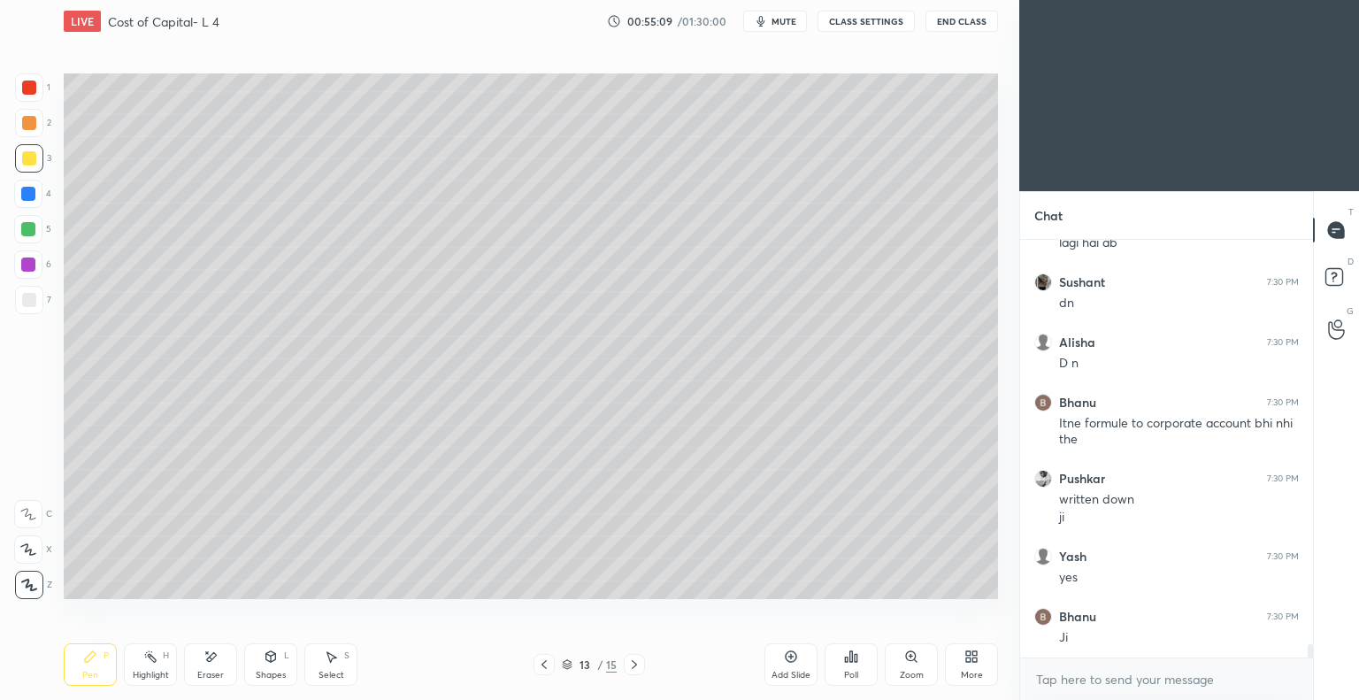
scroll to position [12375, 0]
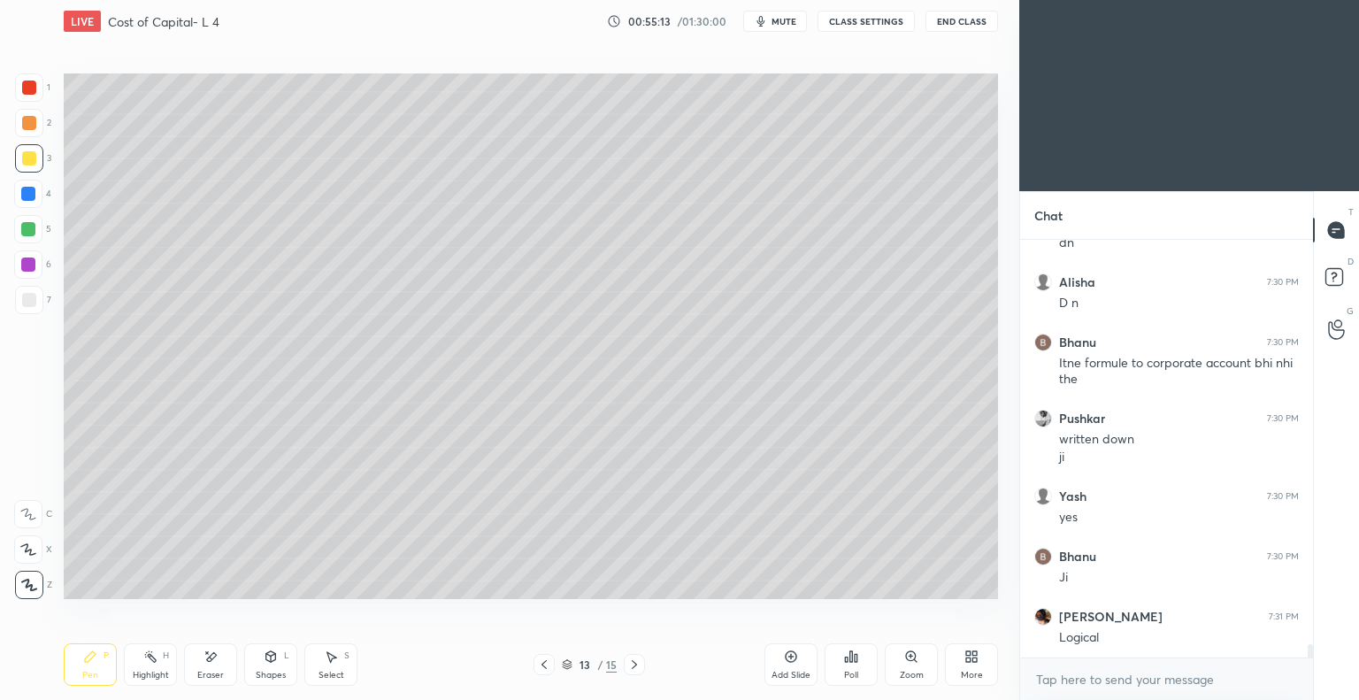
click at [791, 655] on icon at bounding box center [790, 656] width 5 height 5
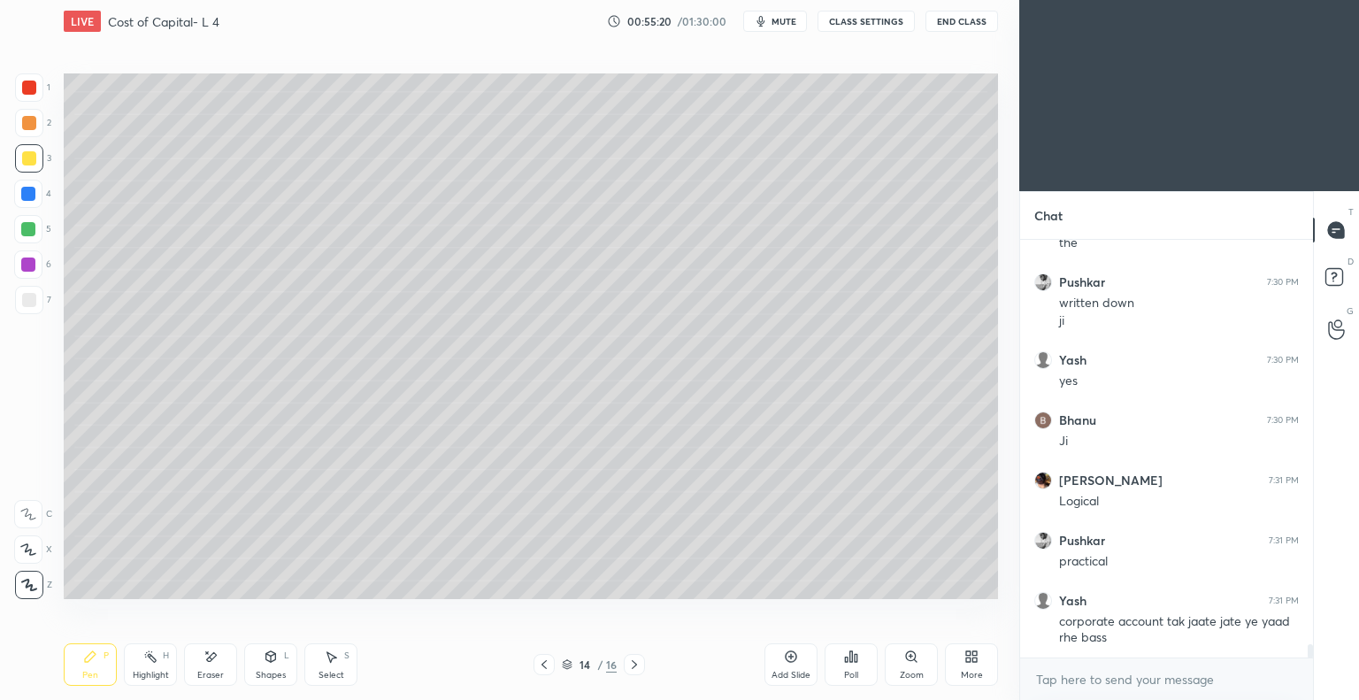
scroll to position [12572, 0]
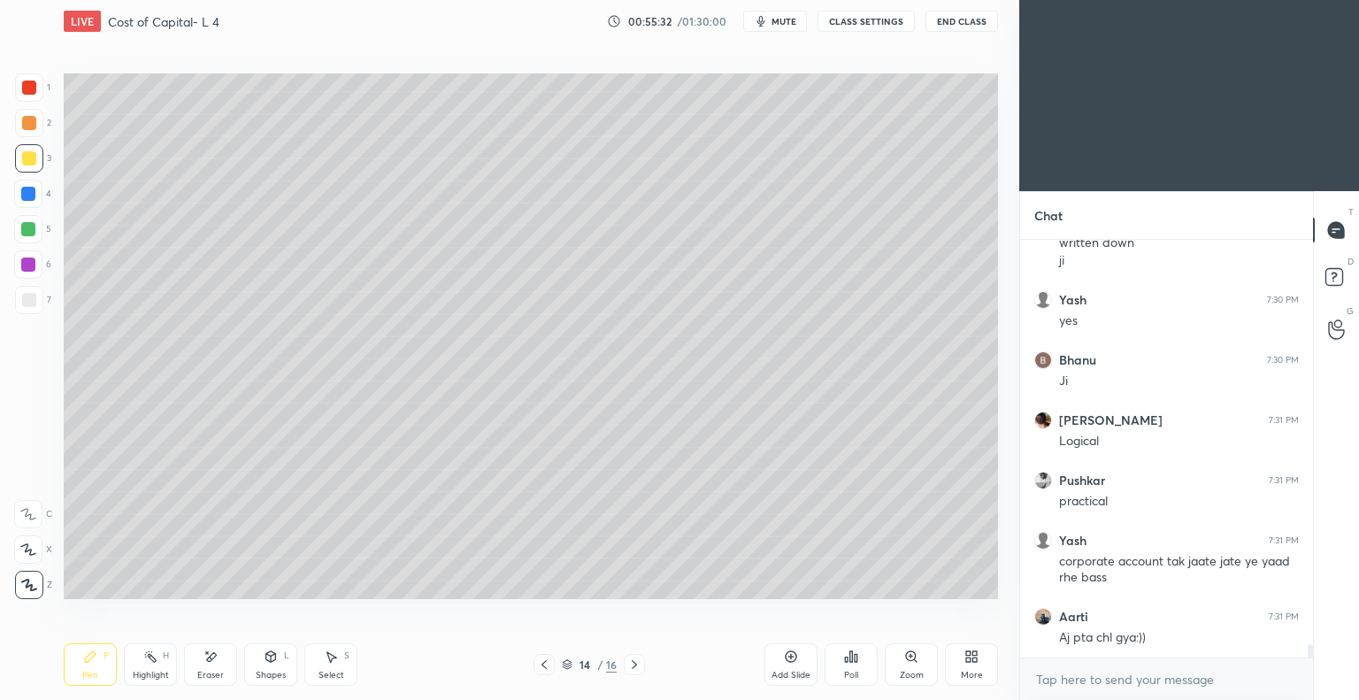
click at [544, 667] on icon at bounding box center [543, 664] width 5 height 9
click at [633, 664] on icon at bounding box center [634, 664] width 14 height 14
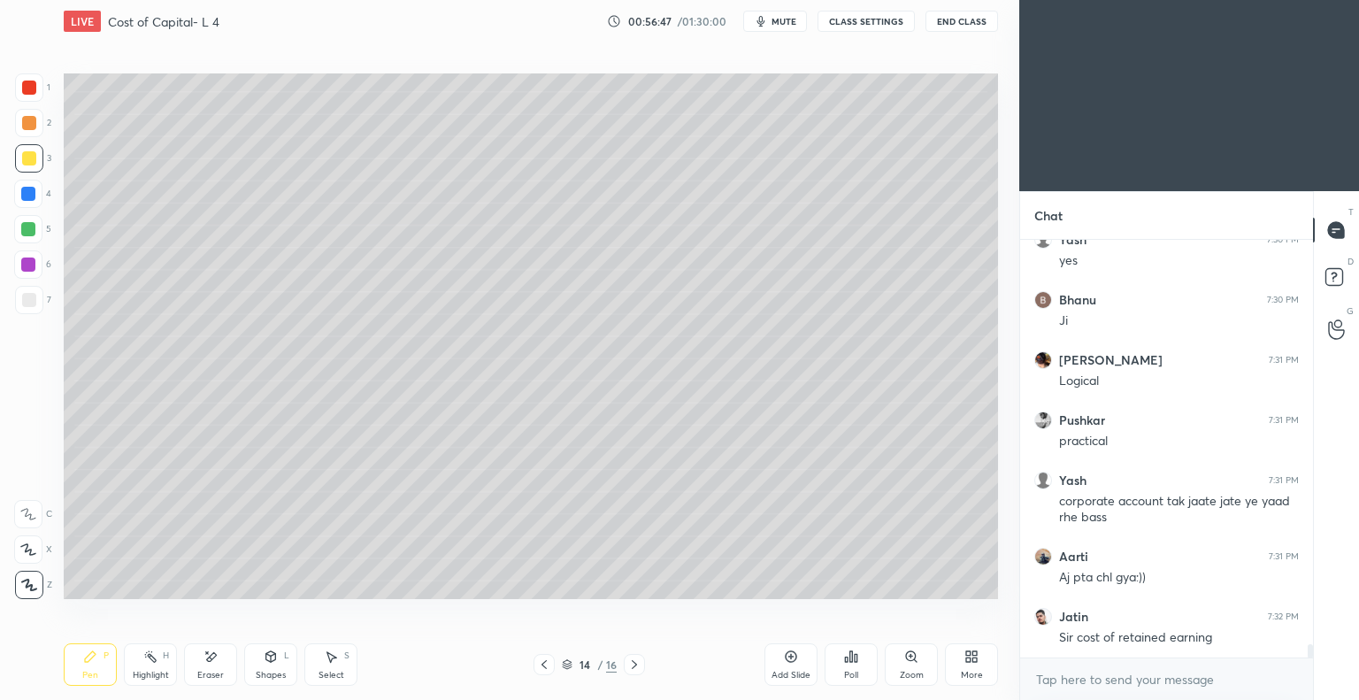
click at [212, 664] on div "Eraser" at bounding box center [210, 664] width 53 height 42
click at [94, 664] on icon at bounding box center [90, 656] width 14 height 14
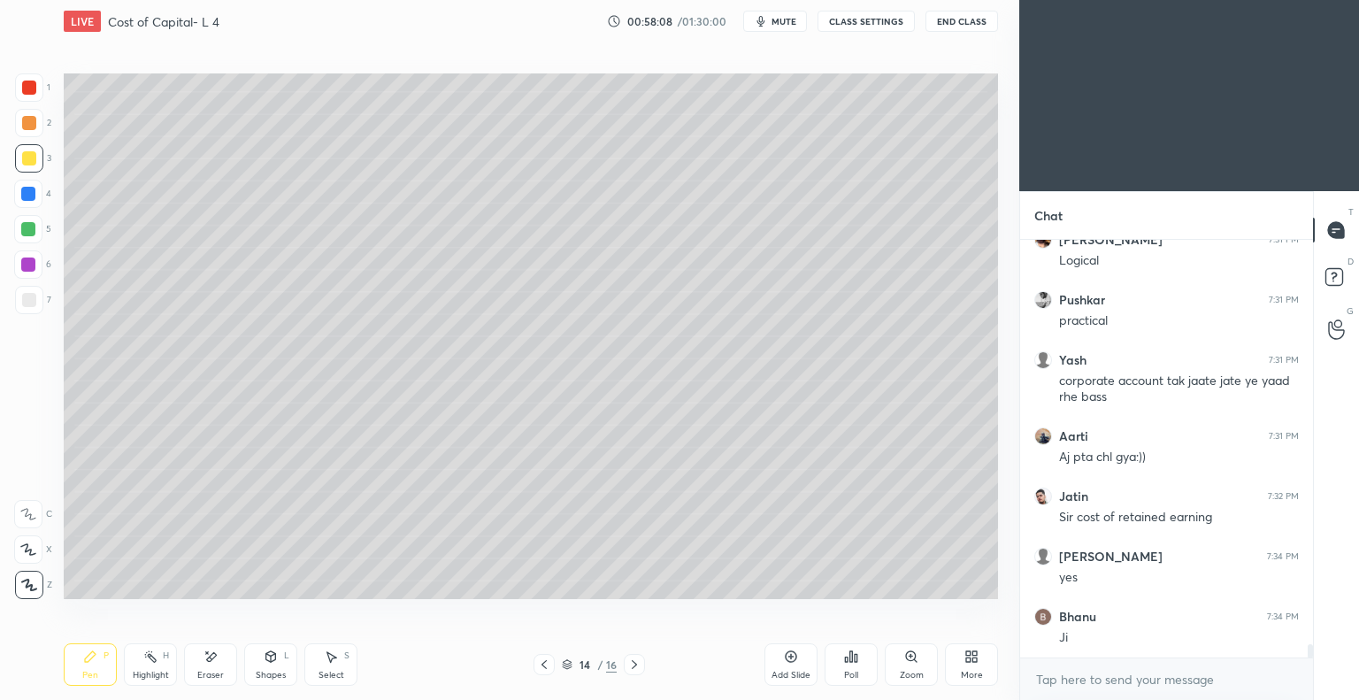
scroll to position [12812, 0]
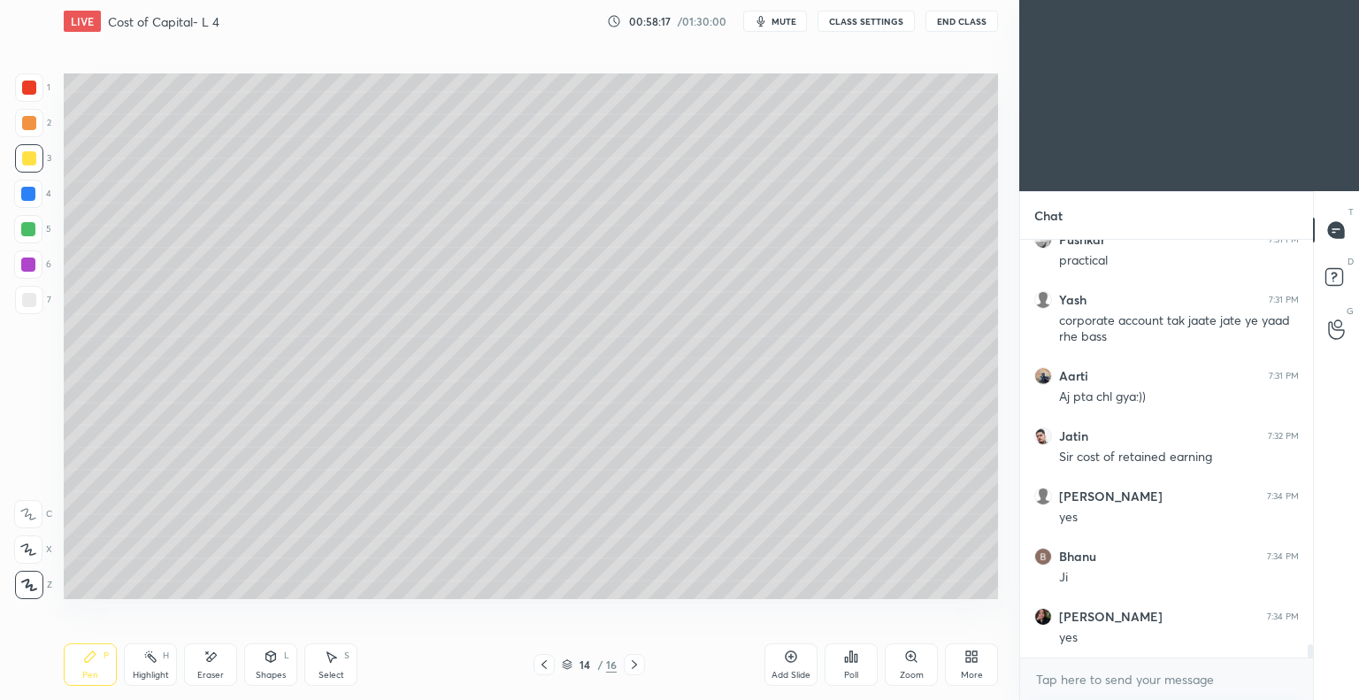
click at [779, 662] on div "Add Slide" at bounding box center [790, 664] width 53 height 42
click at [542, 671] on icon at bounding box center [544, 664] width 14 height 14
click at [546, 666] on icon at bounding box center [544, 664] width 14 height 14
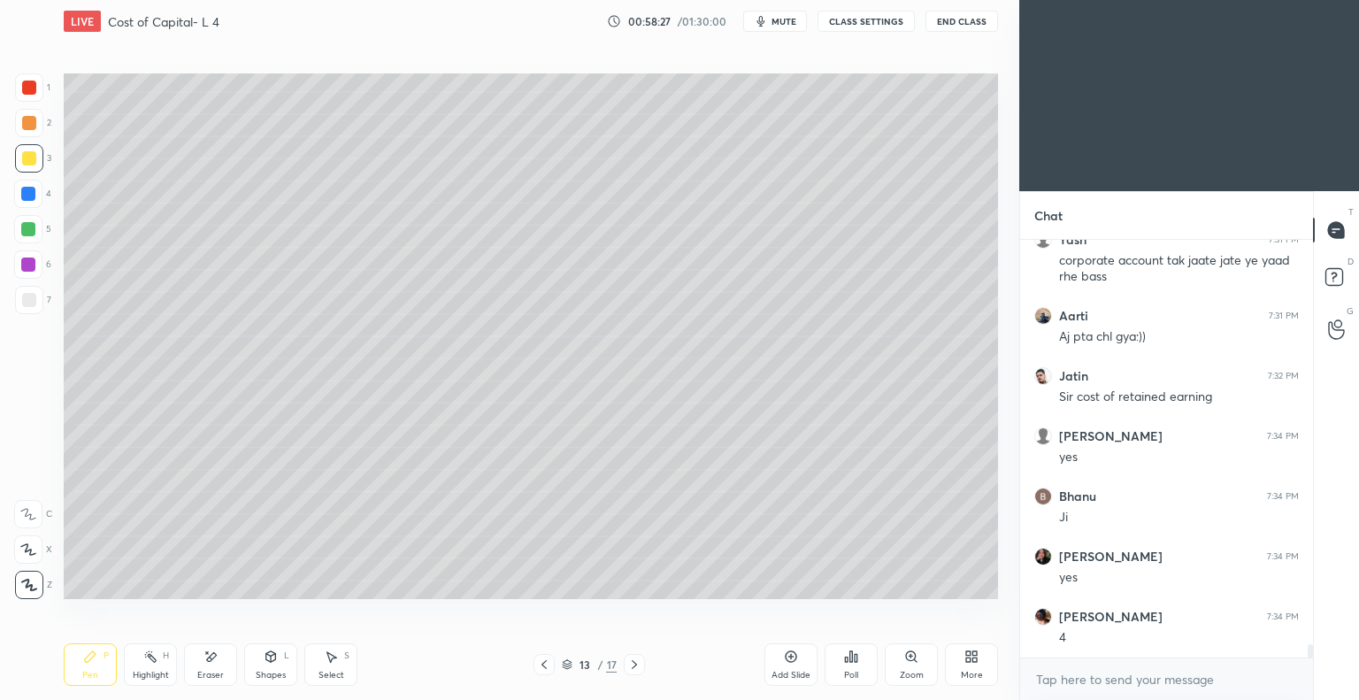
click at [547, 664] on icon at bounding box center [544, 664] width 14 height 14
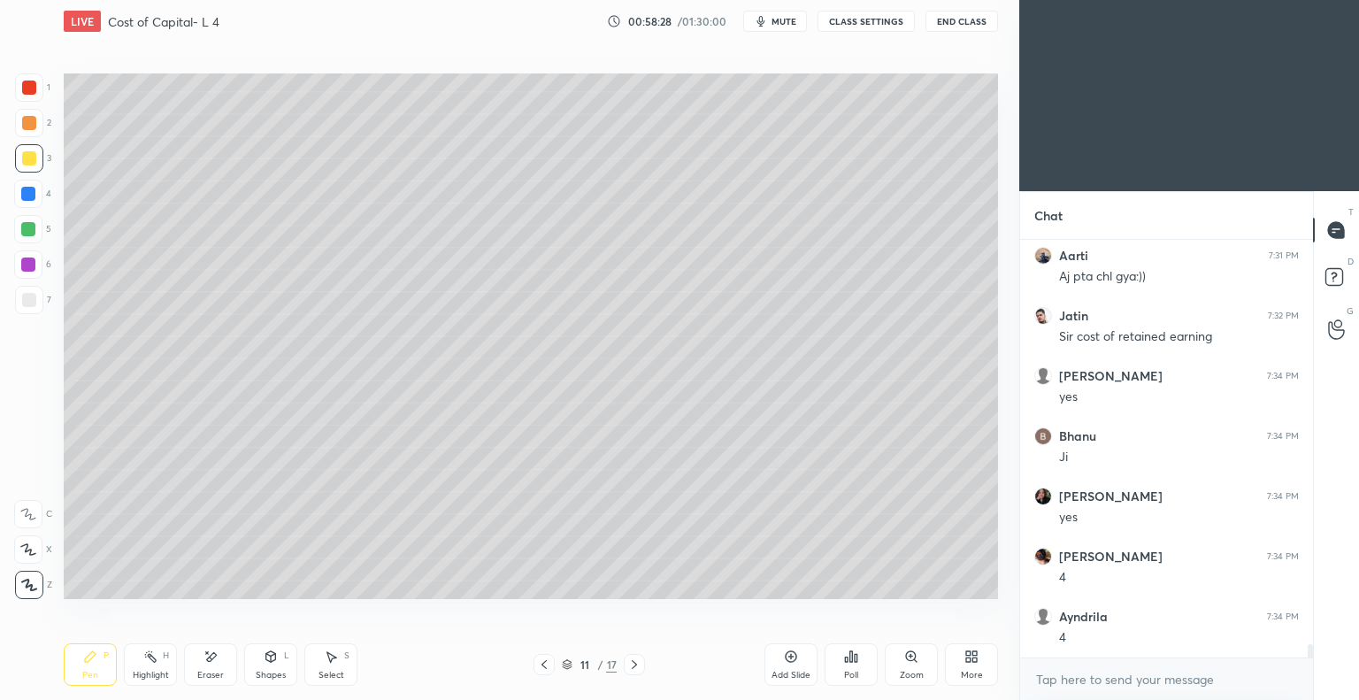
click at [549, 664] on icon at bounding box center [544, 664] width 14 height 14
click at [633, 666] on icon at bounding box center [634, 664] width 14 height 14
click at [633, 667] on icon at bounding box center [634, 664] width 14 height 14
click at [631, 667] on icon at bounding box center [634, 664] width 14 height 14
click at [633, 666] on icon at bounding box center [634, 664] width 14 height 14
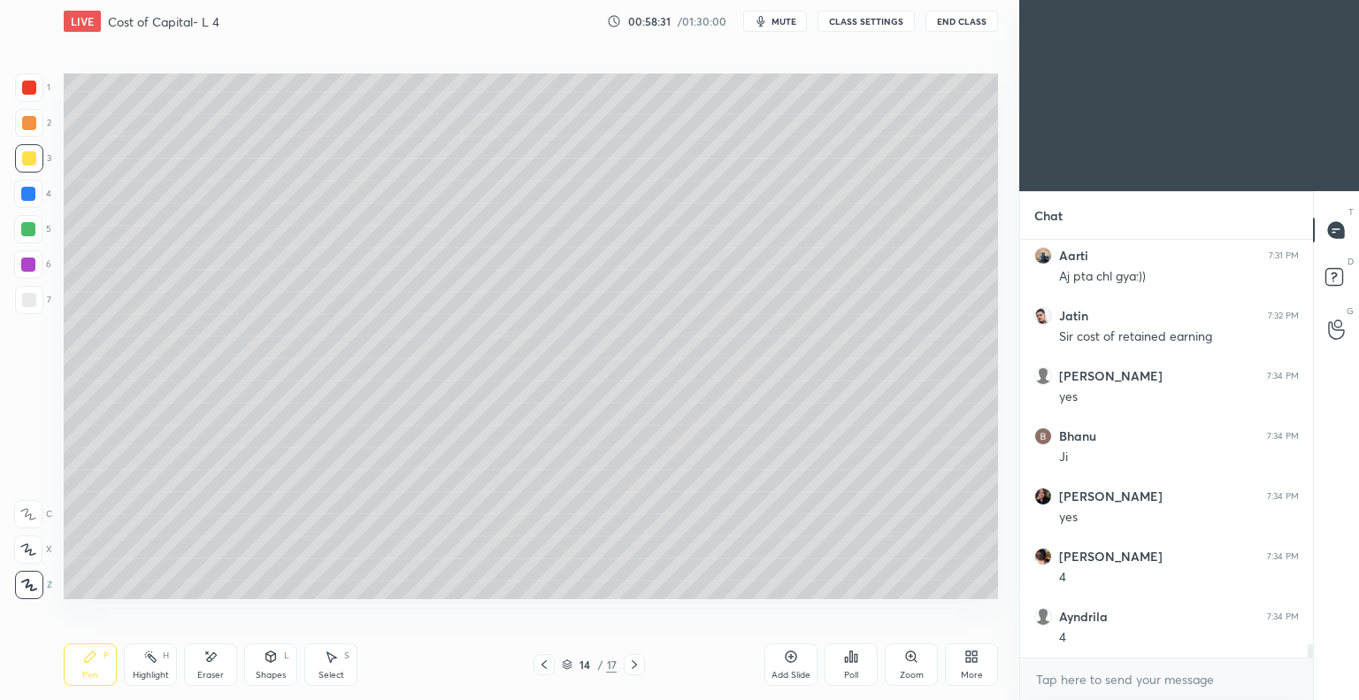
scroll to position [12993, 0]
click at [633, 666] on icon at bounding box center [634, 664] width 14 height 14
click at [221, 668] on div "Eraser" at bounding box center [210, 664] width 53 height 42
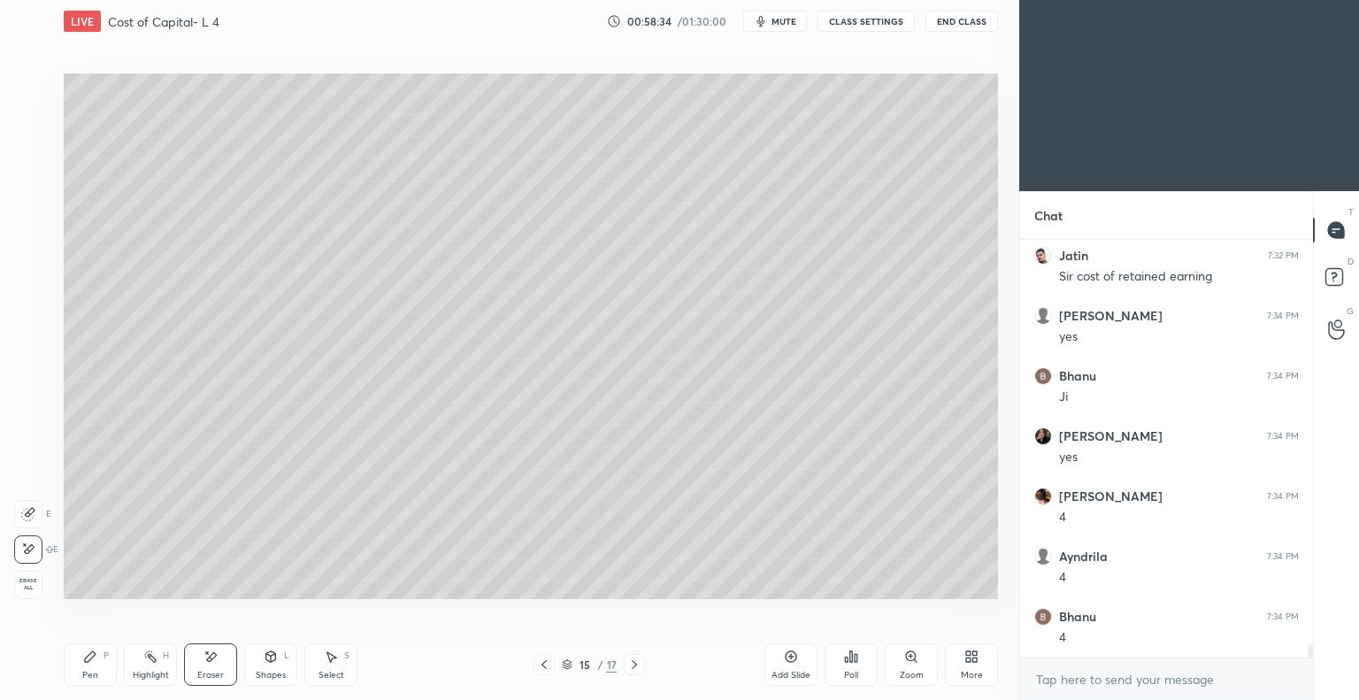
click at [95, 659] on icon at bounding box center [90, 656] width 14 height 14
click at [209, 673] on div "Eraser" at bounding box center [210, 675] width 27 height 9
click at [95, 655] on icon at bounding box center [90, 656] width 11 height 11
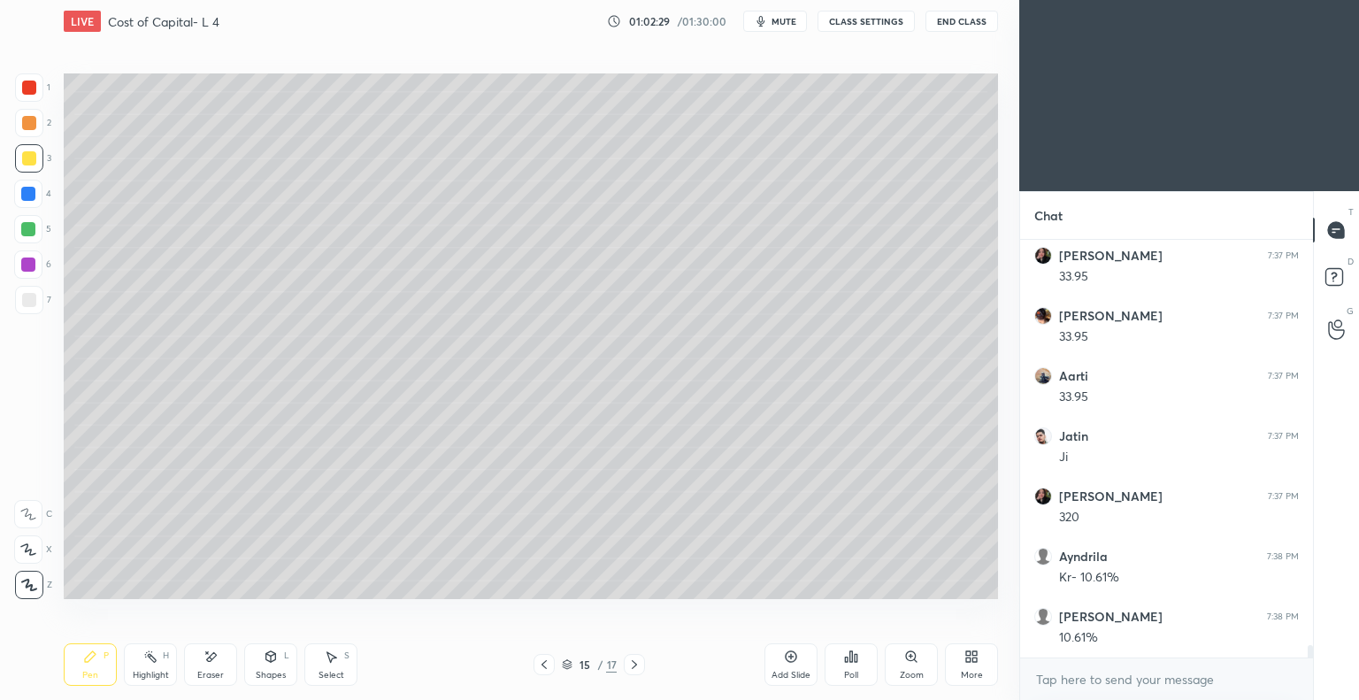
scroll to position [14214, 0]
click at [789, 660] on icon at bounding box center [791, 656] width 14 height 14
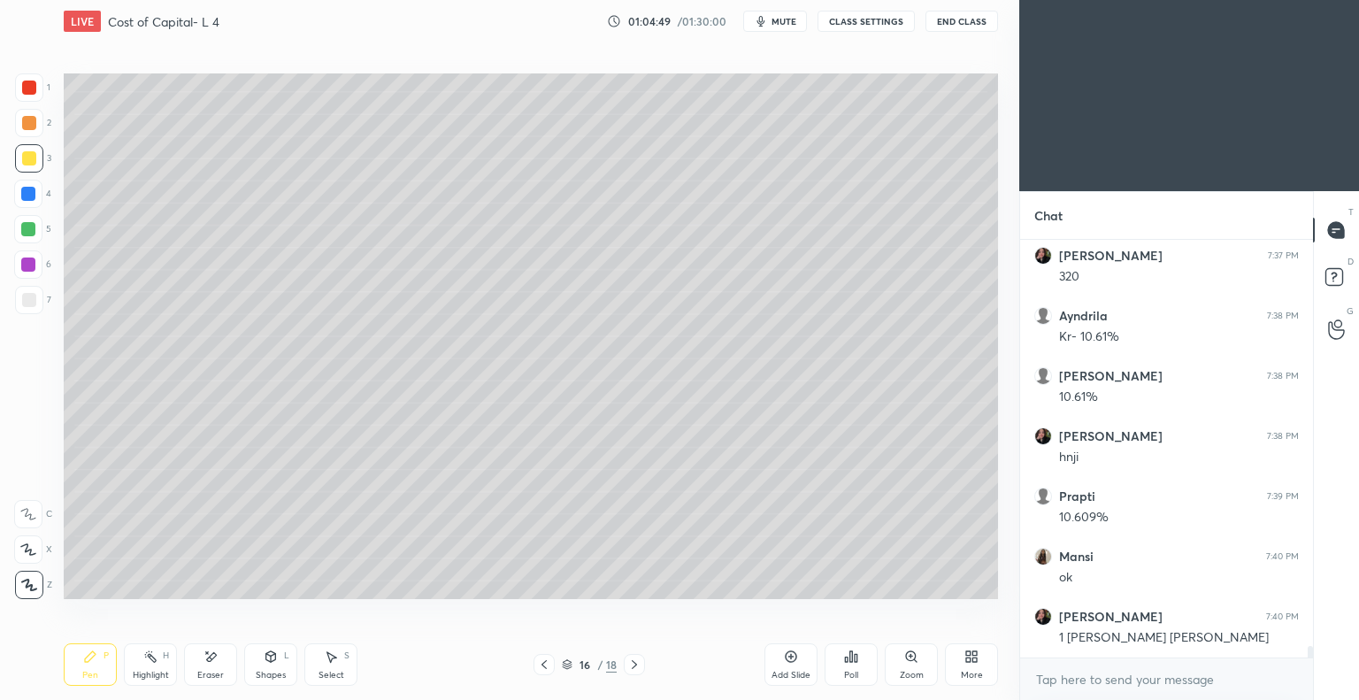
scroll to position [14454, 0]
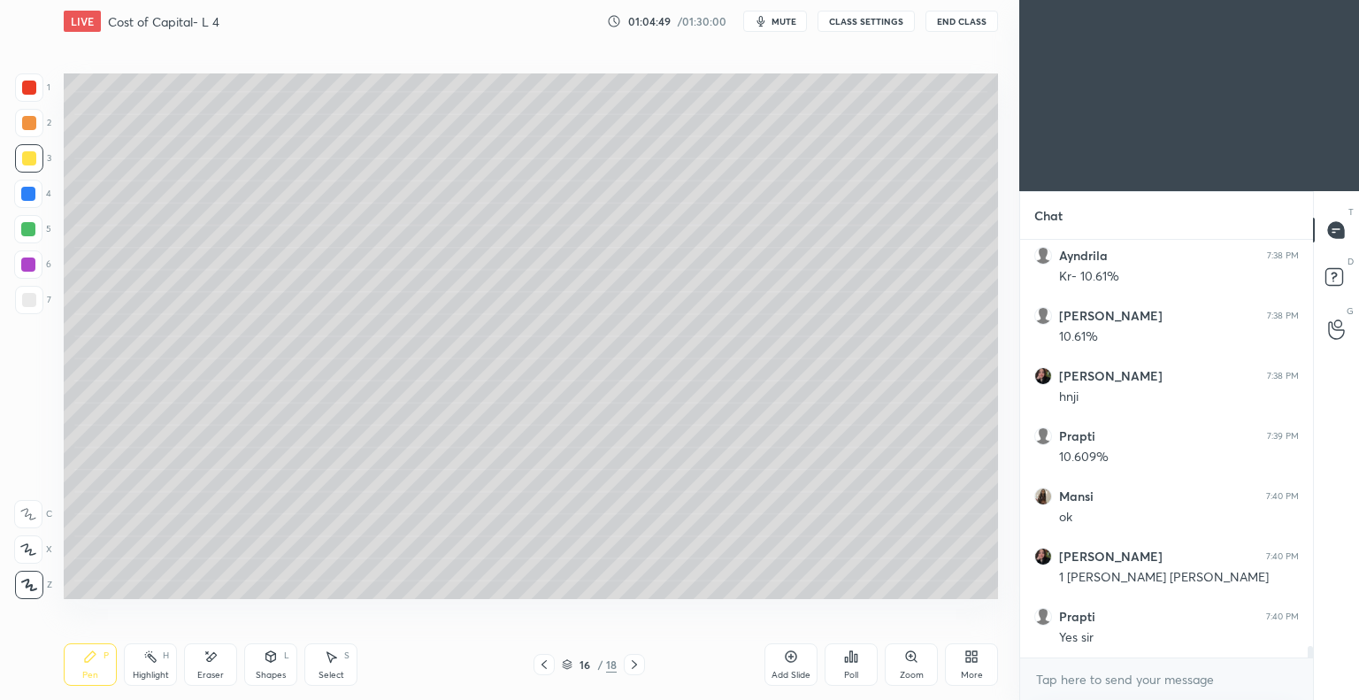
click at [787, 657] on icon at bounding box center [791, 656] width 14 height 14
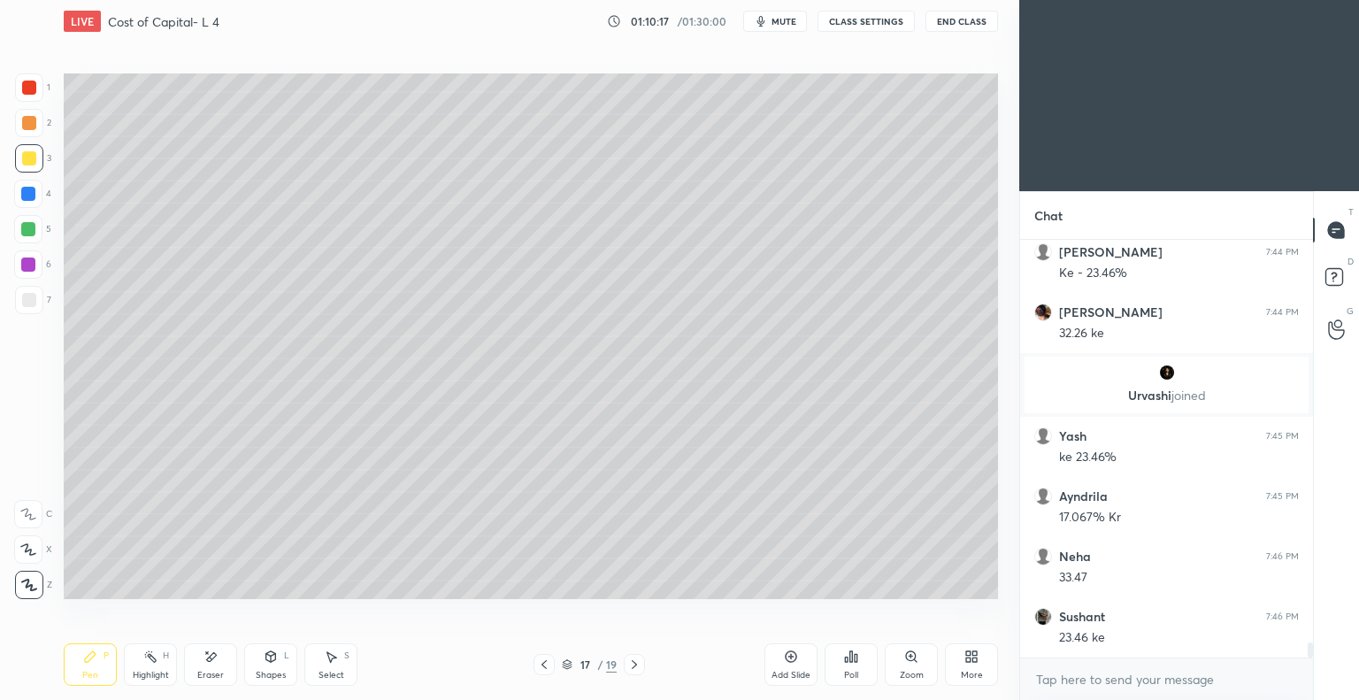
scroll to position [11383, 0]
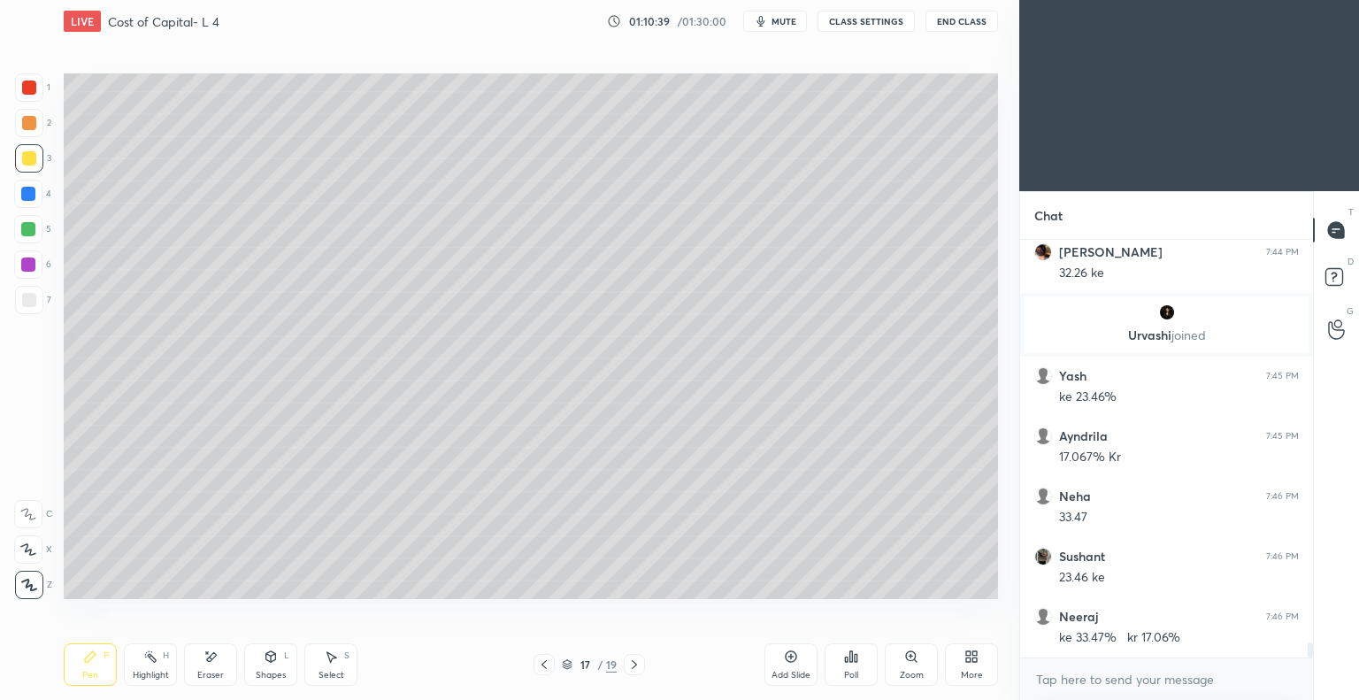
click at [789, 656] on icon at bounding box center [790, 656] width 5 height 5
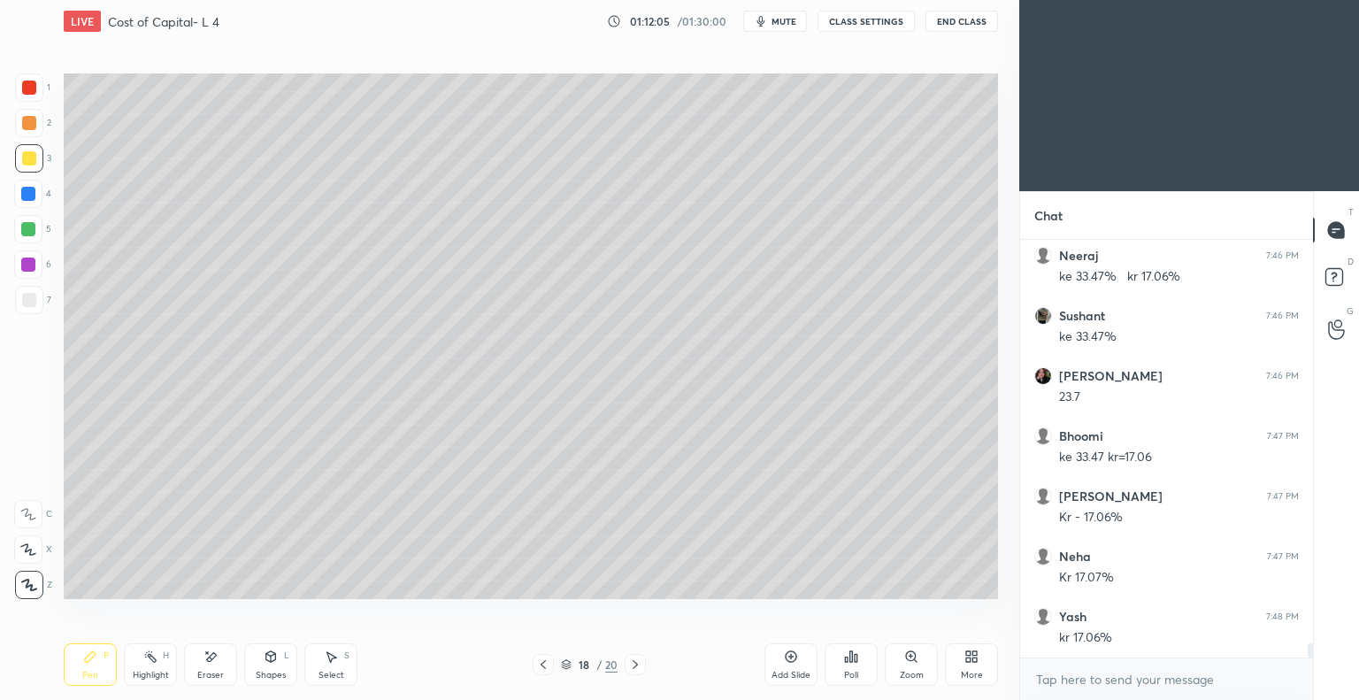
scroll to position [11804, 0]
click at [216, 644] on div "Eraser" at bounding box center [210, 664] width 53 height 42
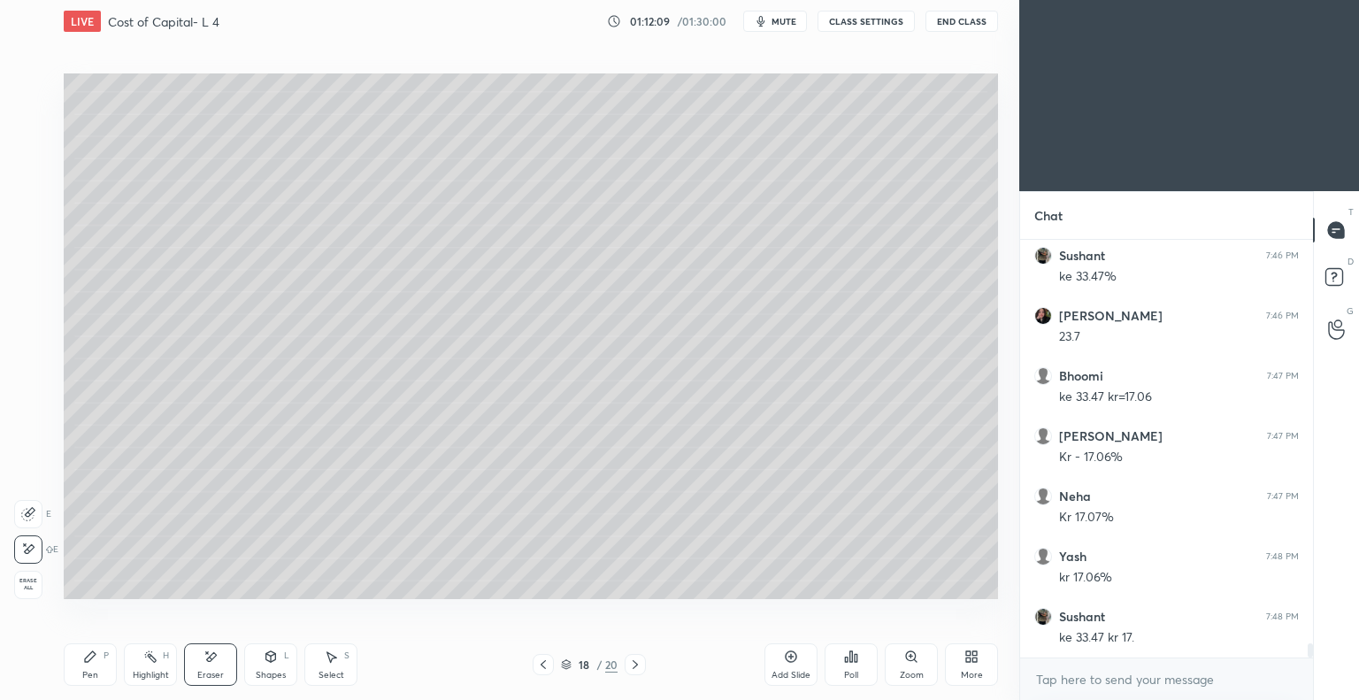
click at [104, 660] on div "P" at bounding box center [106, 655] width 5 height 9
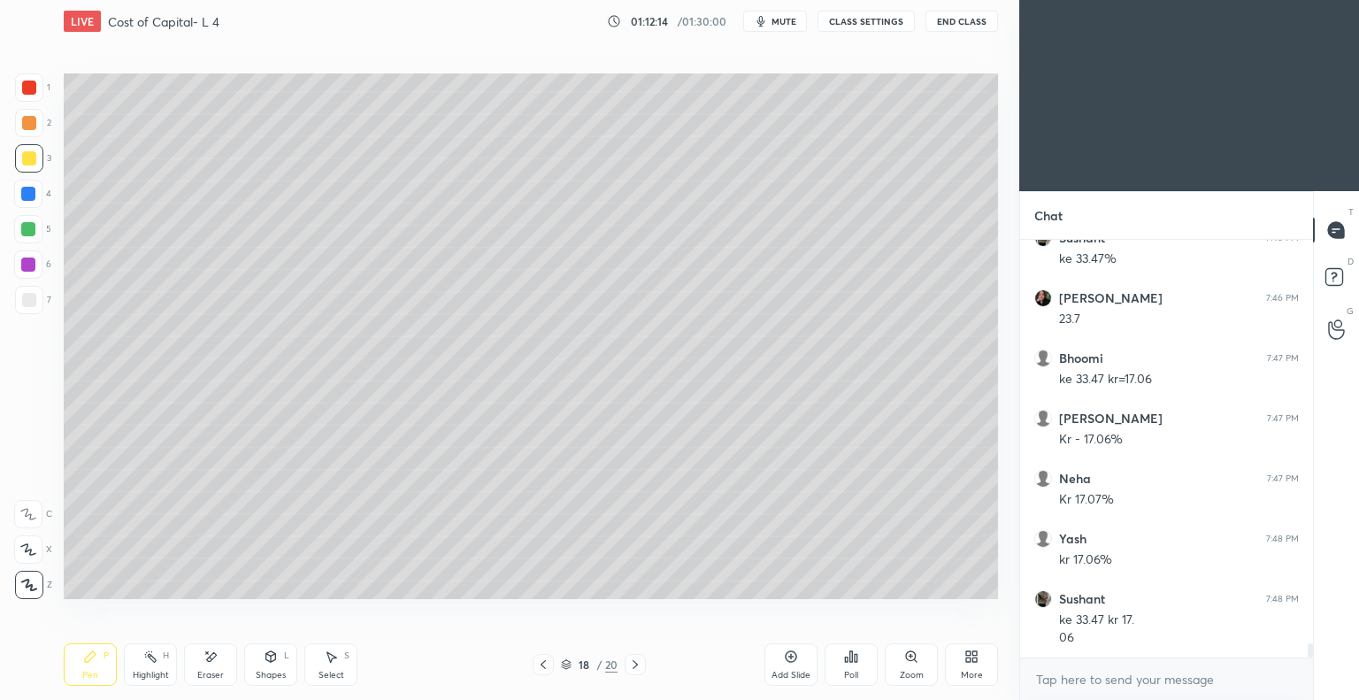
click at [212, 671] on div "Eraser" at bounding box center [210, 675] width 27 height 9
click at [88, 661] on icon at bounding box center [90, 656] width 11 height 11
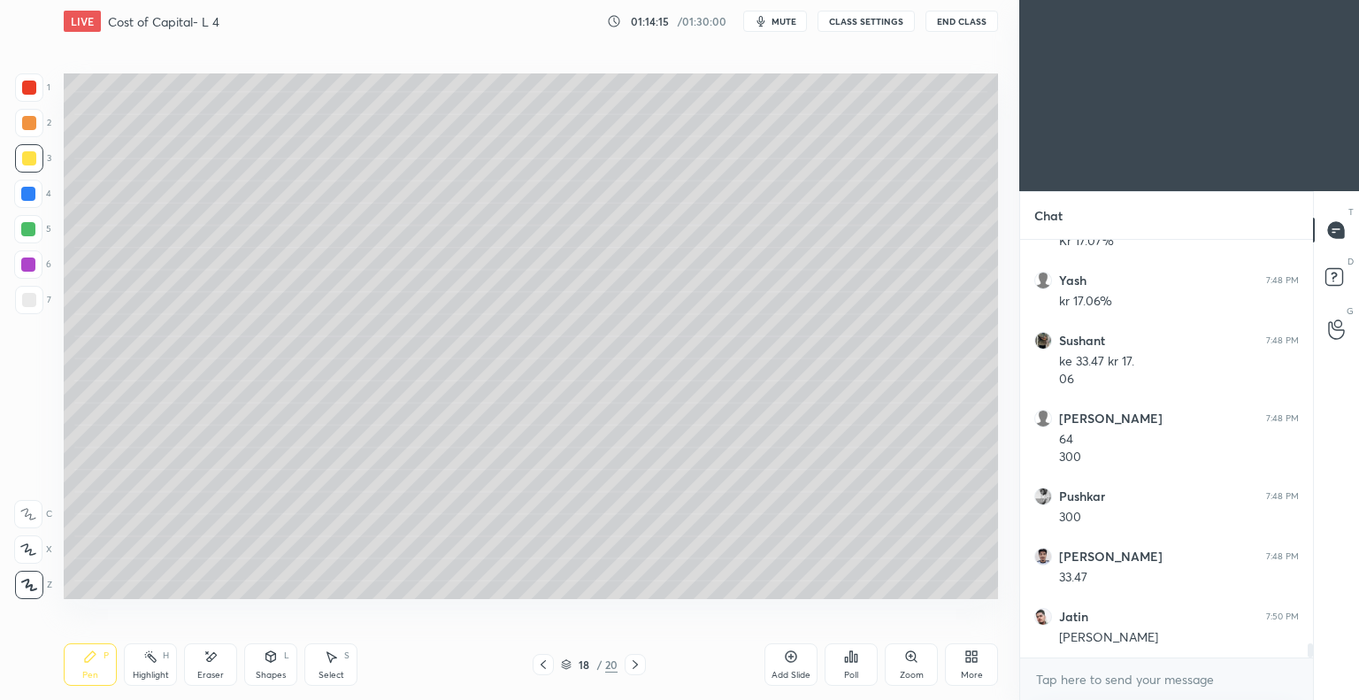
scroll to position [12140, 0]
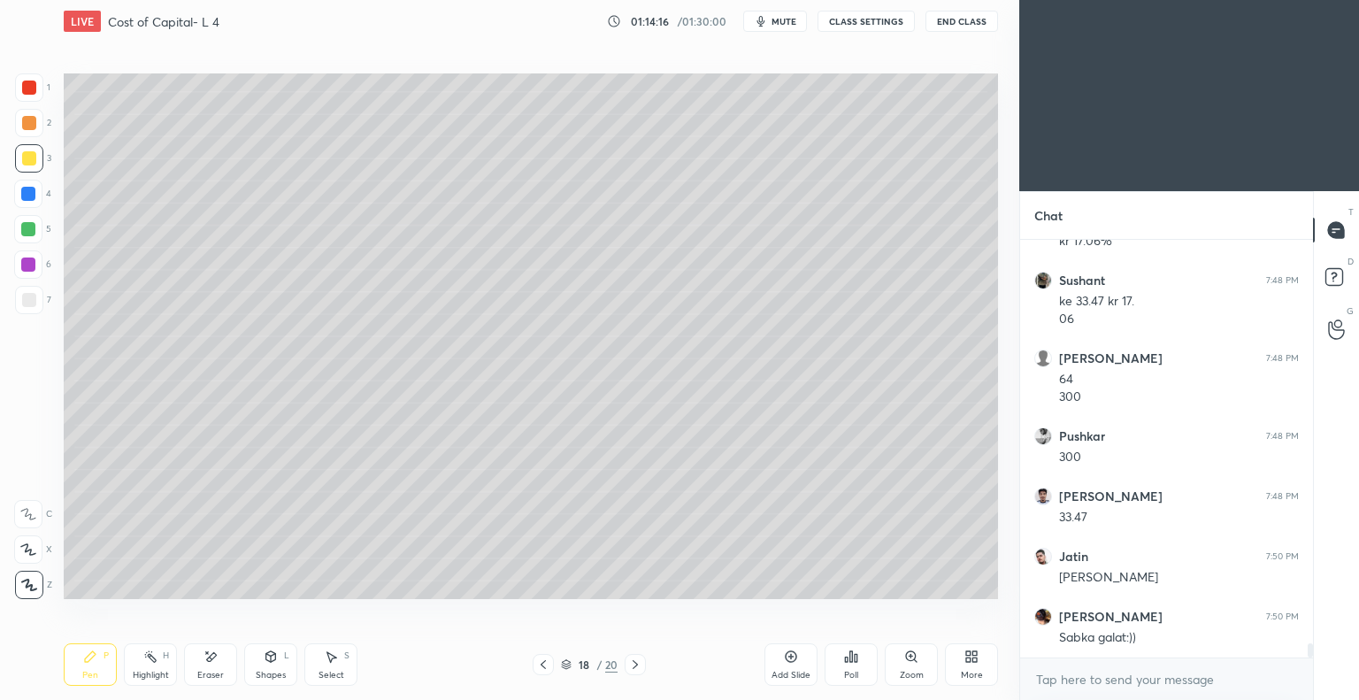
click at [788, 659] on icon at bounding box center [791, 656] width 14 height 14
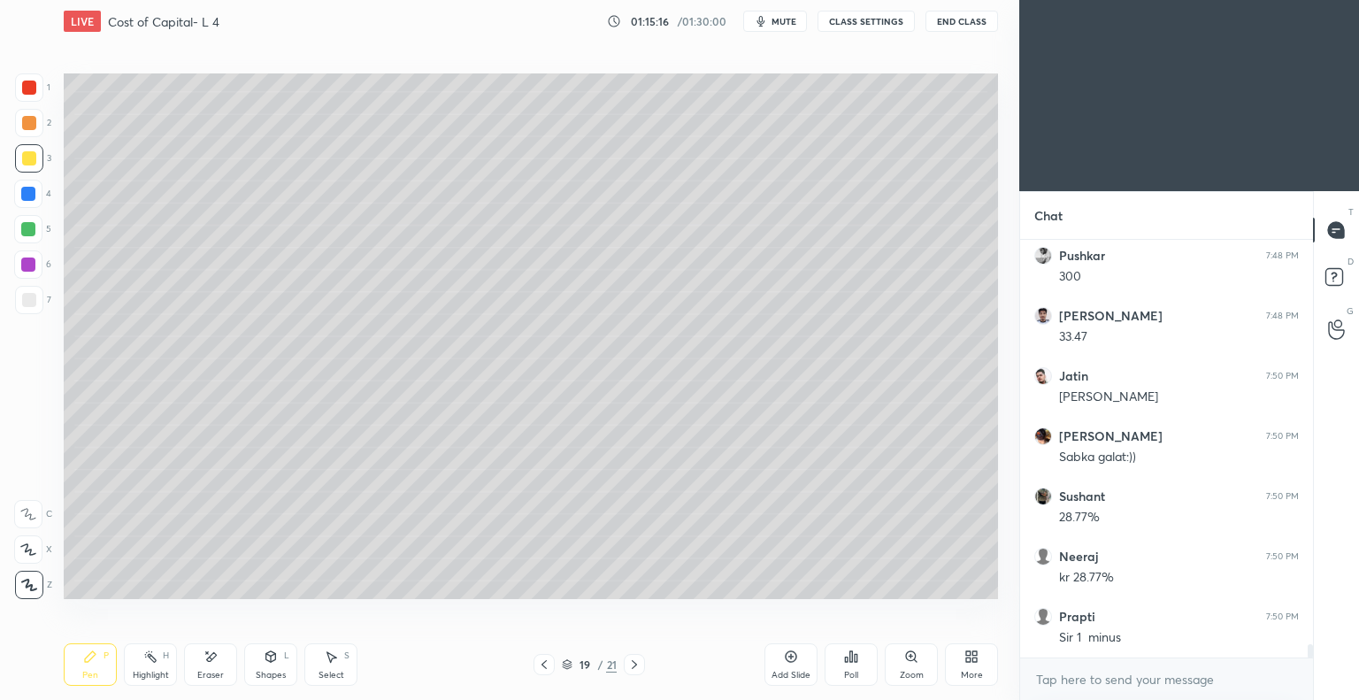
scroll to position [12380, 0]
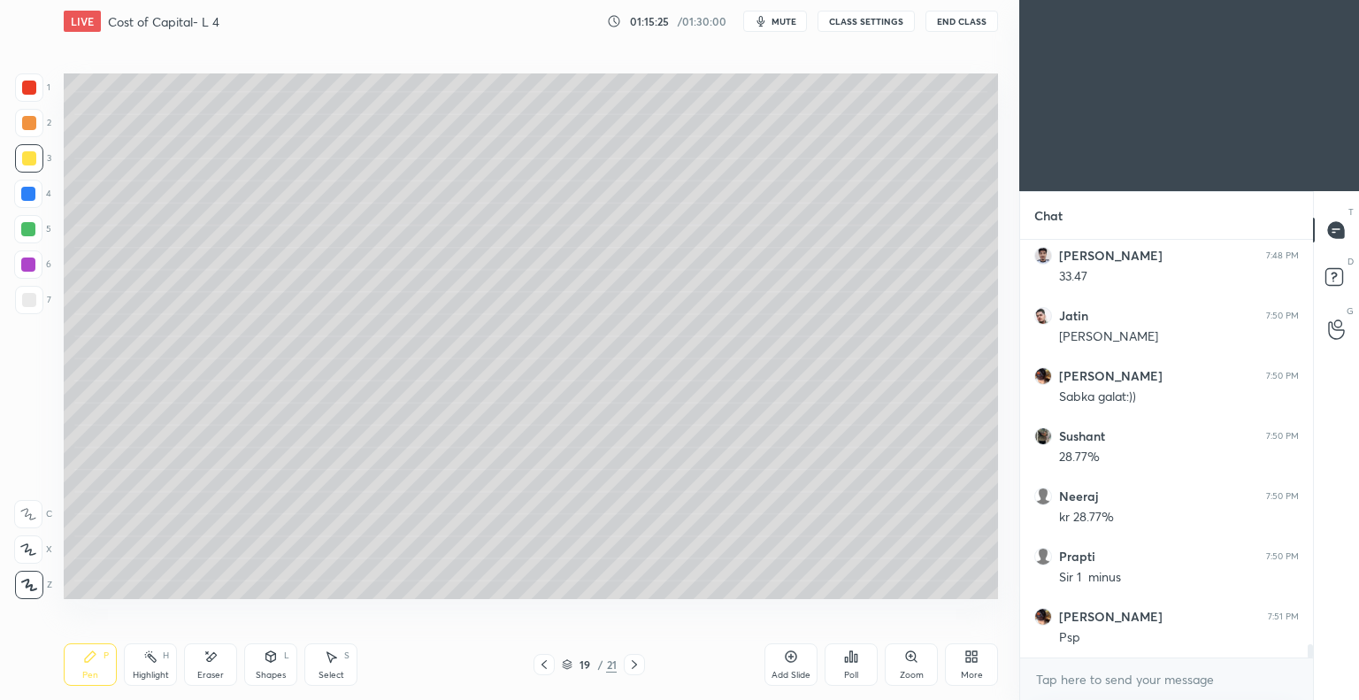
click at [543, 667] on icon at bounding box center [544, 664] width 14 height 14
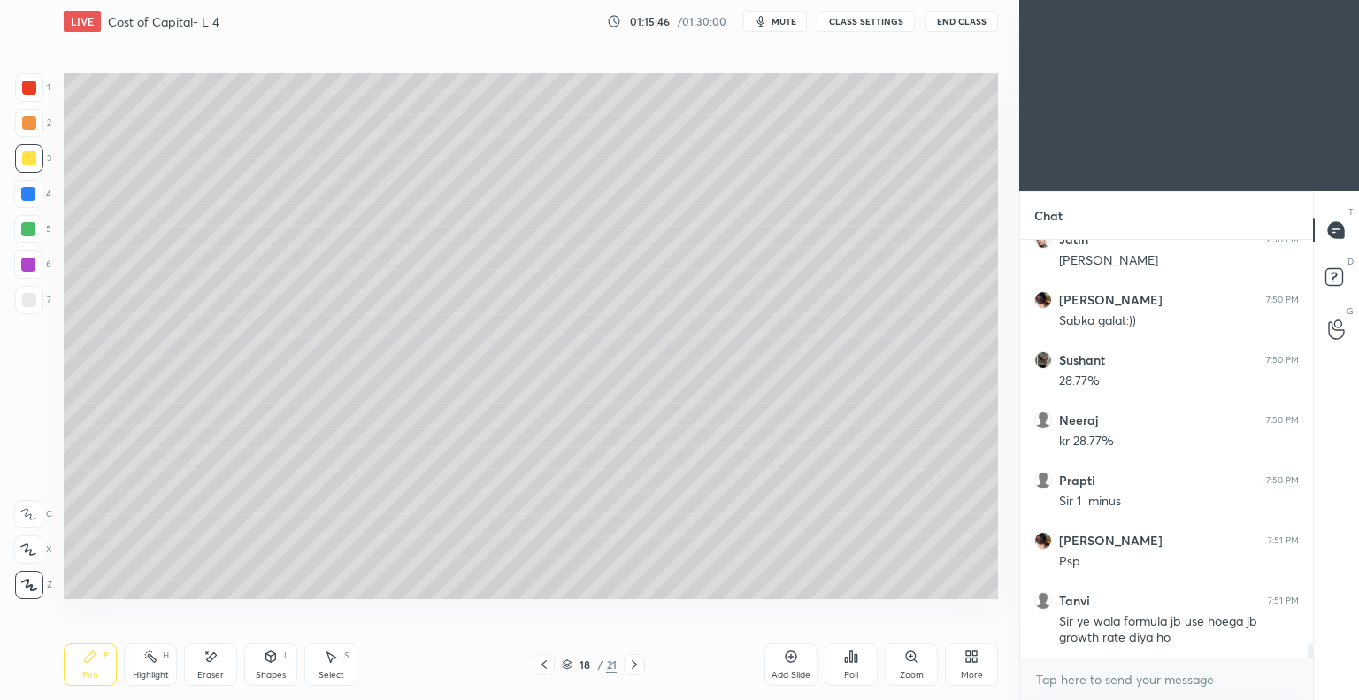
scroll to position [12517, 0]
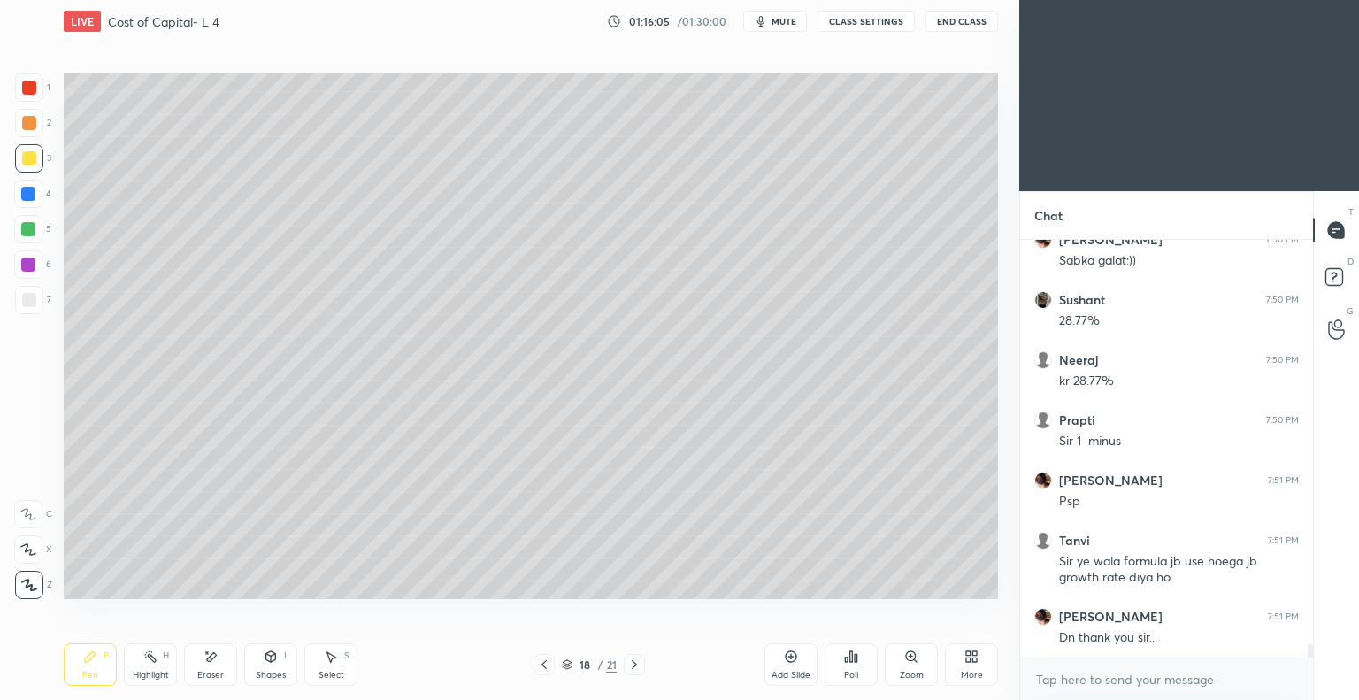
click at [634, 664] on icon at bounding box center [634, 664] width 14 height 14
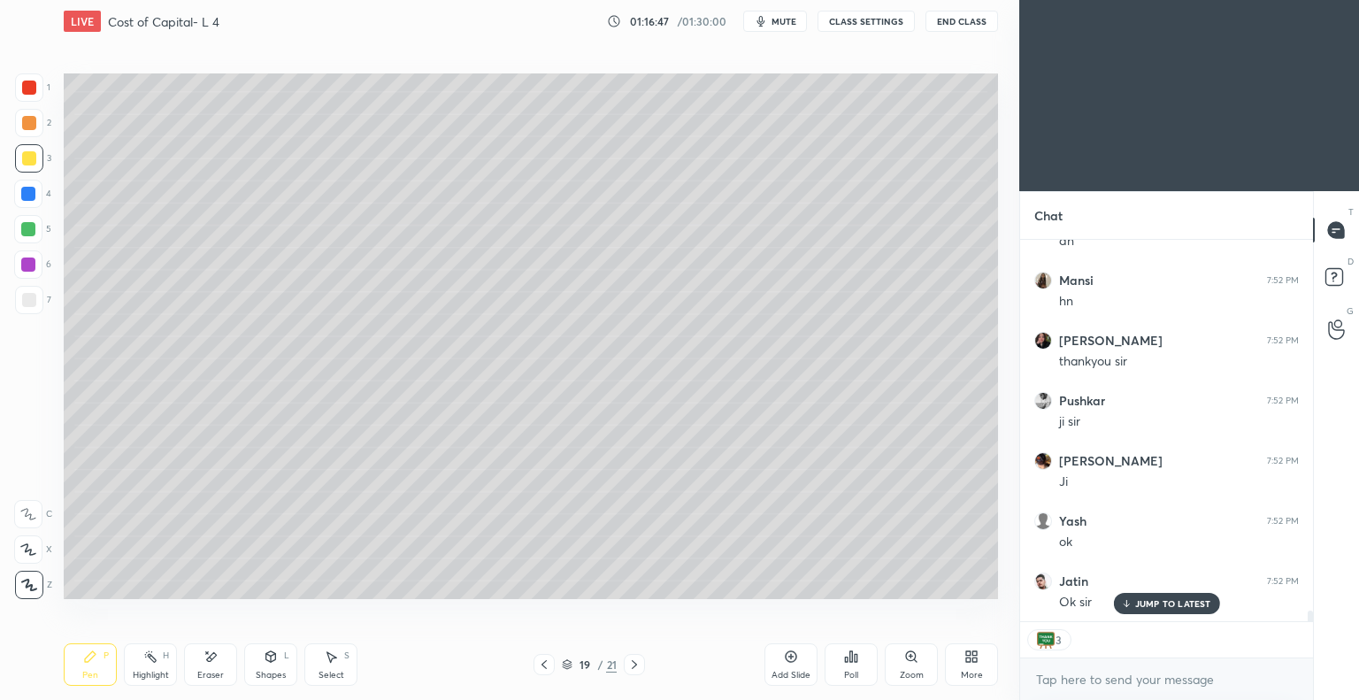
scroll to position [13094, 0]
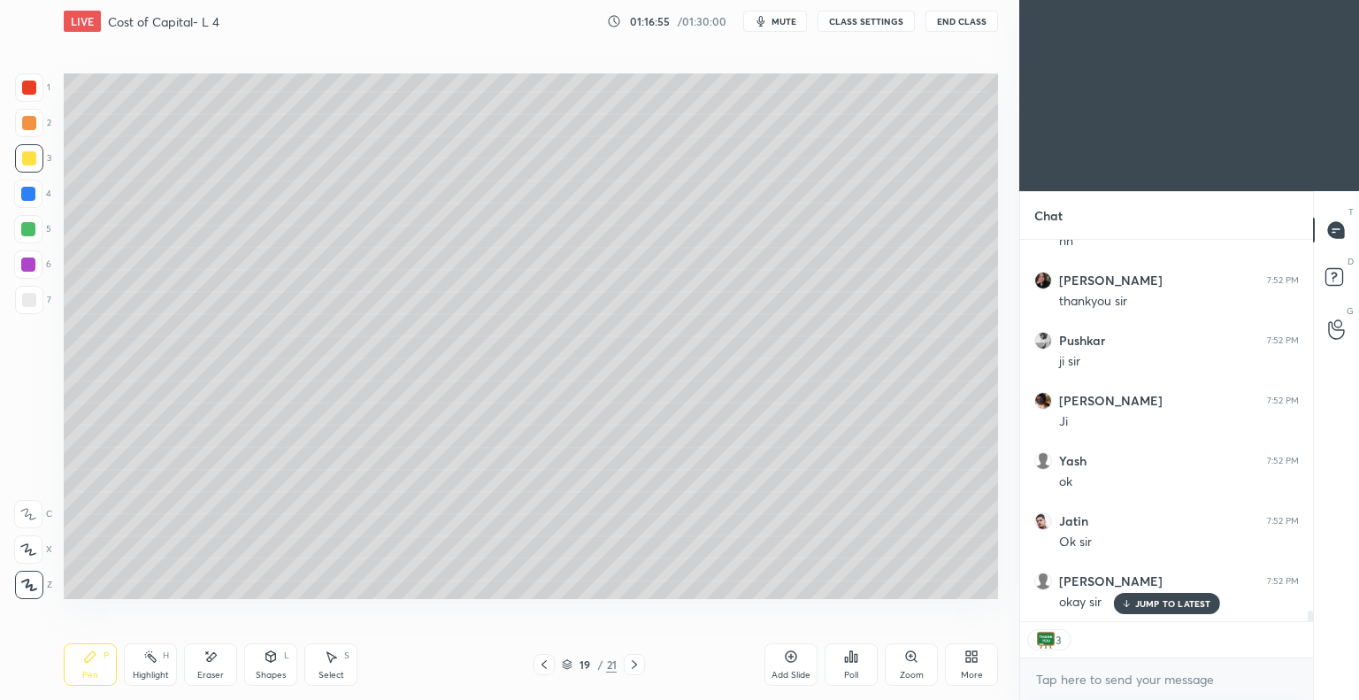
click at [786, 661] on icon at bounding box center [791, 656] width 14 height 14
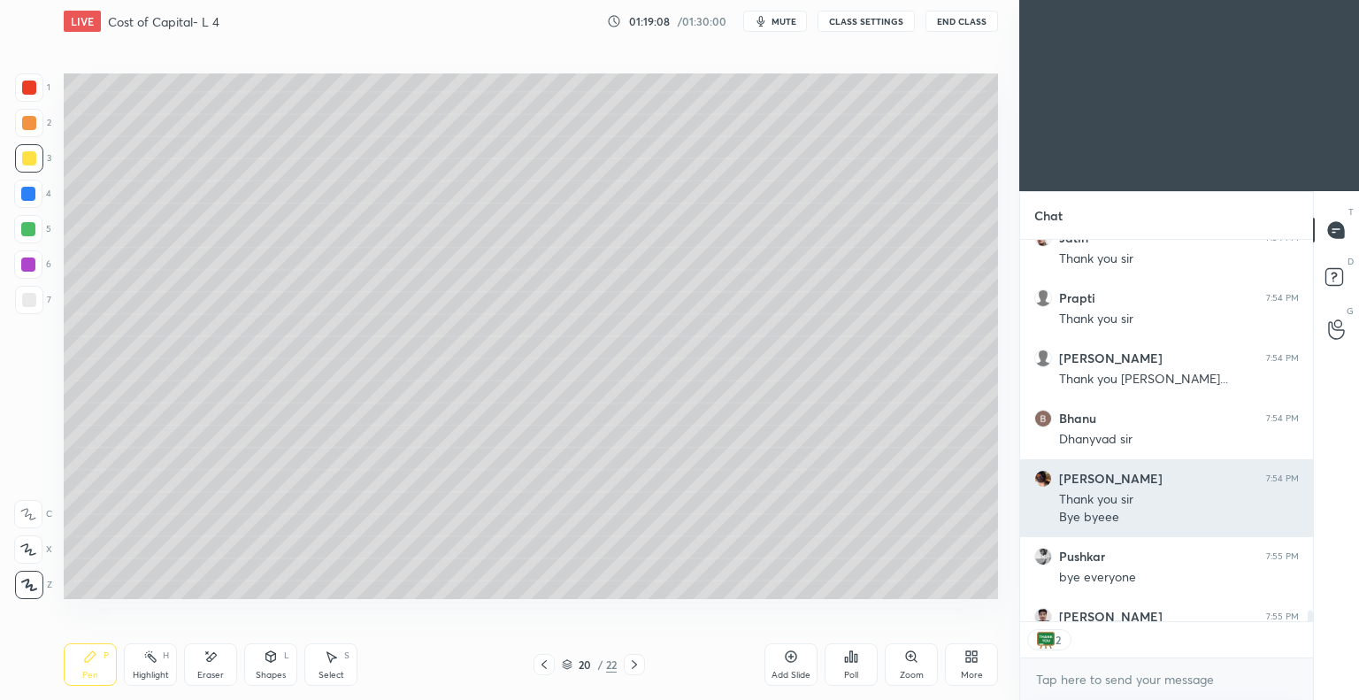
scroll to position [14813, 0]
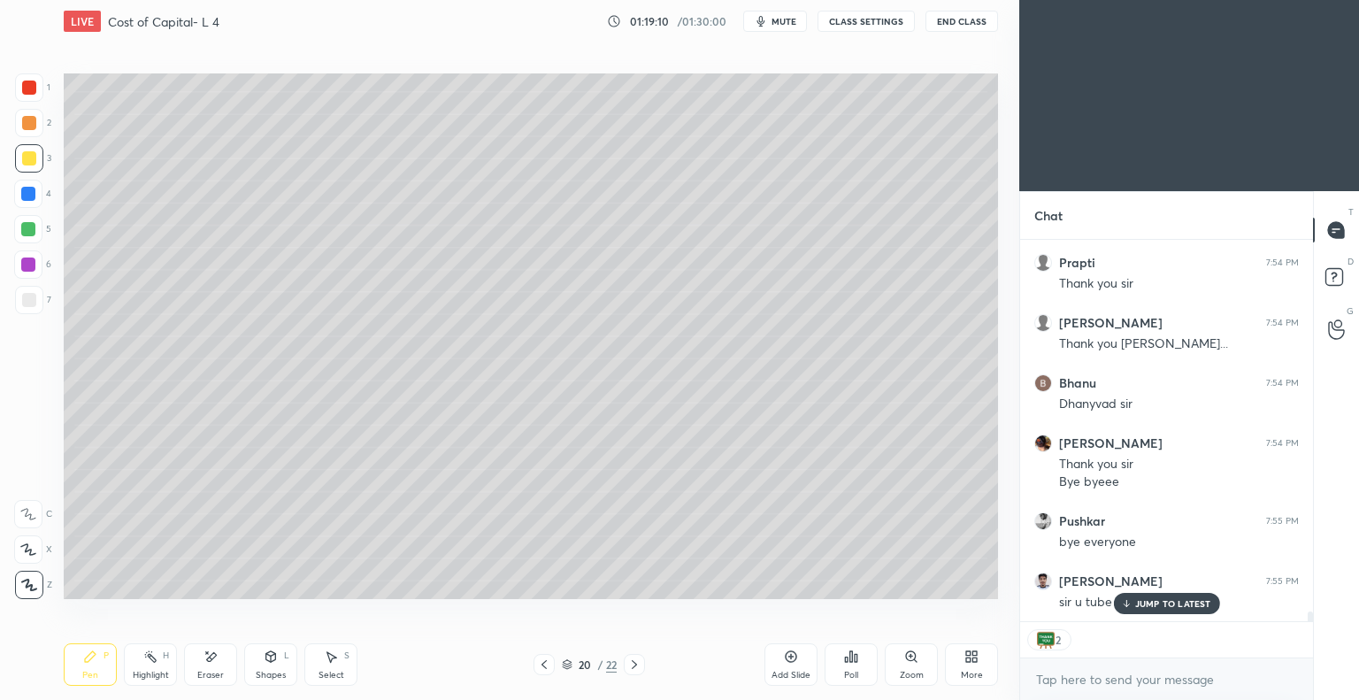
click at [1162, 598] on p "JUMP TO LATEST" at bounding box center [1173, 603] width 76 height 11
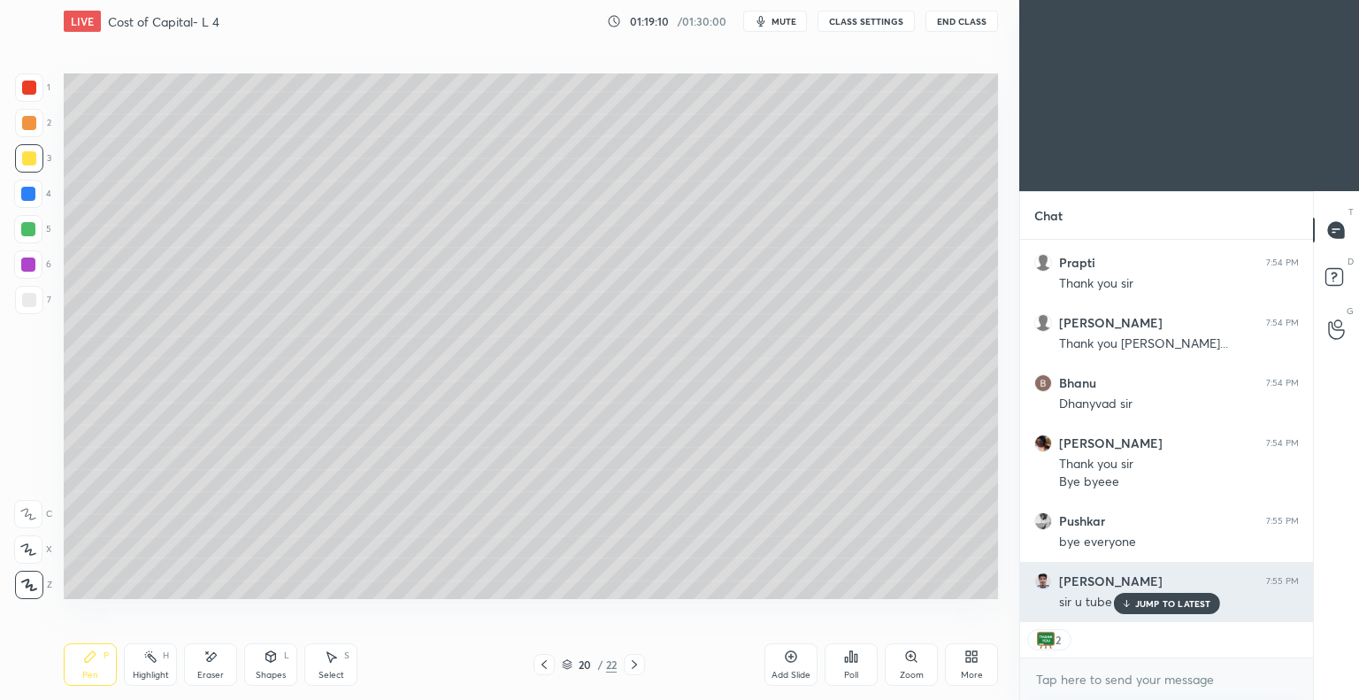
scroll to position [14874, 0]
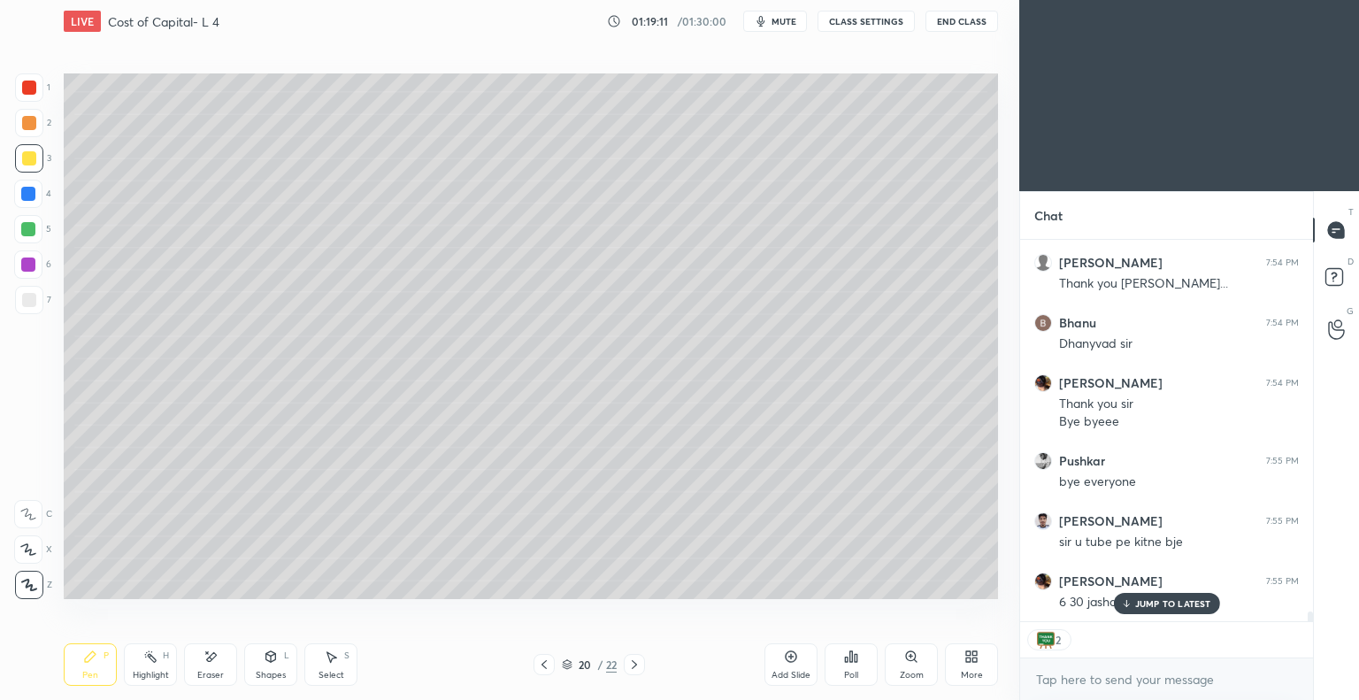
click at [1143, 608] on p "JUMP TO LATEST" at bounding box center [1173, 603] width 76 height 11
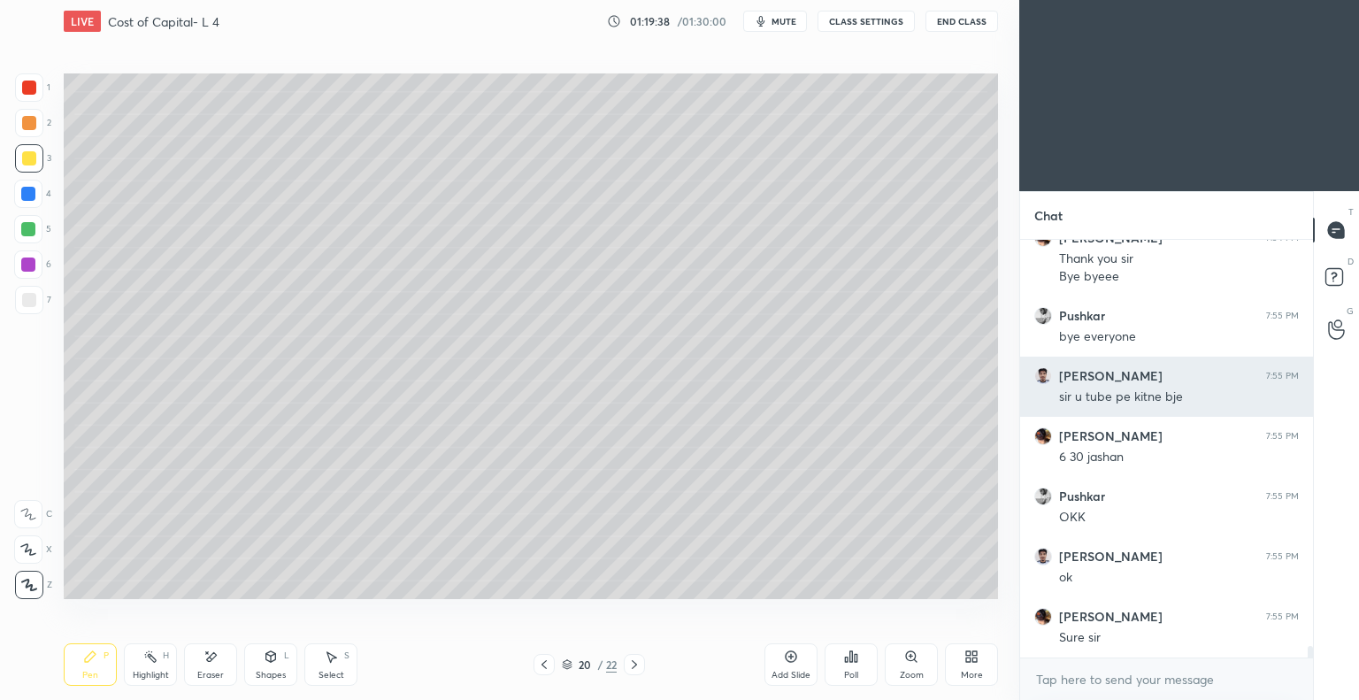
scroll to position [15079, 0]
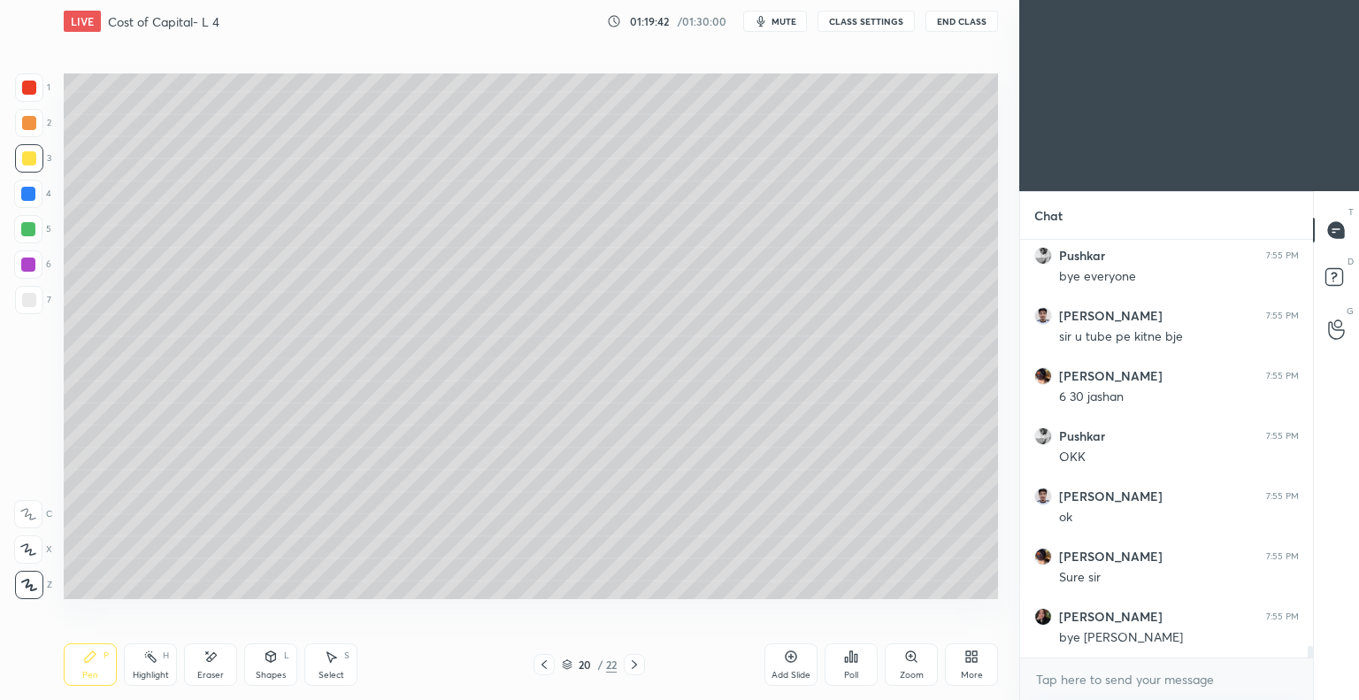
click at [952, 23] on button "End Class" at bounding box center [961, 21] width 73 height 21
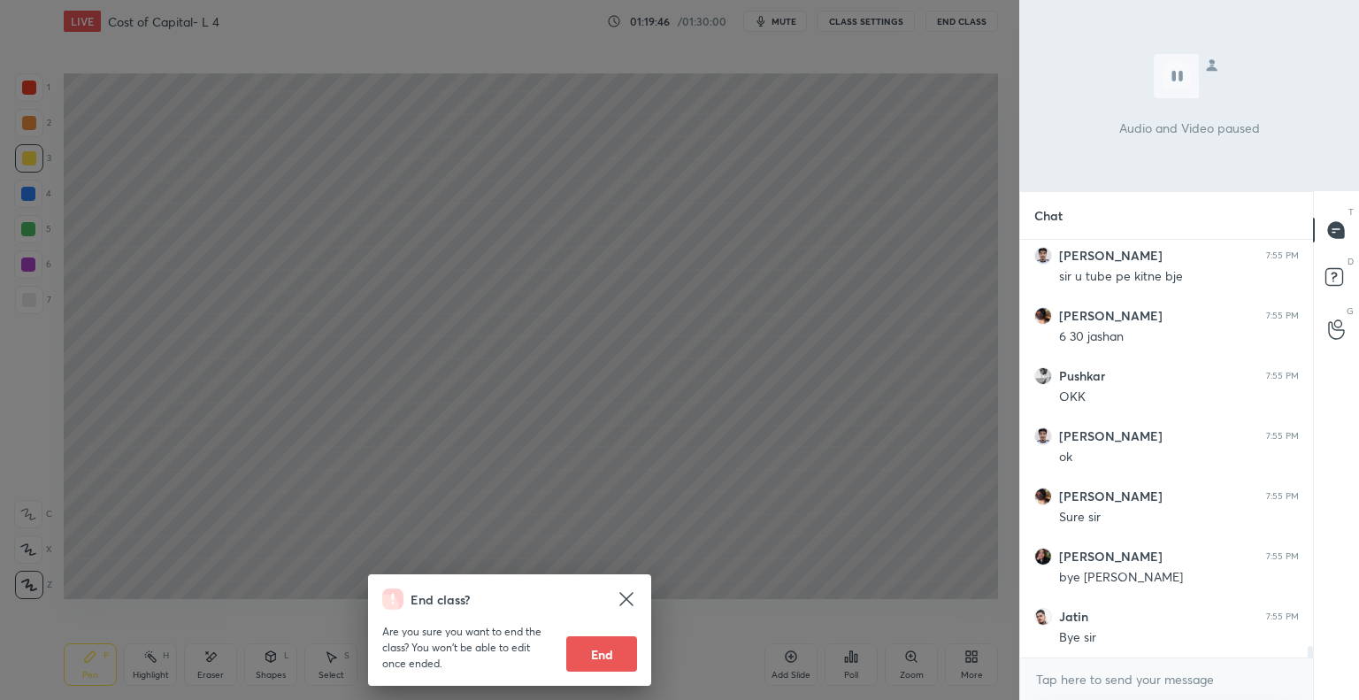
scroll to position [15199, 0]
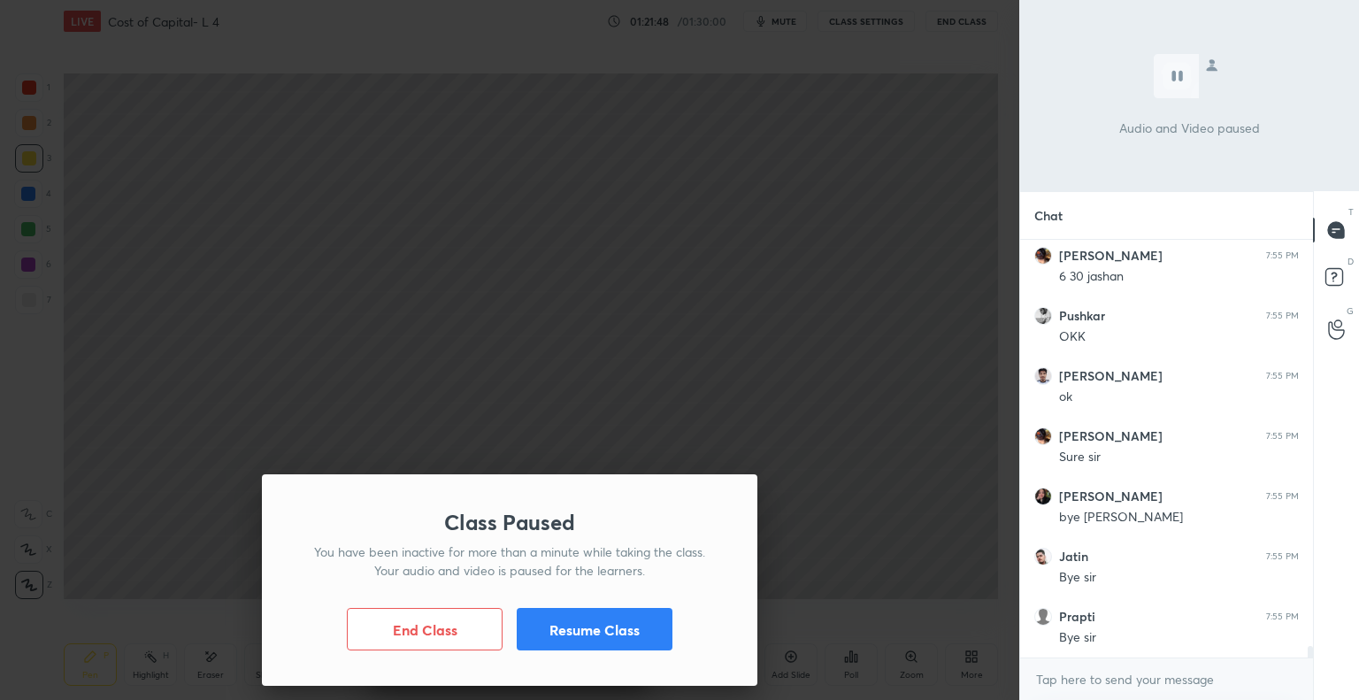
click at [638, 618] on button "Resume Class" at bounding box center [595, 629] width 156 height 42
click at [618, 619] on button "Resume Class" at bounding box center [595, 629] width 156 height 42
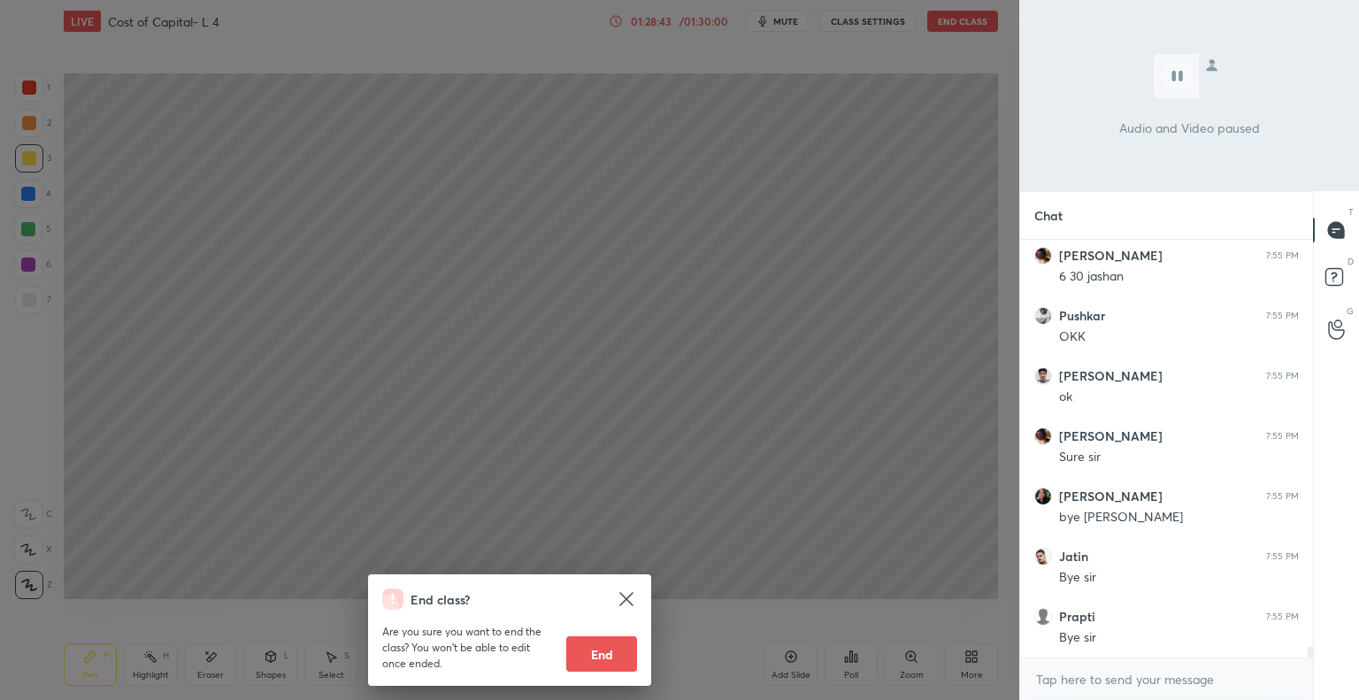
click at [596, 653] on button "End" at bounding box center [601, 653] width 71 height 35
type textarea "x"
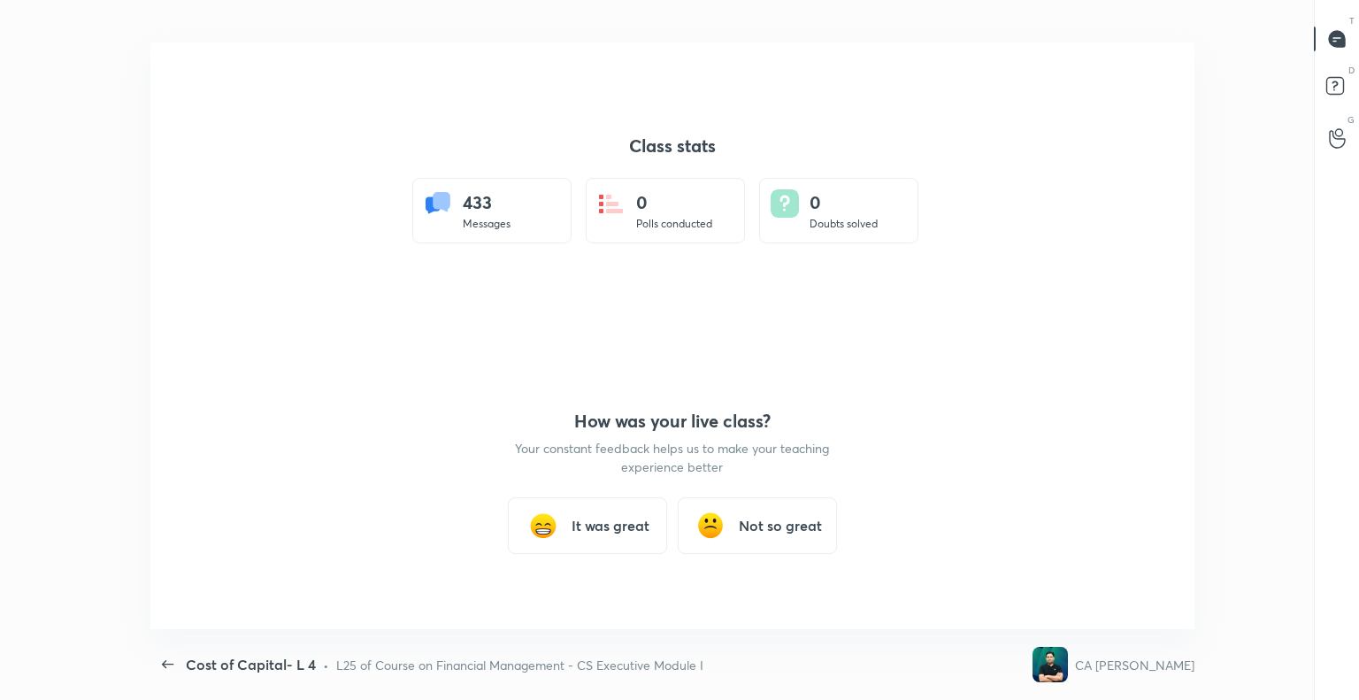
scroll to position [0, 0]
click at [616, 524] on h3 "It was great" at bounding box center [611, 525] width 78 height 21
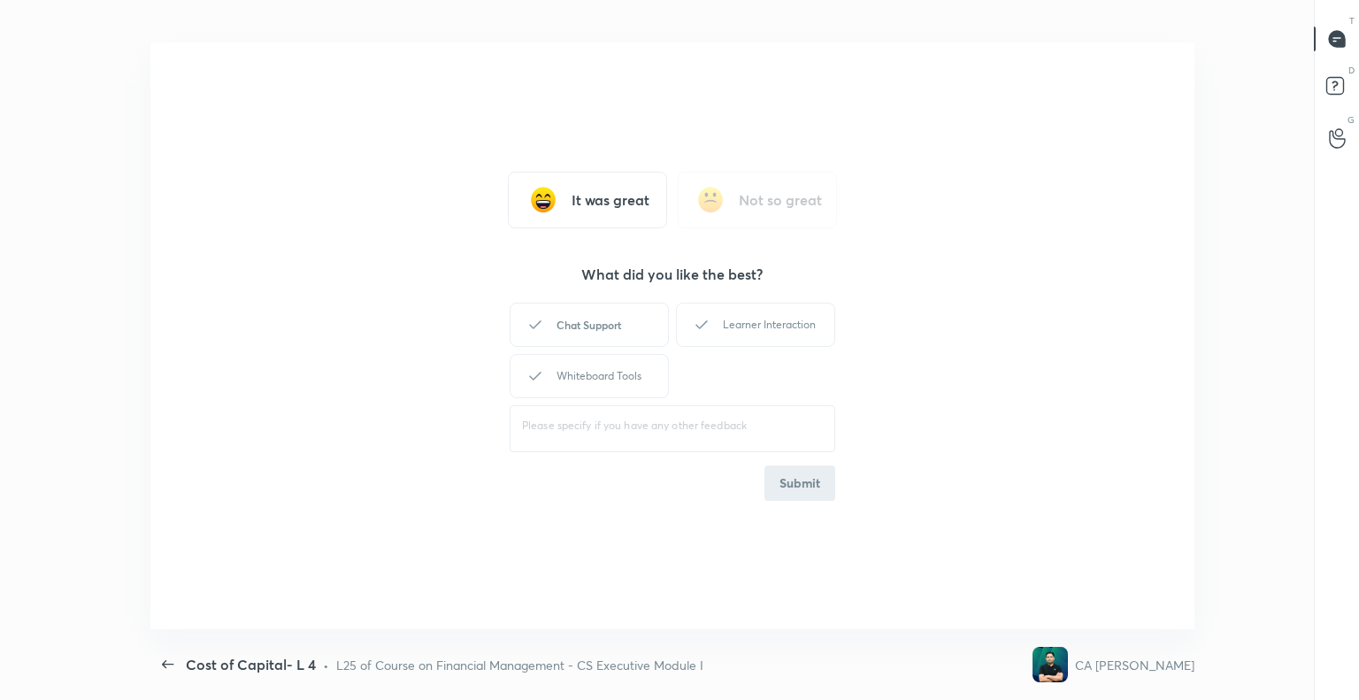
click at [587, 320] on div "Chat Support" at bounding box center [589, 325] width 159 height 44
click at [612, 388] on div "Whiteboard Tools" at bounding box center [589, 376] width 159 height 44
click at [803, 484] on button "Submit" at bounding box center [799, 482] width 71 height 35
